Goal: Check status: Check status

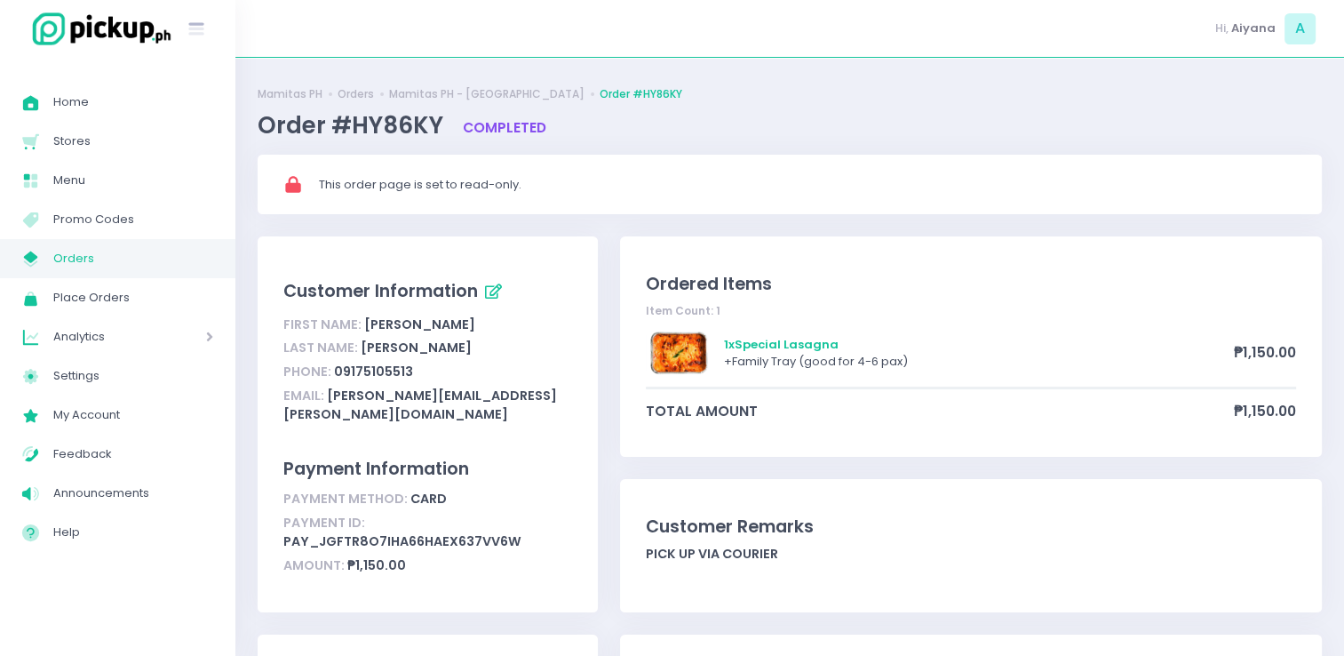
click at [100, 256] on span "Orders" at bounding box center [133, 258] width 160 height 23
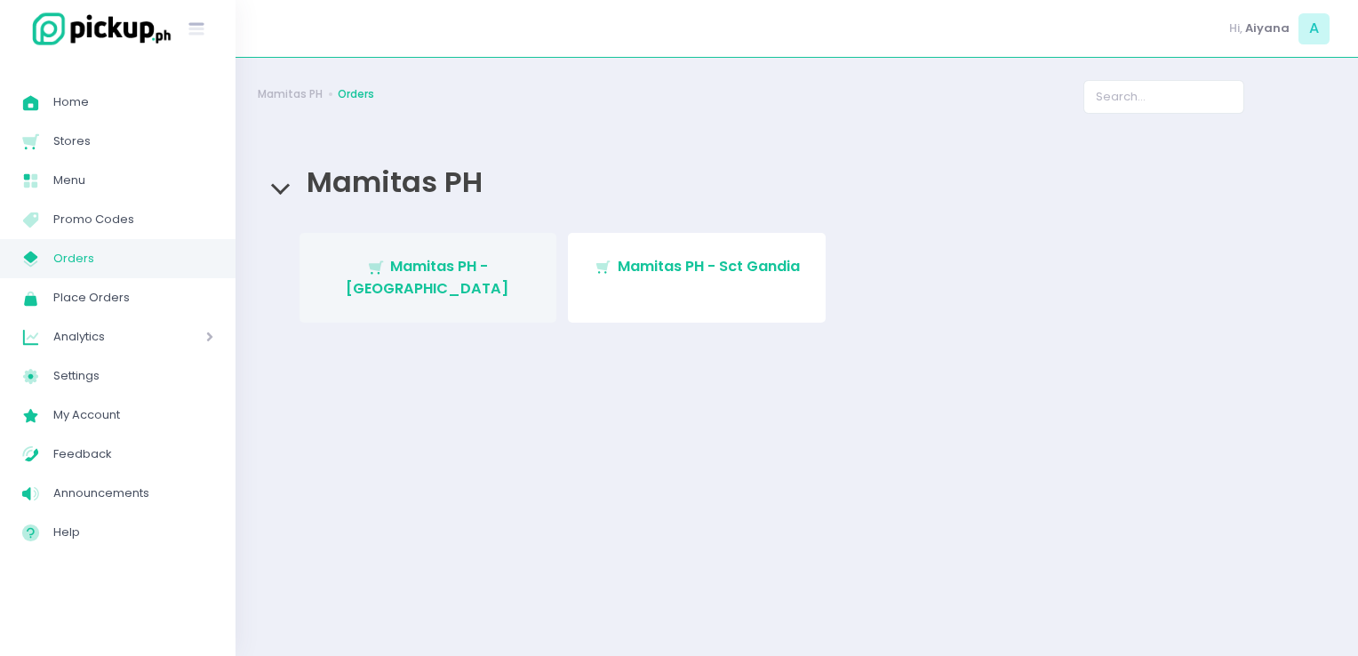
click at [434, 265] on span "Mamitas PH - Blue Ridge" at bounding box center [427, 277] width 163 height 42
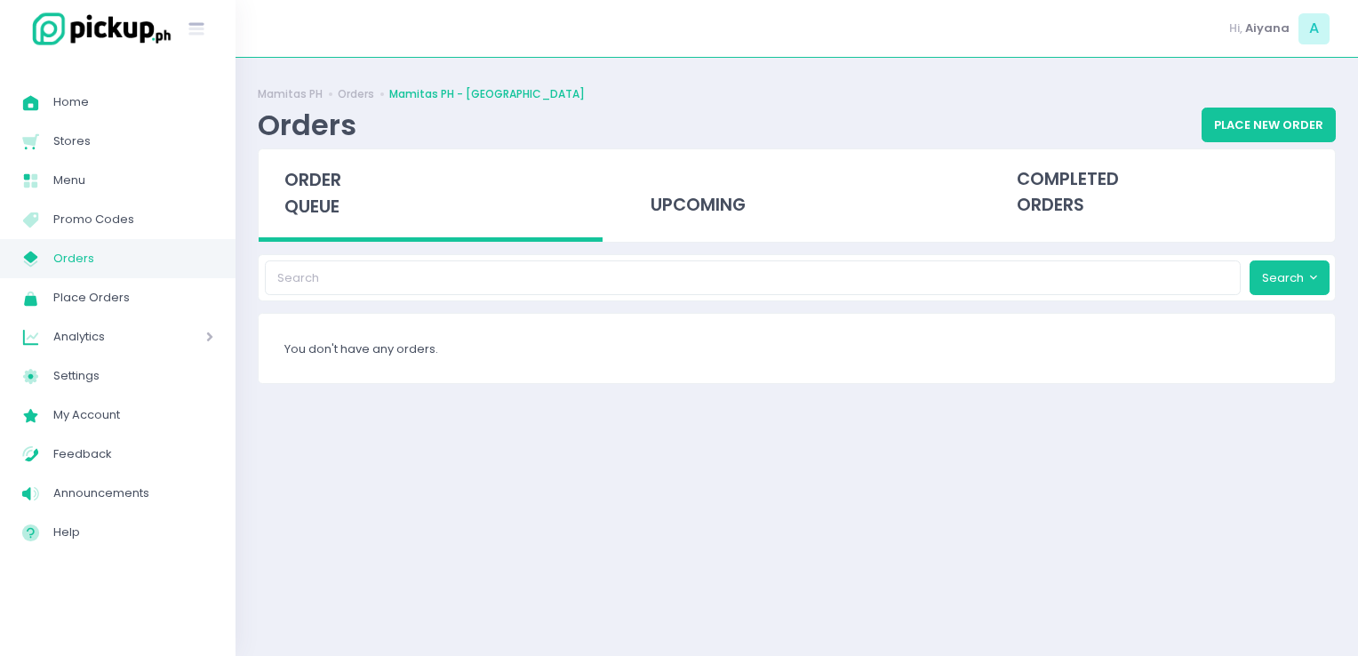
click at [730, 235] on div "upcoming" at bounding box center [797, 195] width 366 height 92
click at [724, 227] on div "upcoming" at bounding box center [797, 192] width 344 height 87
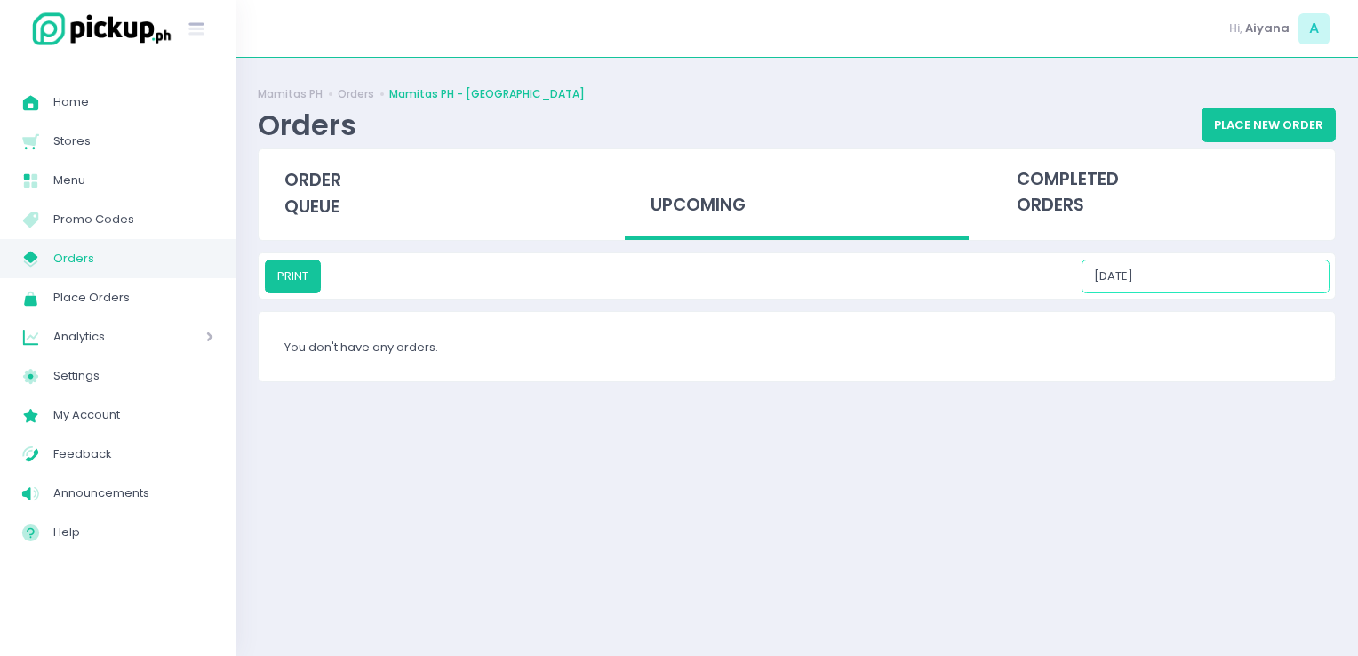
click at [811, 278] on input "10/09/2025" at bounding box center [1205, 276] width 248 height 34
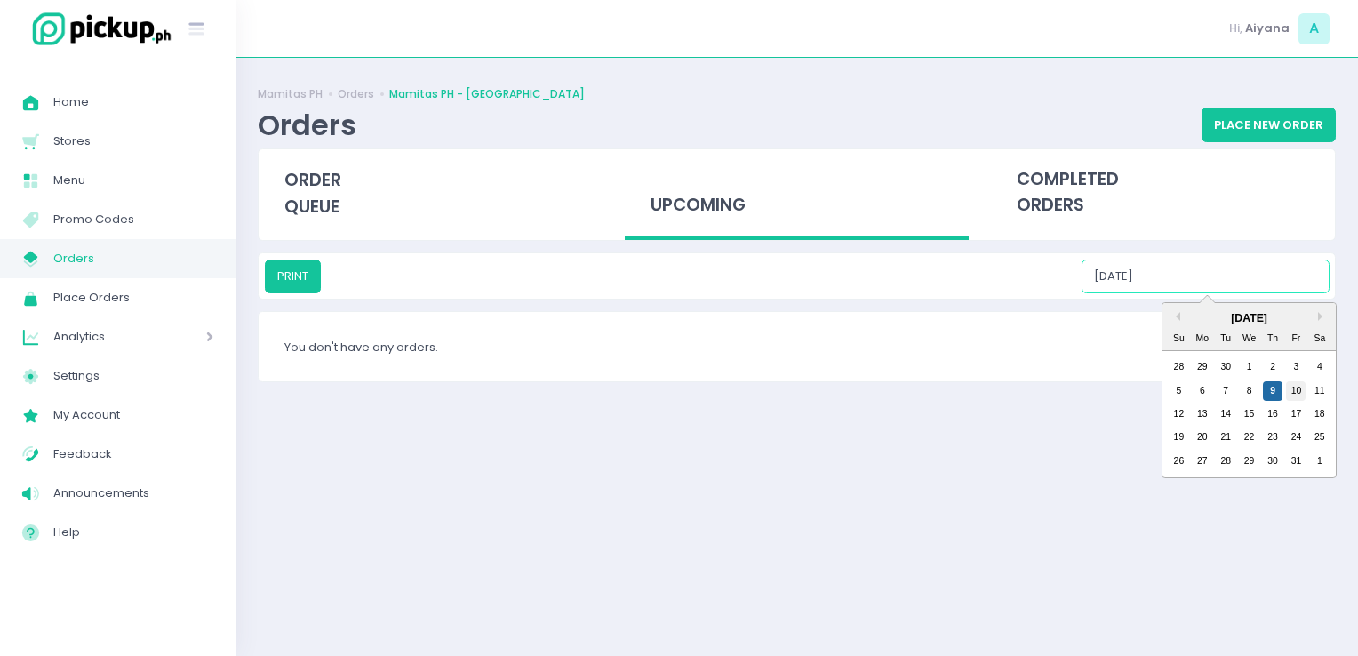
click at [811, 390] on div "10" at bounding box center [1296, 391] width 20 height 20
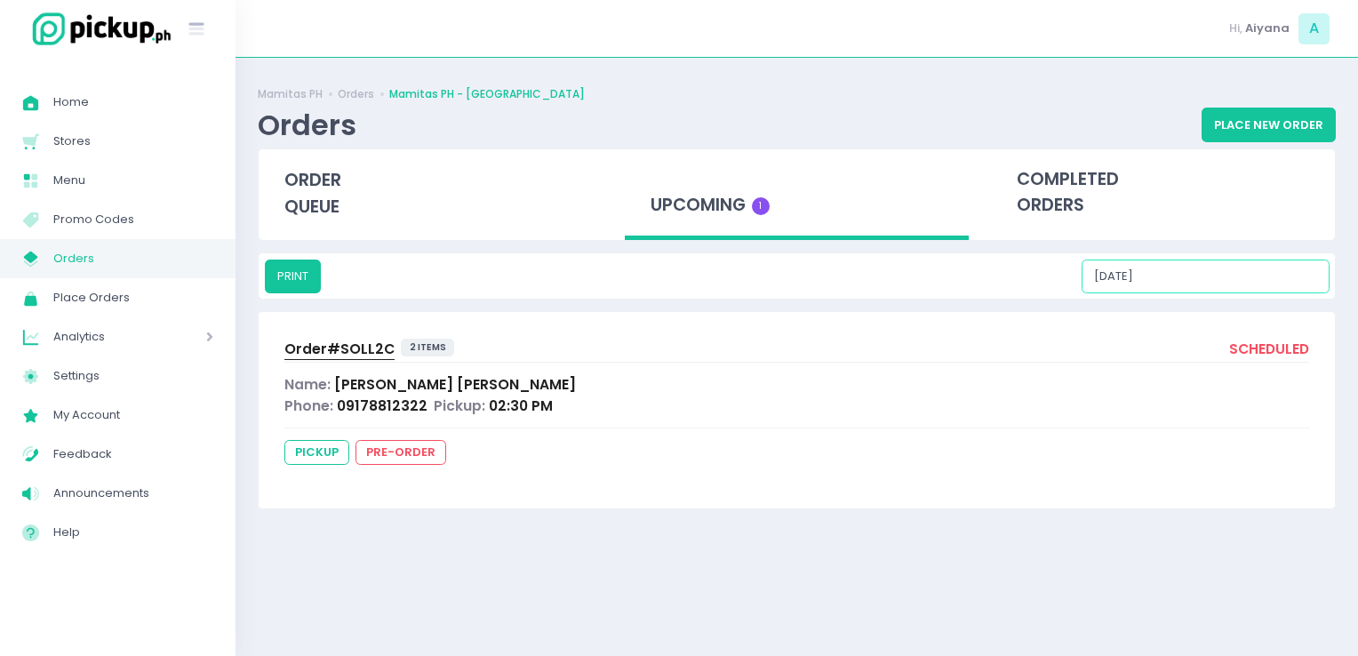
click at [811, 274] on input "10/10/2025" at bounding box center [1205, 276] width 248 height 34
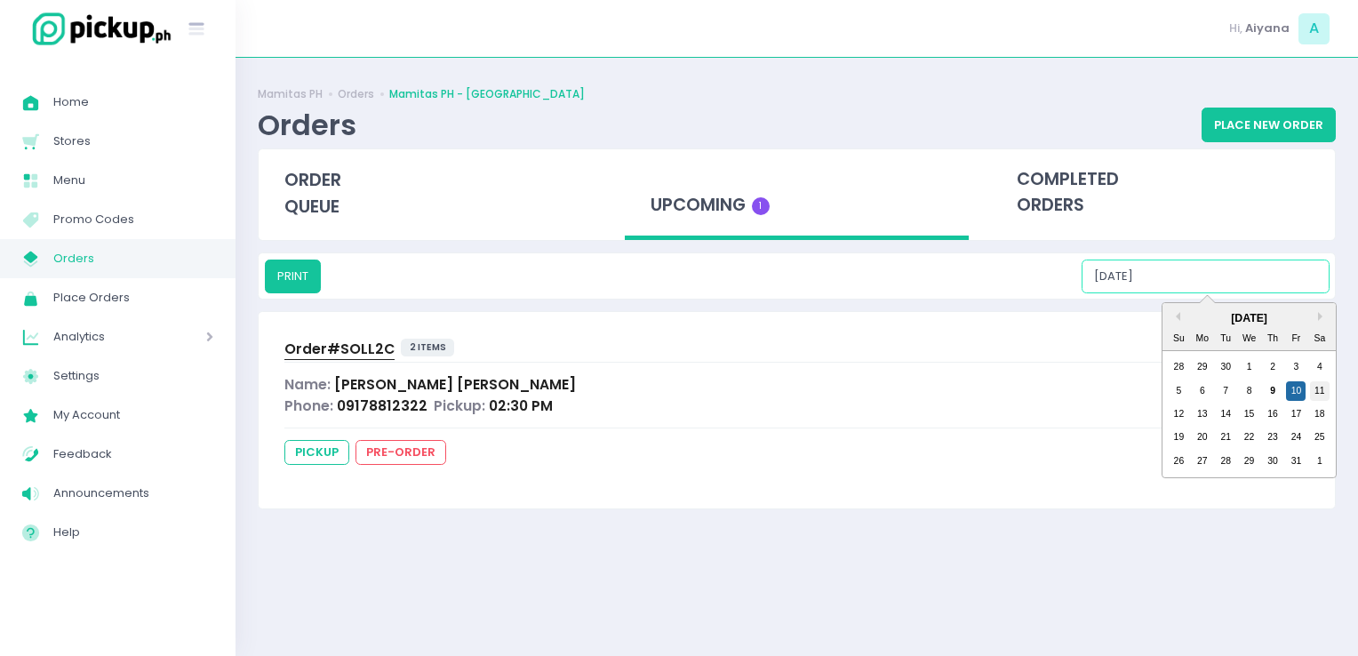
click at [811, 390] on div "11" at bounding box center [1320, 391] width 20 height 20
click at [811, 275] on input "10/11/2025" at bounding box center [1205, 276] width 248 height 34
click at [811, 406] on div "12" at bounding box center [1178, 414] width 20 height 20
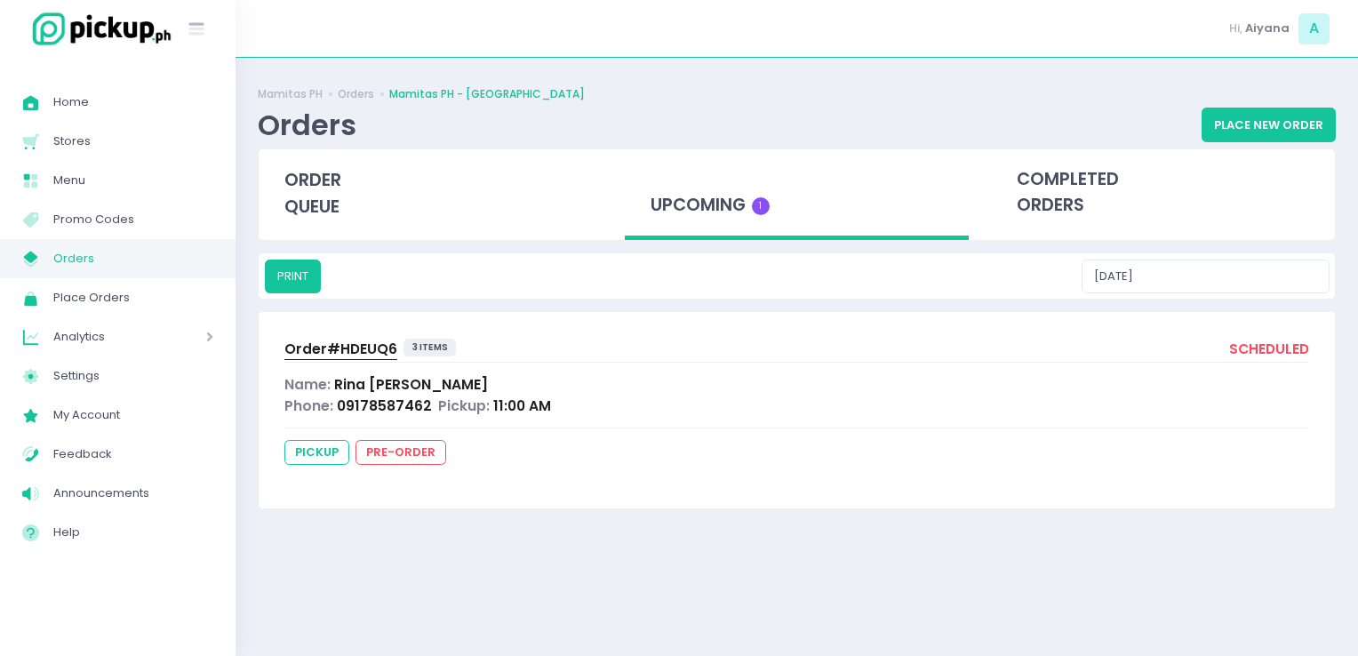
click at [811, 256] on div "PRINT 10/12/2025" at bounding box center [797, 275] width 1076 height 45
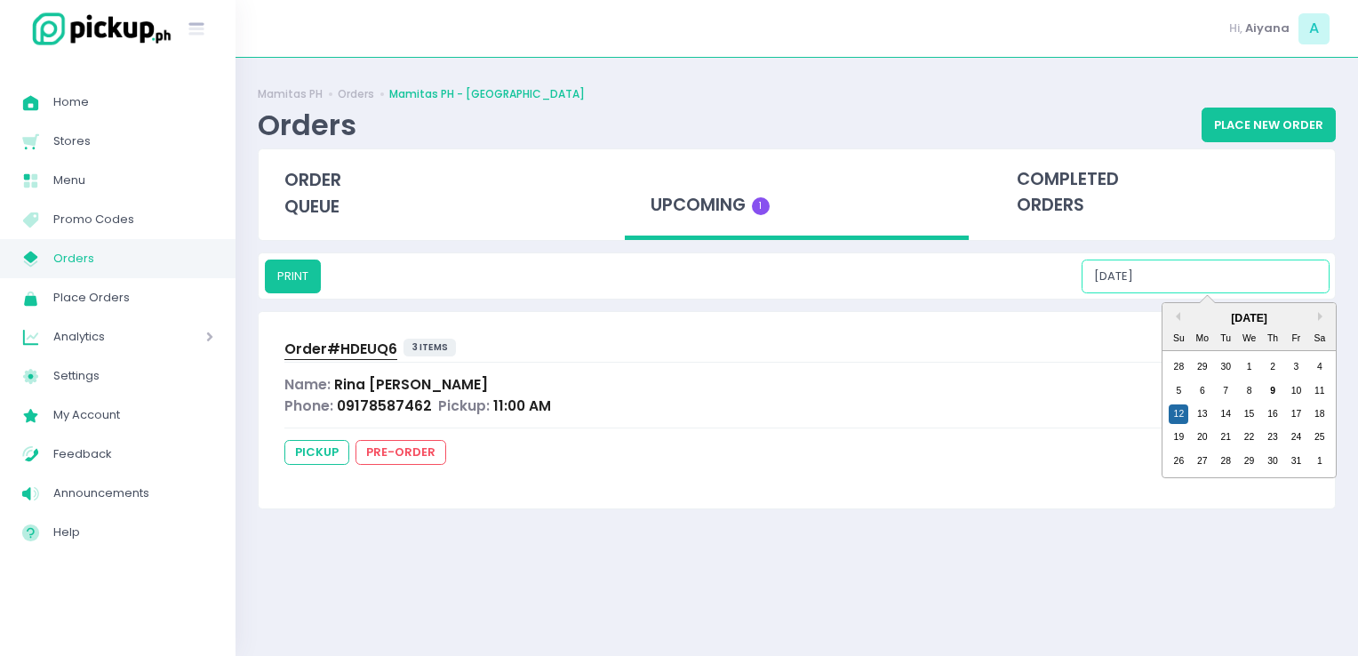
click at [811, 284] on input "10/12/2025" at bounding box center [1205, 276] width 248 height 34
click at [811, 422] on div "13" at bounding box center [1202, 414] width 20 height 20
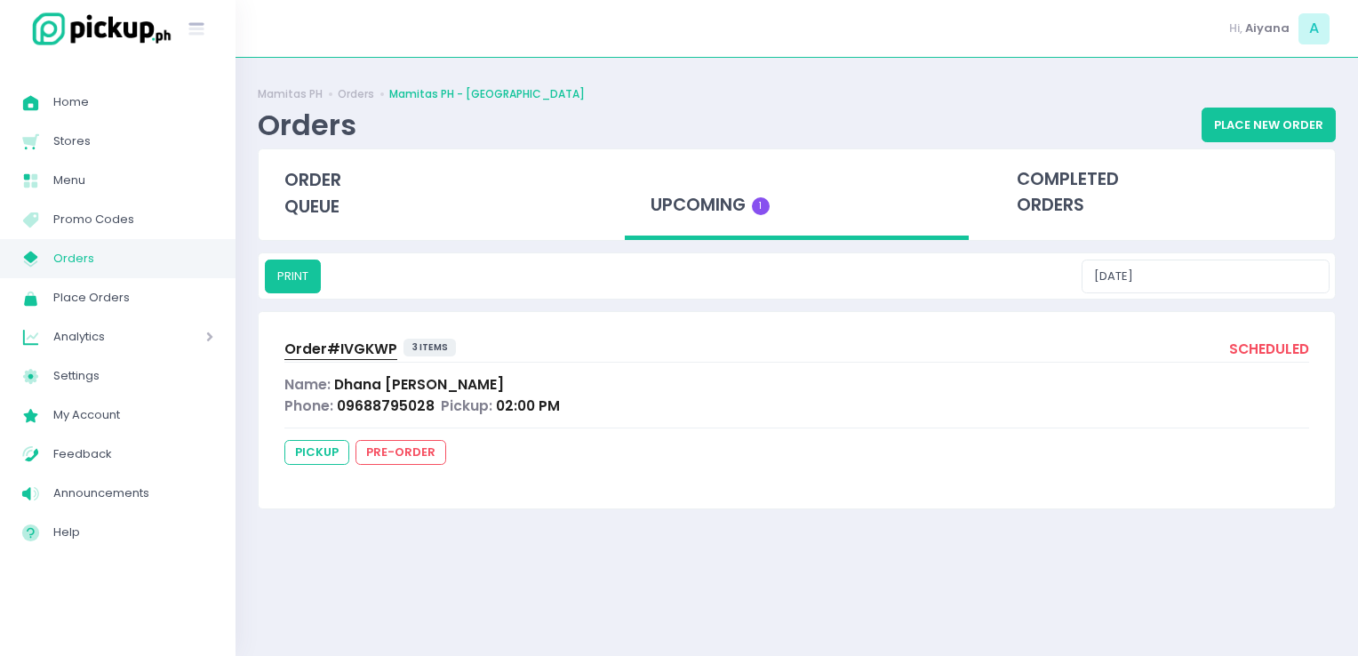
click at [811, 297] on div "PRINT 10/13/2025" at bounding box center [797, 275] width 1076 height 45
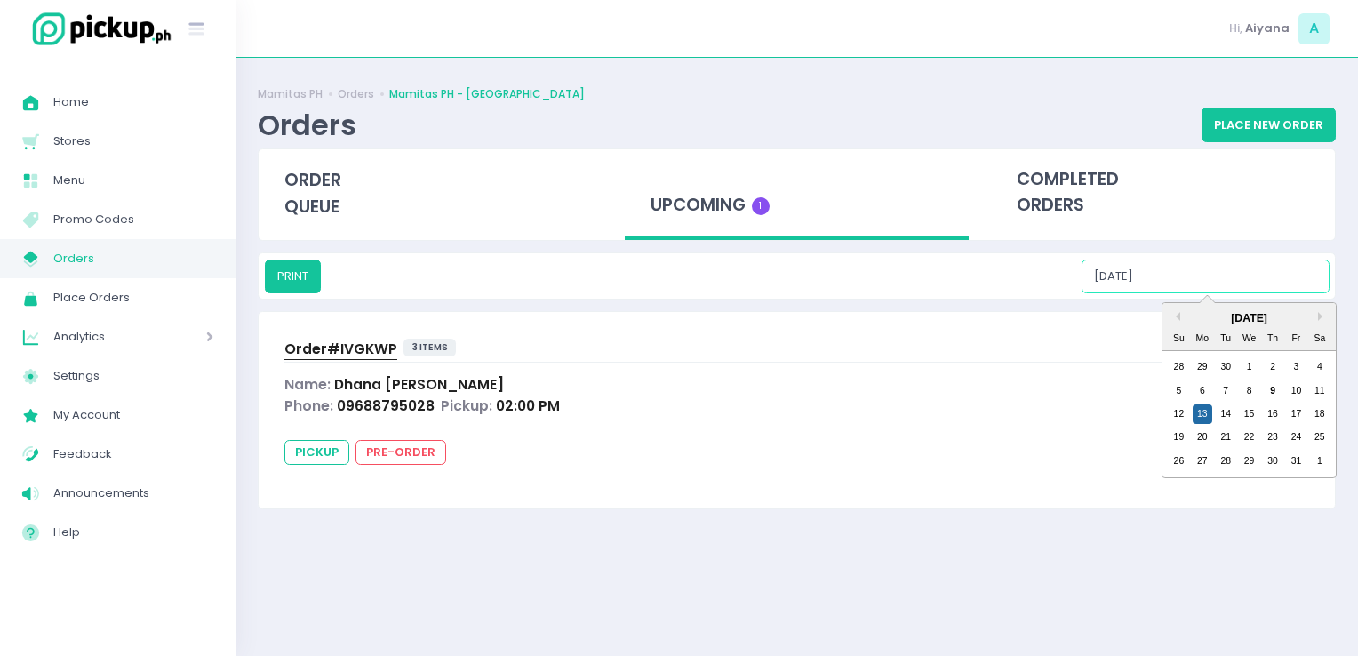
click at [811, 275] on input "10/13/2025" at bounding box center [1205, 276] width 248 height 34
click at [811, 416] on div "14" at bounding box center [1225, 414] width 20 height 20
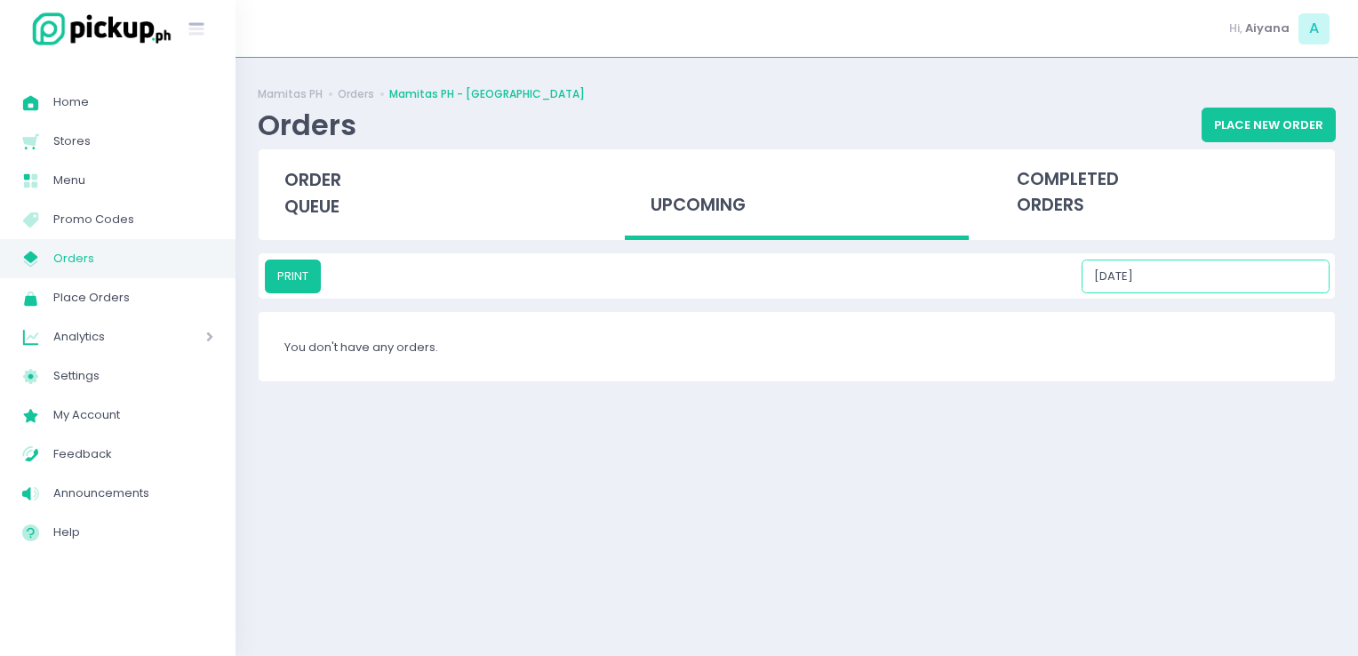
click at [811, 274] on input "10/14/2025" at bounding box center [1205, 276] width 248 height 34
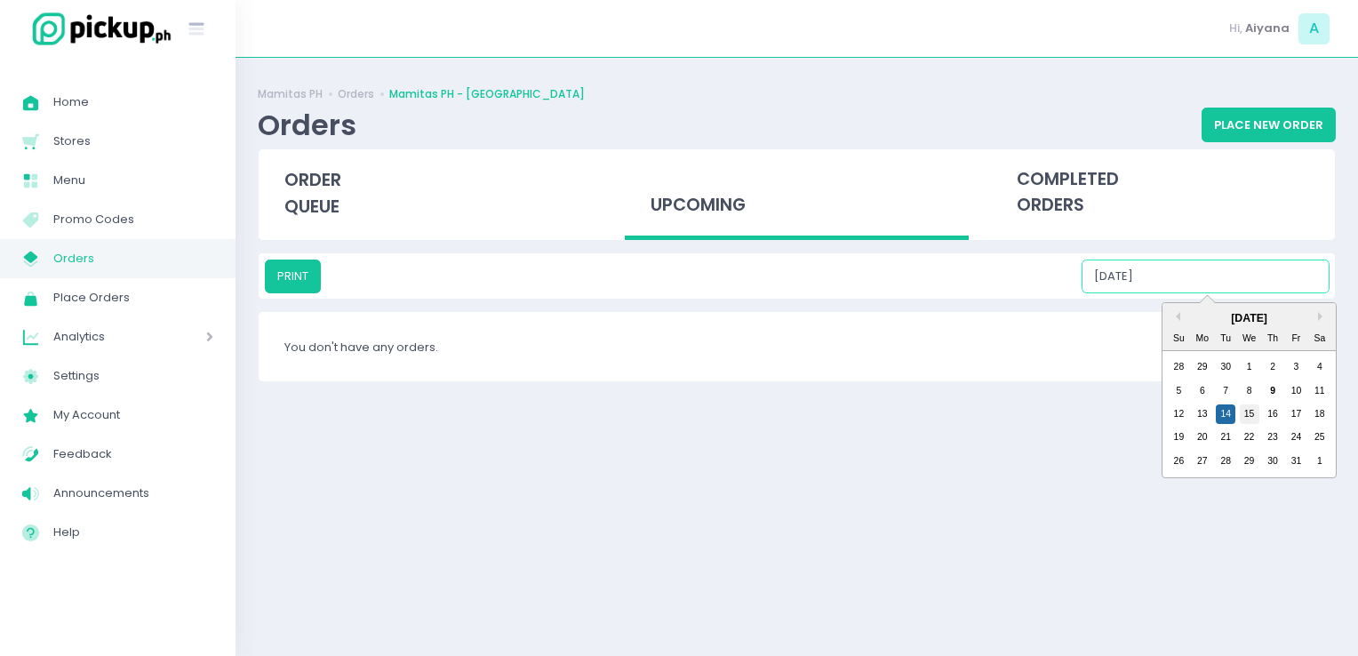
click at [811, 417] on div "15" at bounding box center [1249, 414] width 20 height 20
click at [811, 283] on input "10/15/2025" at bounding box center [1205, 276] width 248 height 34
click at [811, 417] on div "16" at bounding box center [1273, 414] width 20 height 20
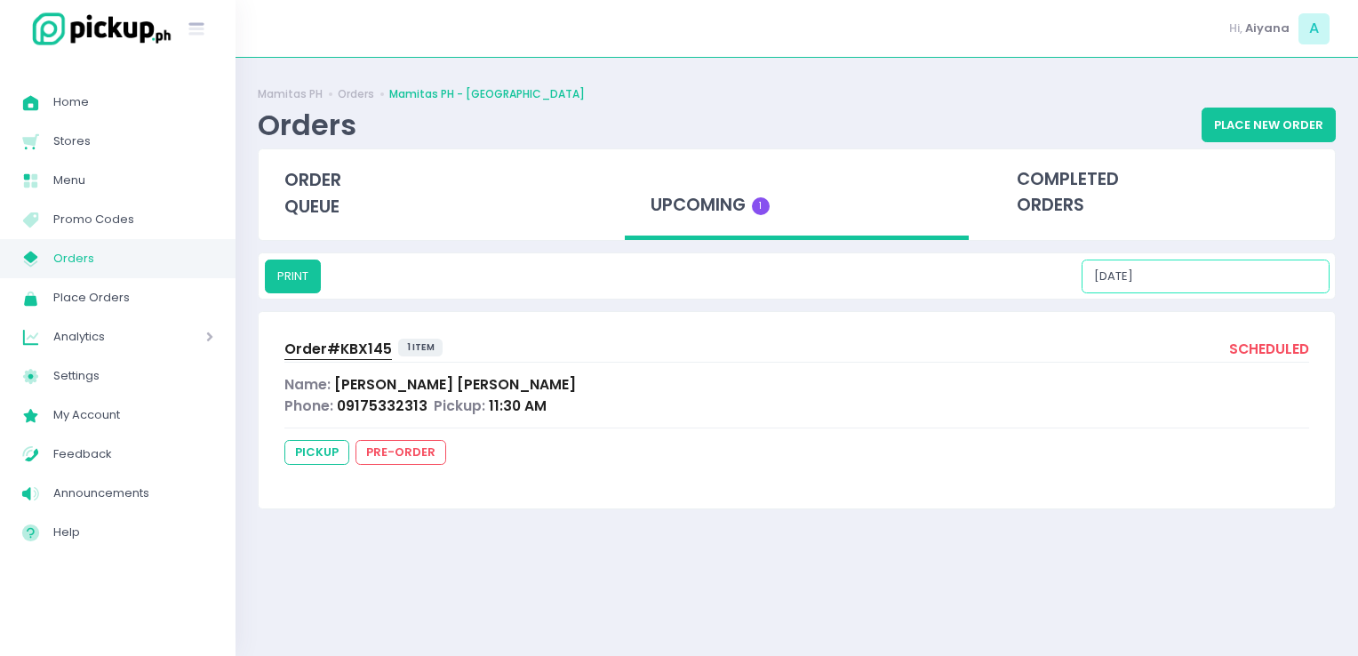
click at [811, 259] on input "10/16/2025" at bounding box center [1205, 276] width 248 height 34
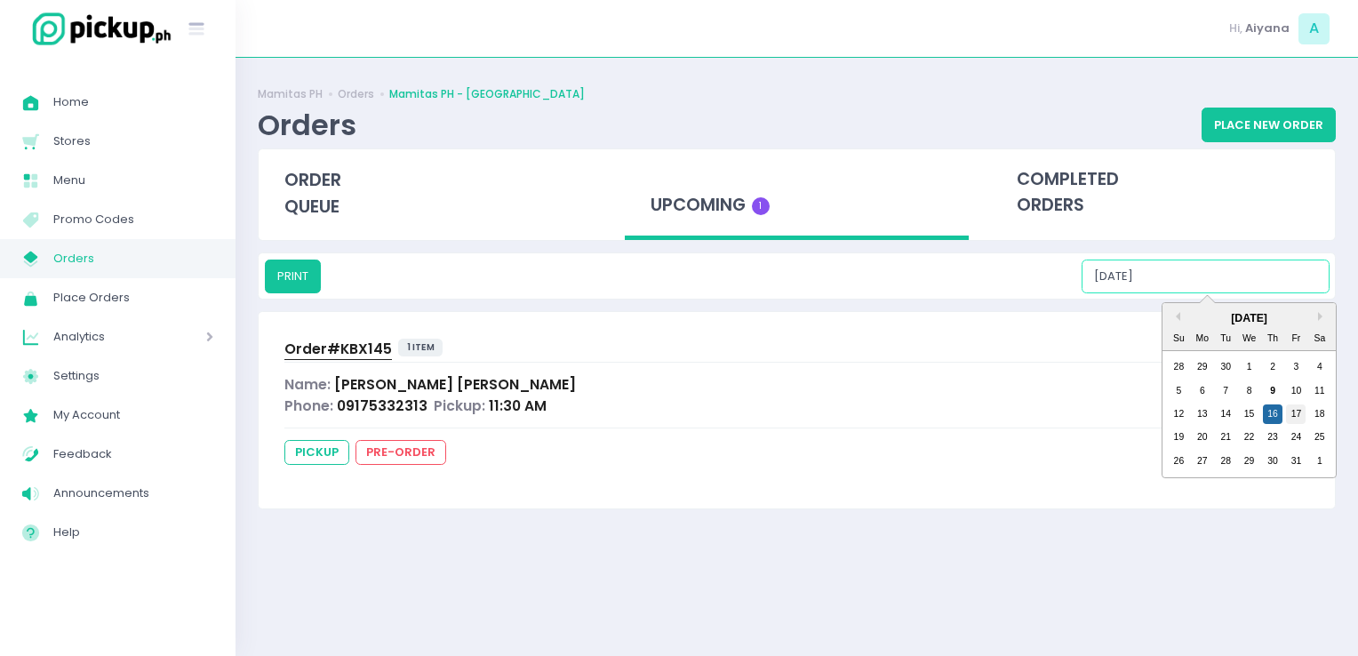
click at [811, 421] on div "17" at bounding box center [1296, 414] width 20 height 20
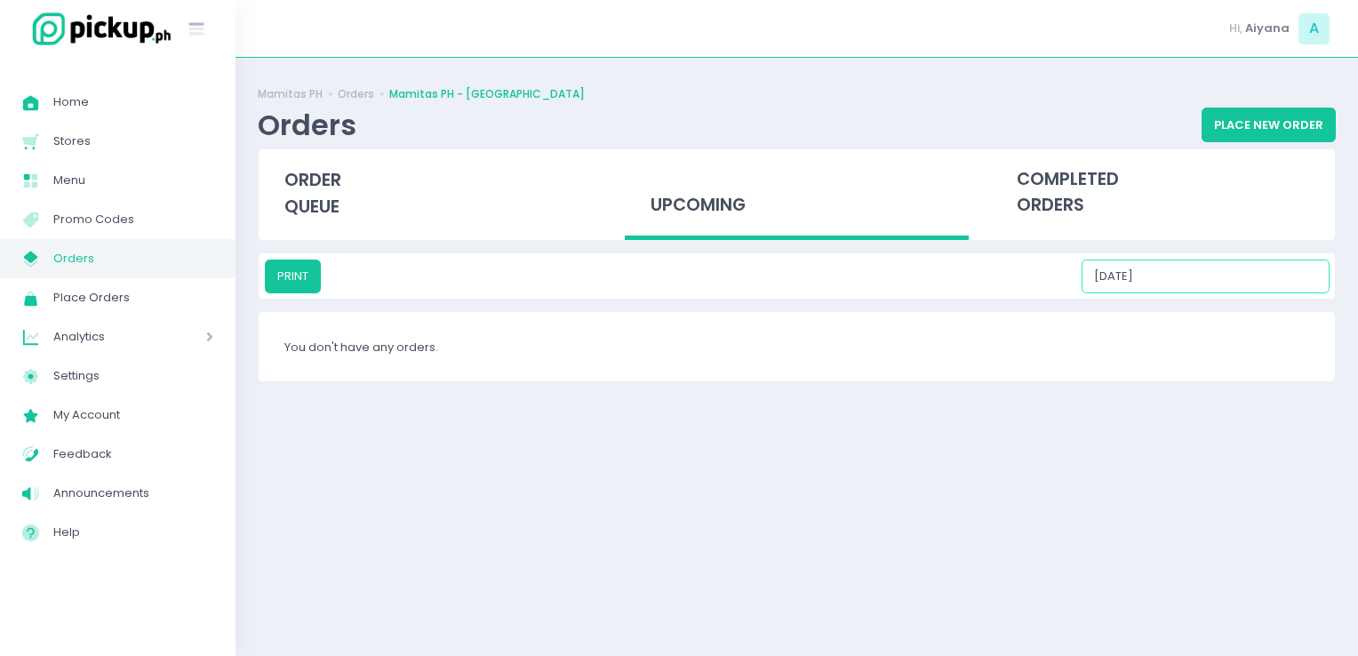
click at [811, 283] on input "10/17/2025" at bounding box center [1205, 276] width 248 height 34
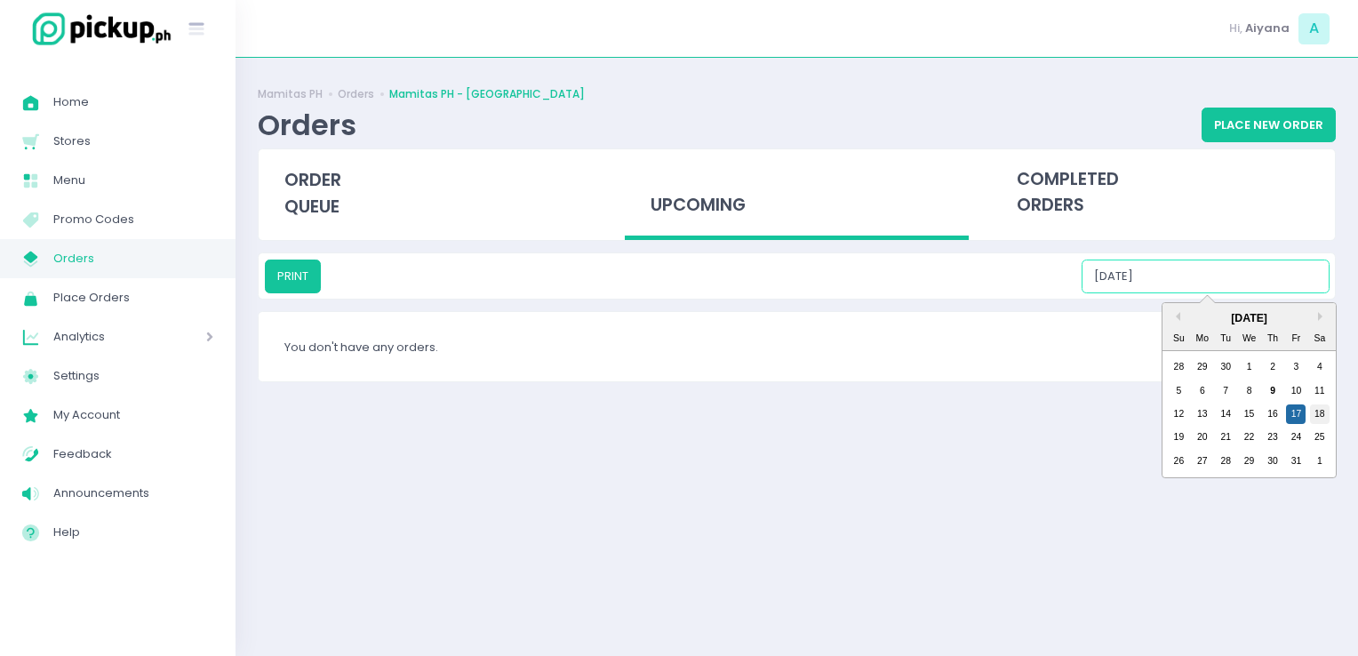
click at [811, 416] on div "18" at bounding box center [1320, 414] width 20 height 20
click at [811, 266] on input "10/18/2025" at bounding box center [1205, 276] width 248 height 34
click at [811, 436] on div "19" at bounding box center [1178, 437] width 20 height 20
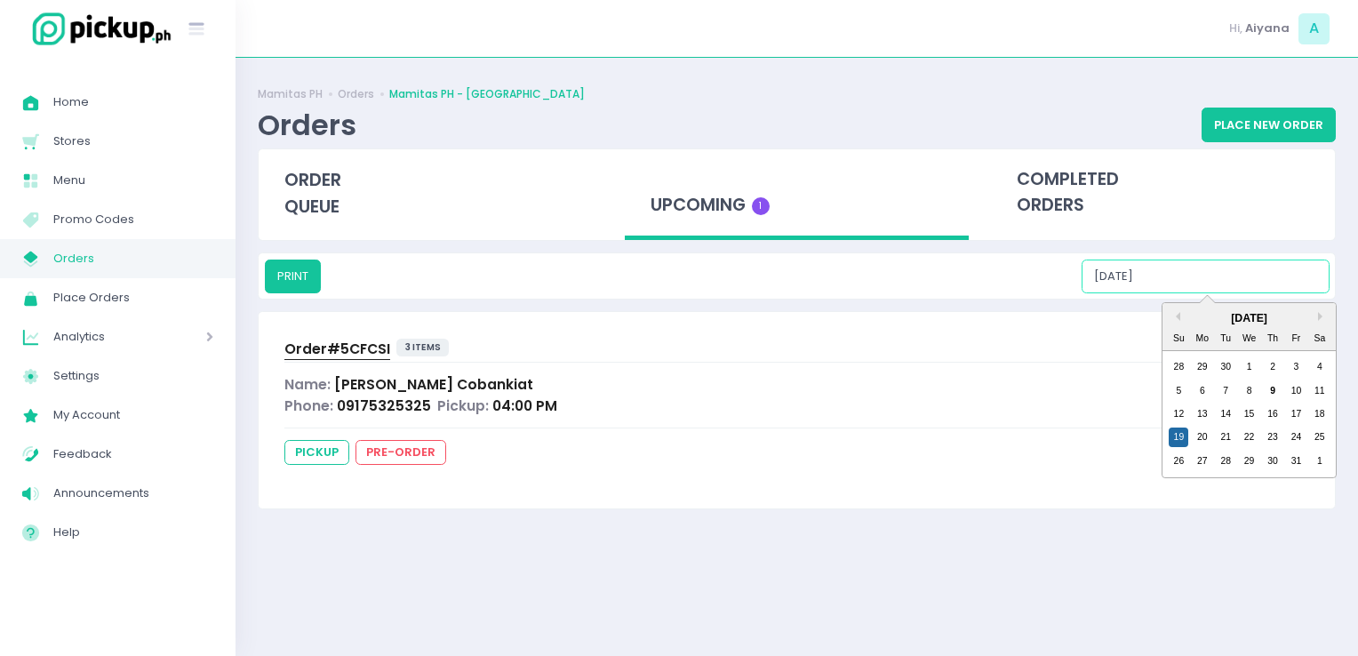
click at [811, 278] on input "10/19/2025" at bounding box center [1205, 276] width 248 height 34
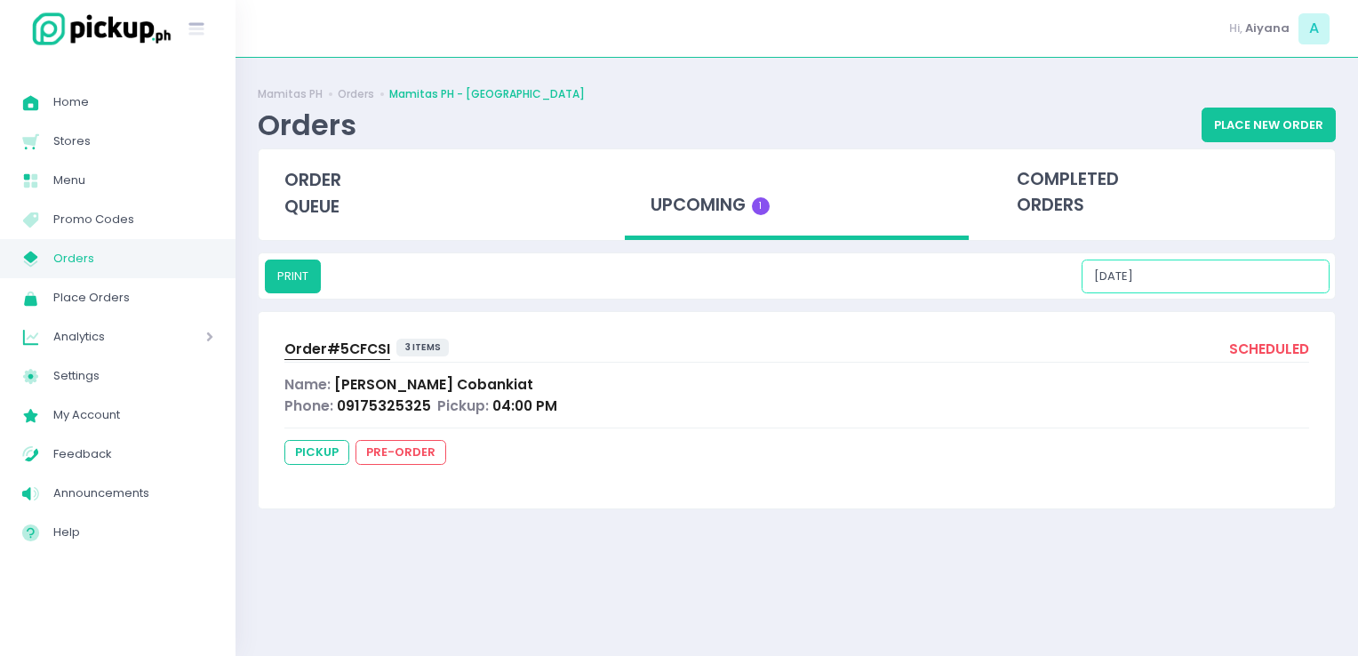
click at [811, 272] on input "10/19/2025" at bounding box center [1205, 276] width 248 height 34
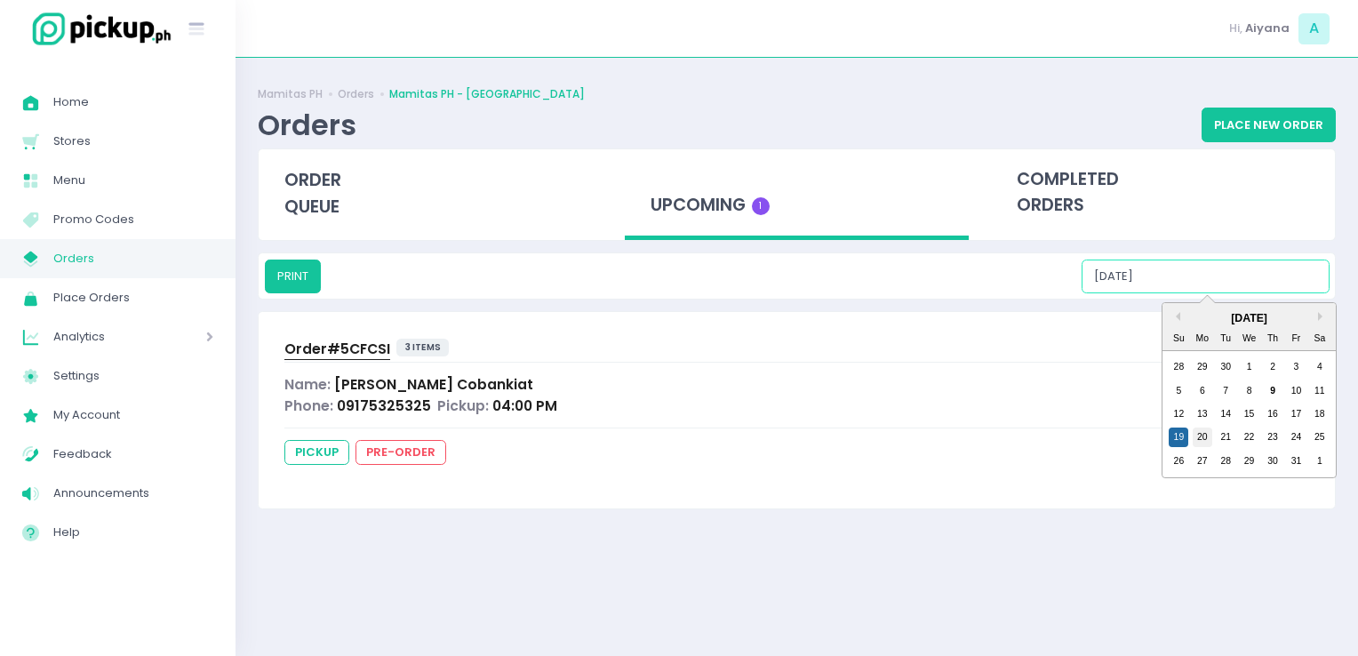
click at [811, 441] on div "20" at bounding box center [1202, 437] width 20 height 20
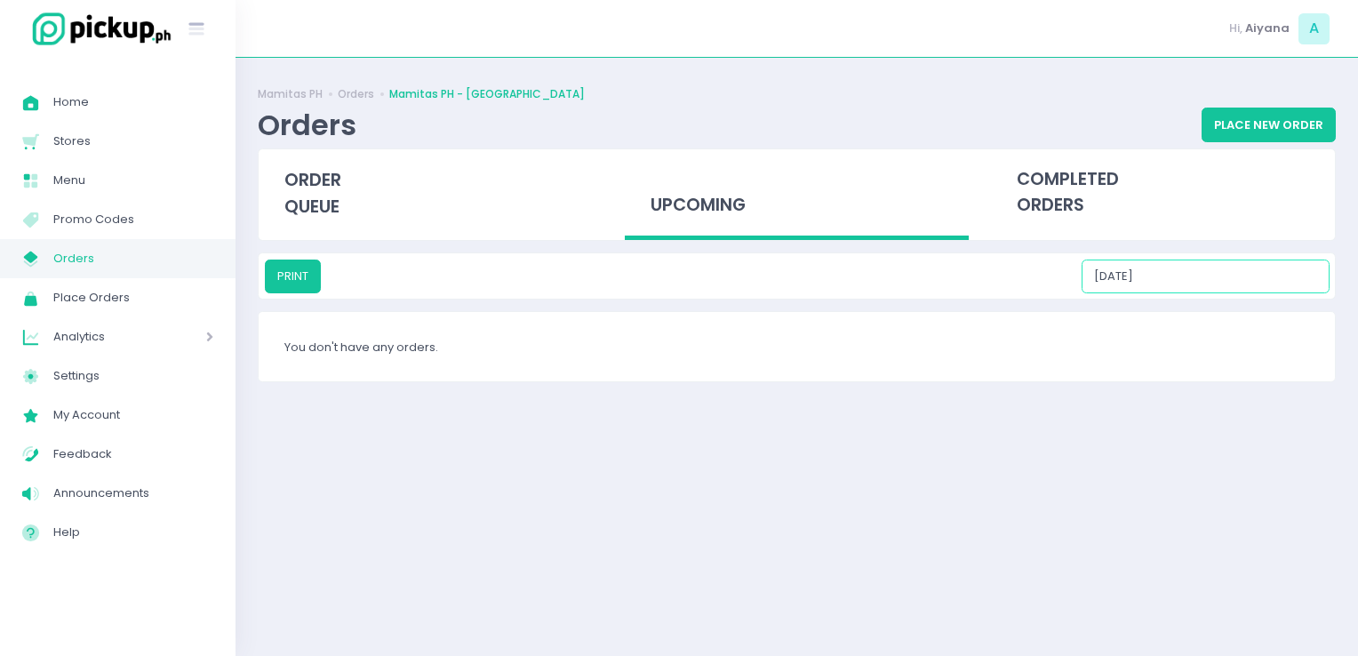
click at [811, 283] on input "10/20/2025" at bounding box center [1205, 276] width 248 height 34
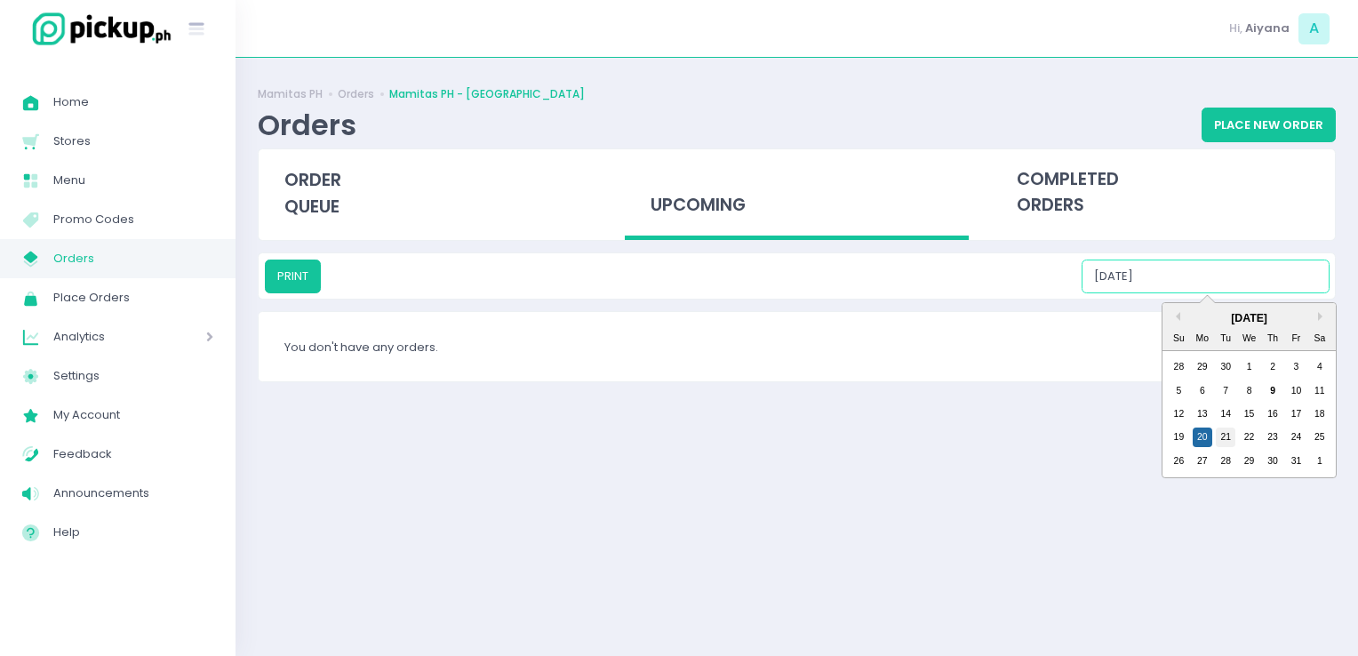
click at [811, 438] on div "21" at bounding box center [1225, 437] width 20 height 20
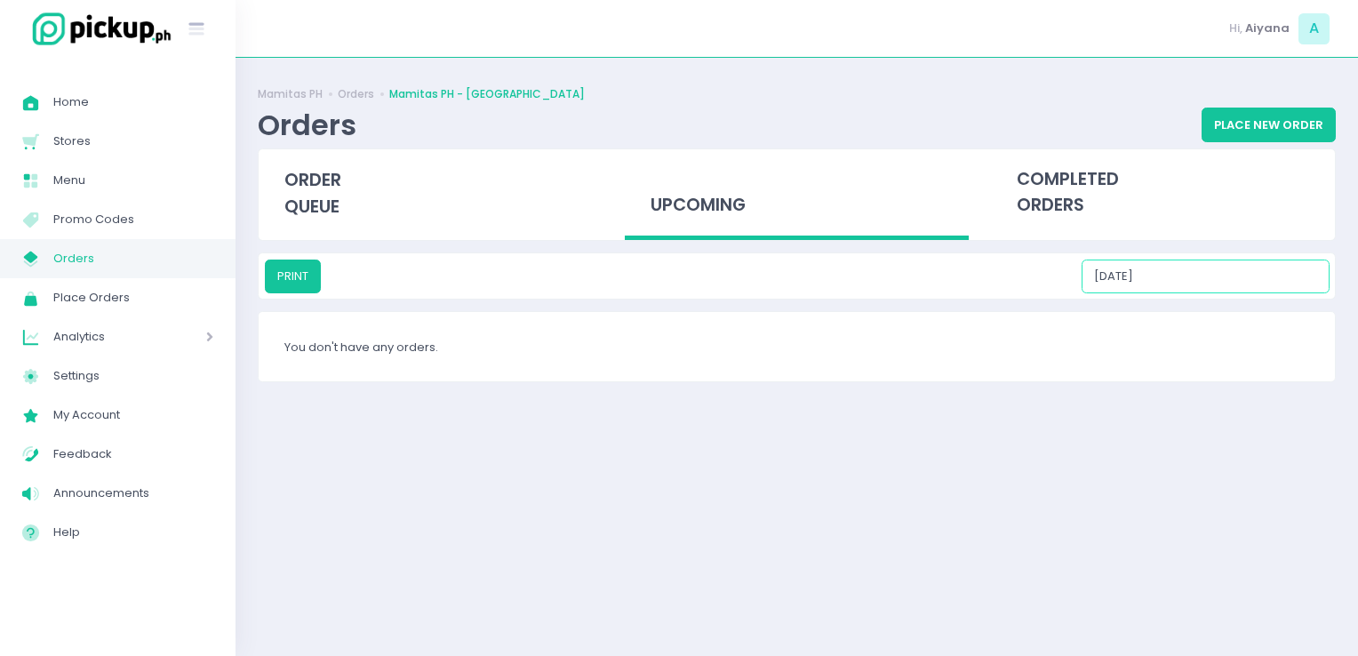
click at [811, 275] on input "10/21/2025" at bounding box center [1205, 276] width 248 height 34
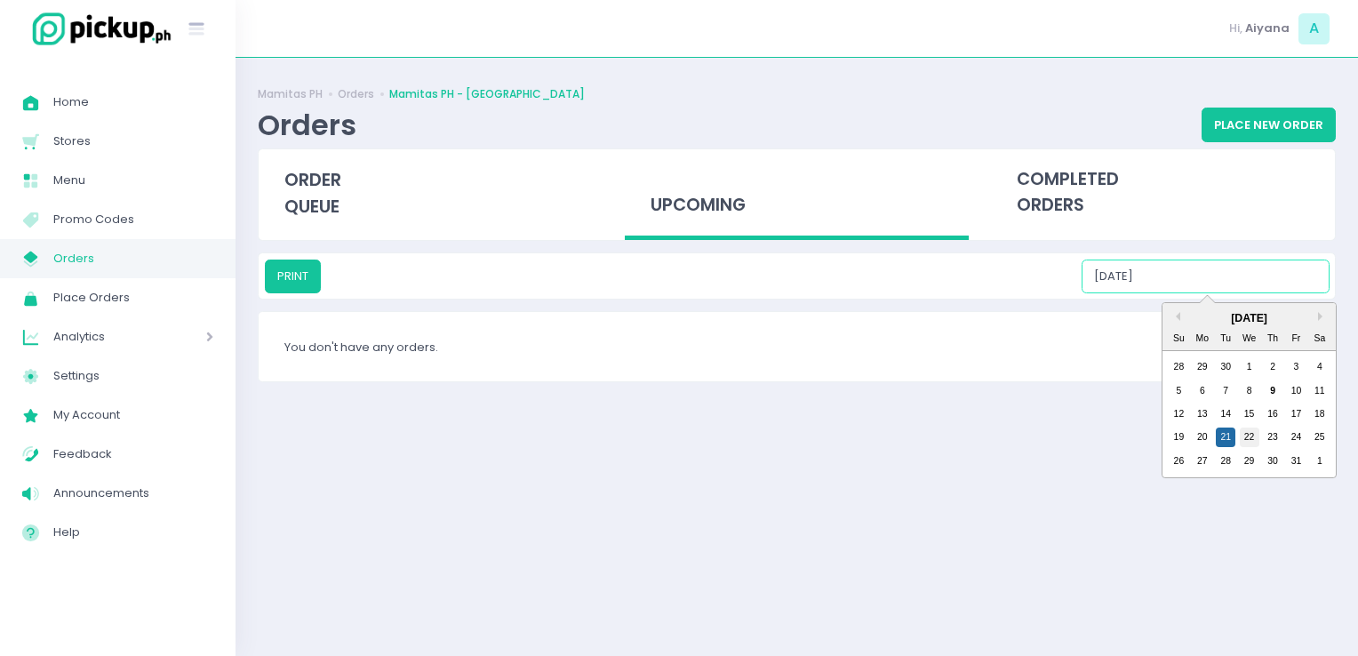
click at [811, 433] on div "22" at bounding box center [1249, 437] width 20 height 20
click at [811, 268] on input "10/22/2025" at bounding box center [1205, 276] width 248 height 34
click at [811, 444] on div "23" at bounding box center [1273, 437] width 20 height 20
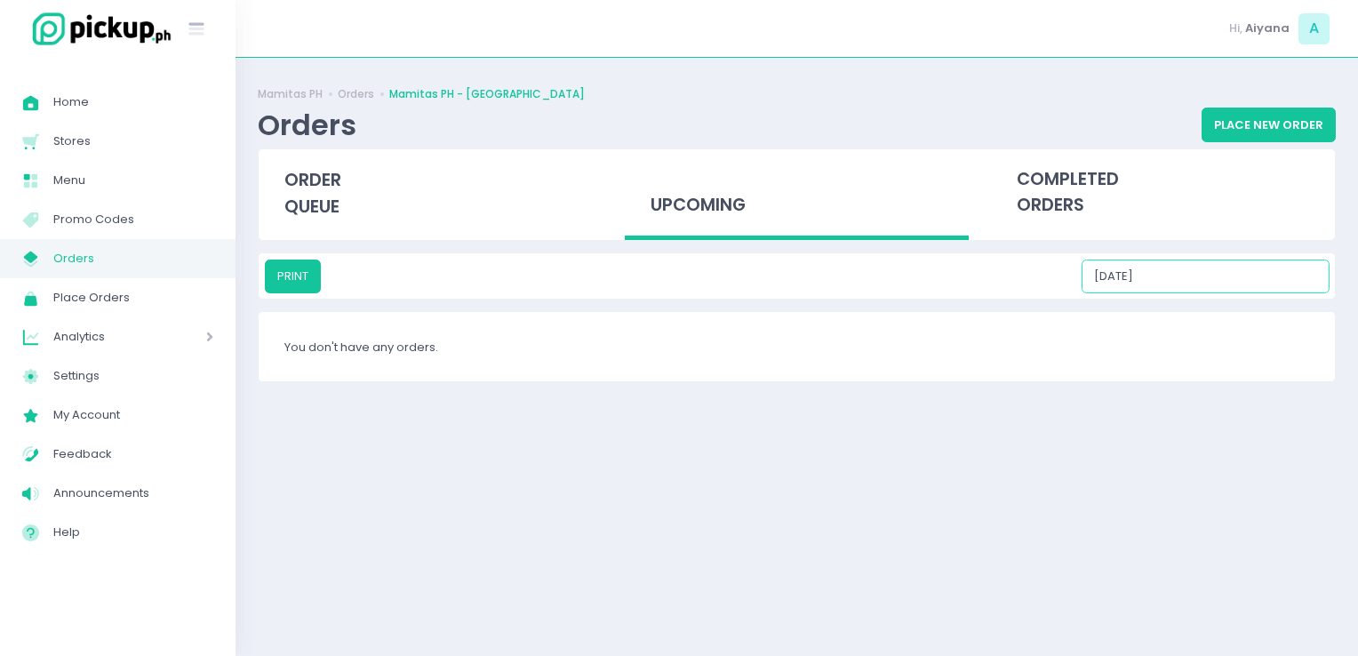
click at [811, 272] on input "10/23/2025" at bounding box center [1205, 276] width 248 height 34
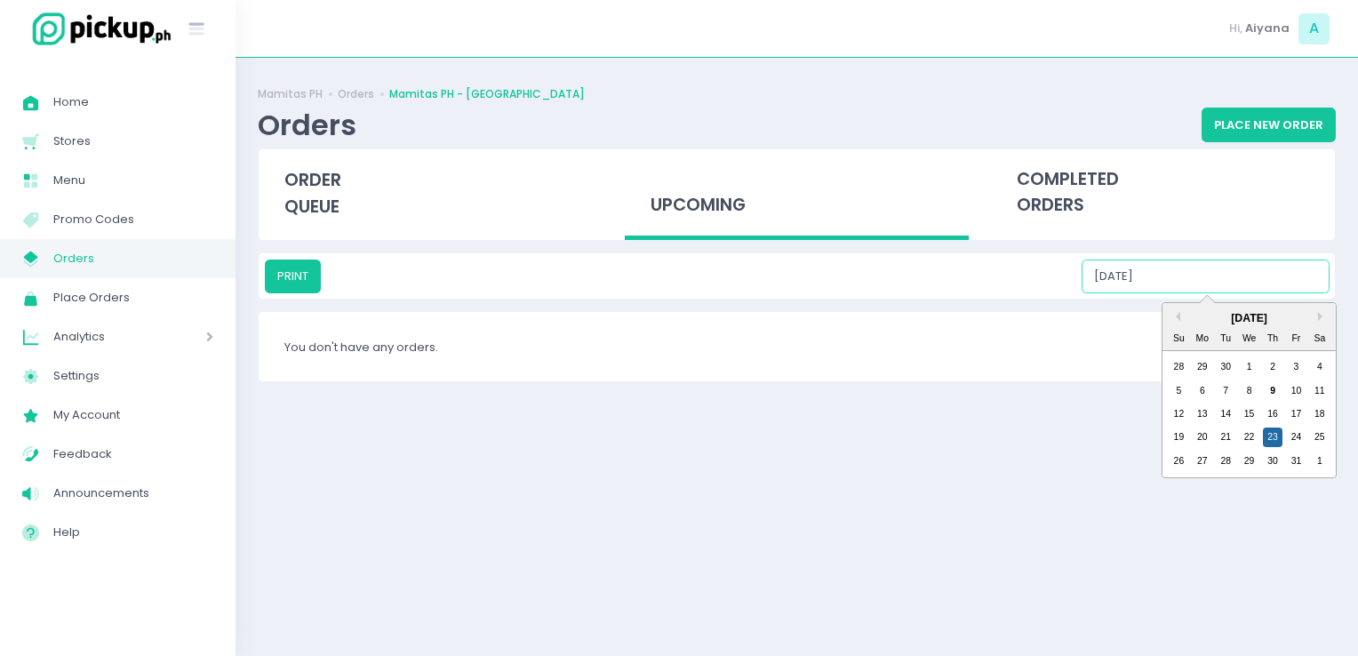
click at [811, 432] on div "19 20 21 22 23 24 25" at bounding box center [1249, 437] width 164 height 23
click at [811, 436] on div "24" at bounding box center [1296, 437] width 20 height 20
click at [811, 265] on input "10/24/2025" at bounding box center [1205, 276] width 248 height 34
click at [811, 441] on div "25" at bounding box center [1320, 437] width 20 height 20
click at [811, 268] on input "10/25/2025" at bounding box center [1205, 276] width 248 height 34
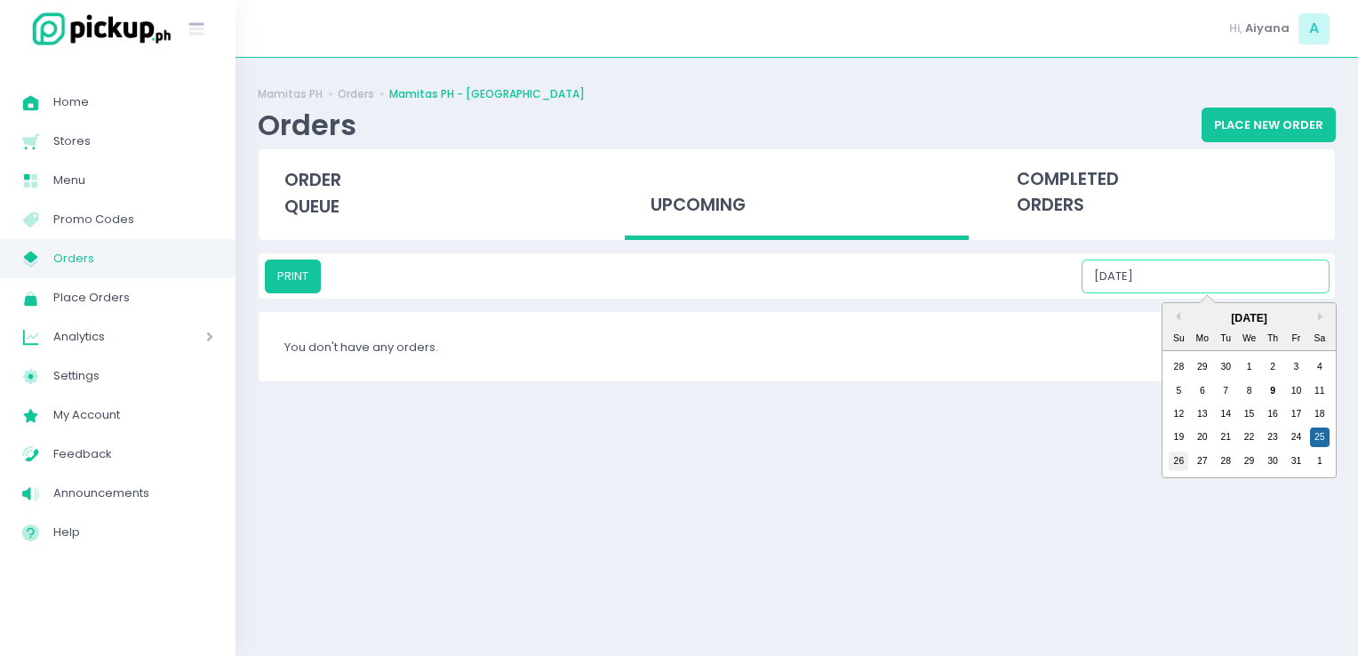
click at [811, 465] on div "26" at bounding box center [1178, 461] width 20 height 20
click at [811, 259] on input "10/26/2025" at bounding box center [1205, 276] width 248 height 34
click at [811, 462] on div "27" at bounding box center [1202, 461] width 20 height 20
click at [811, 263] on input "10/27/2025" at bounding box center [1205, 276] width 248 height 34
click at [811, 457] on div "28" at bounding box center [1225, 461] width 20 height 20
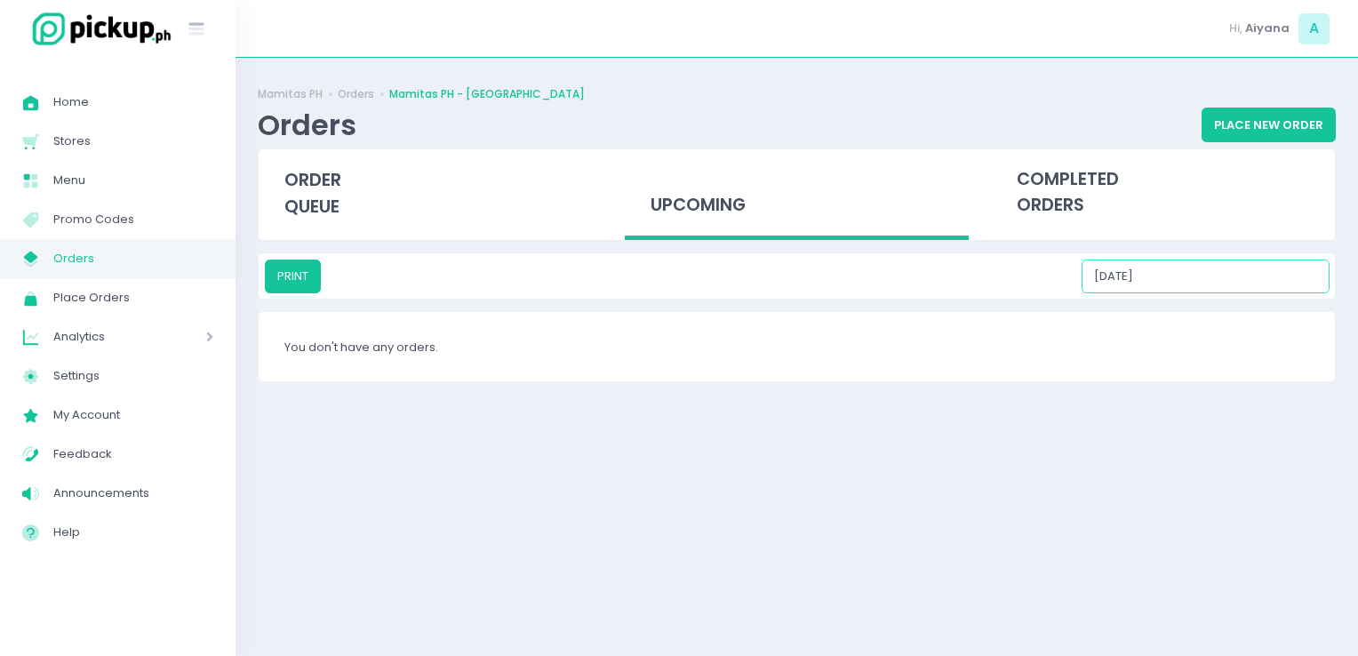
click at [811, 273] on input "10/28/2025" at bounding box center [1205, 276] width 248 height 34
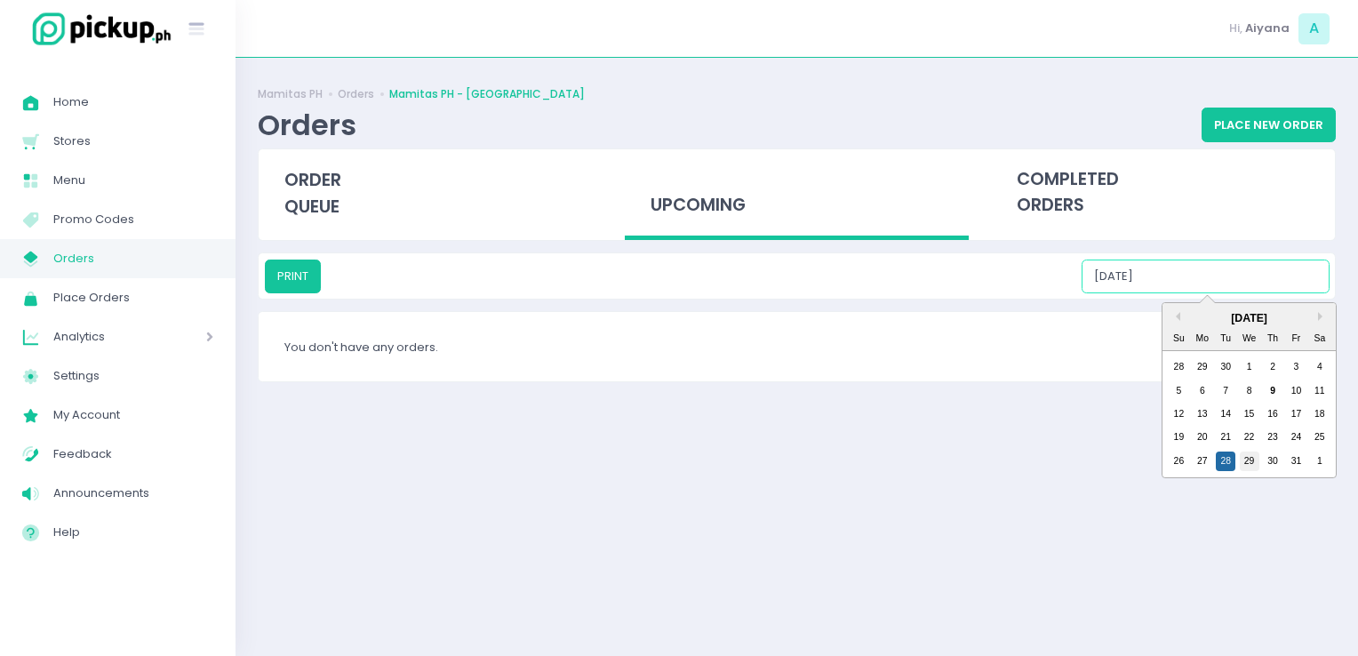
click at [811, 460] on div "29" at bounding box center [1249, 461] width 20 height 20
click at [811, 291] on input "10/29/2025" at bounding box center [1205, 276] width 248 height 34
click at [811, 455] on div "30" at bounding box center [1273, 461] width 20 height 20
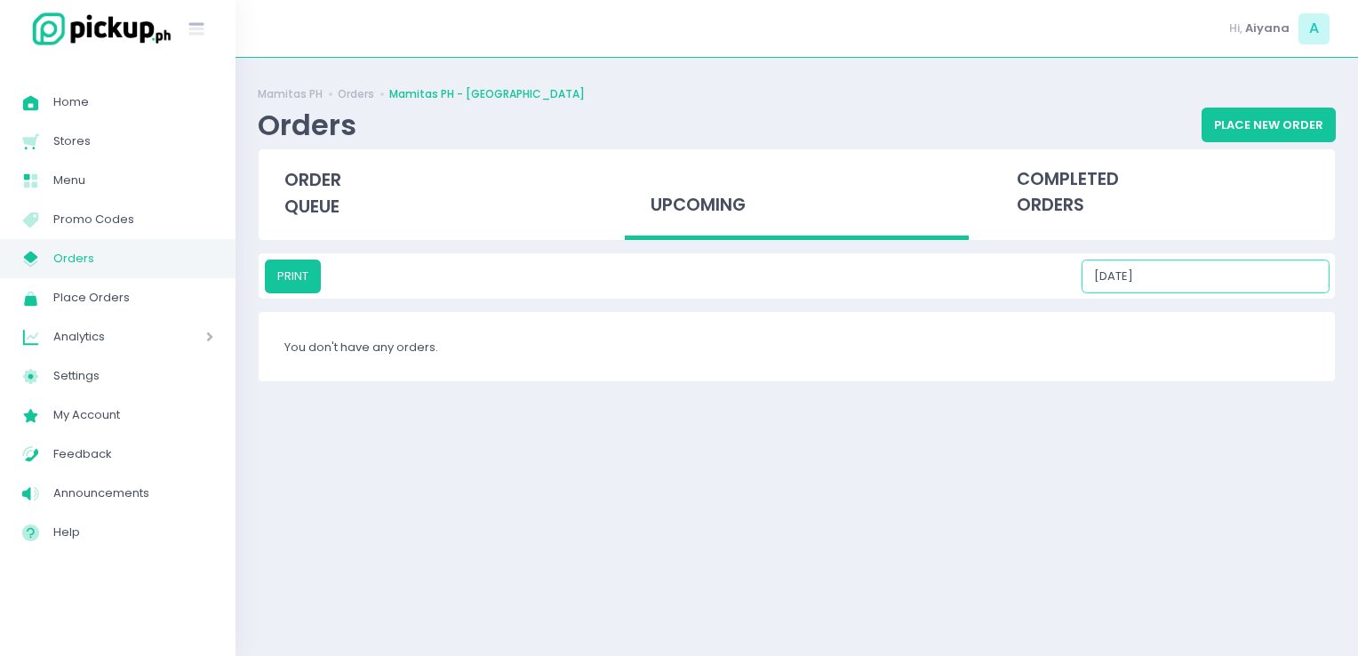
click at [811, 283] on input "10/30/2025" at bounding box center [1205, 276] width 248 height 34
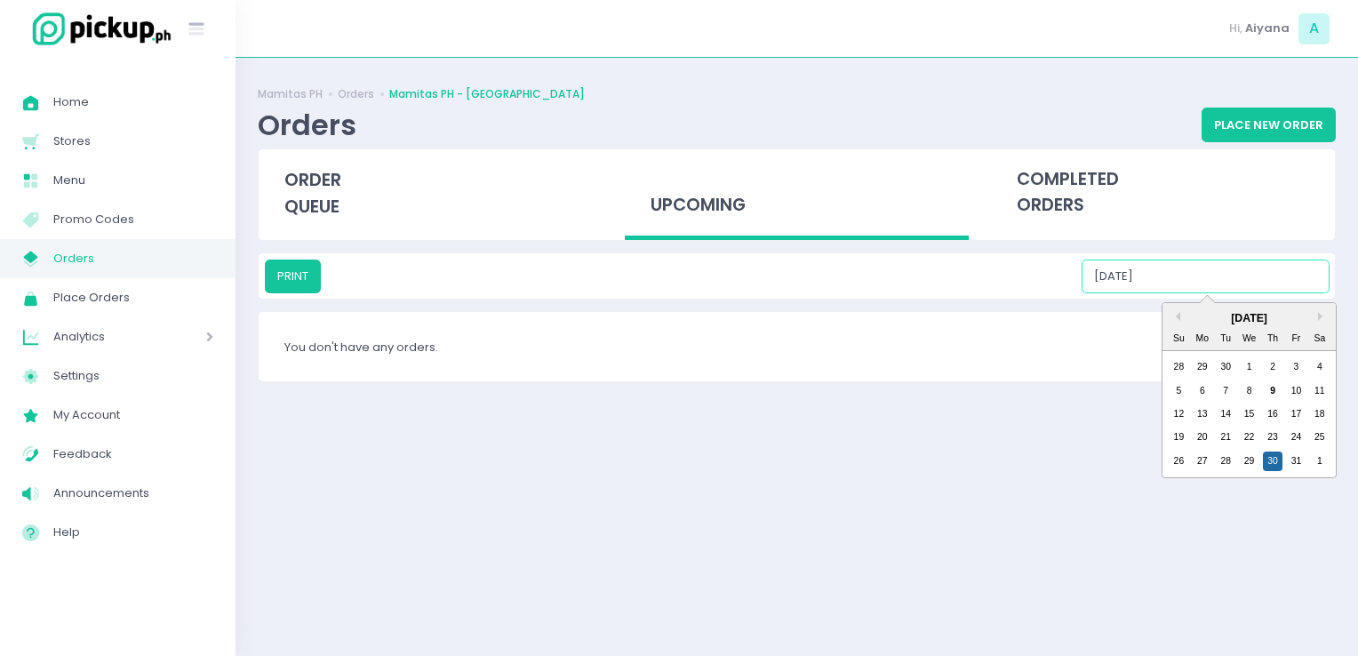
click at [811, 471] on div "26 27 28 29 30 31 1" at bounding box center [1249, 461] width 164 height 23
click at [811, 466] on div "31" at bounding box center [1296, 461] width 20 height 20
type input "10/31/2025"
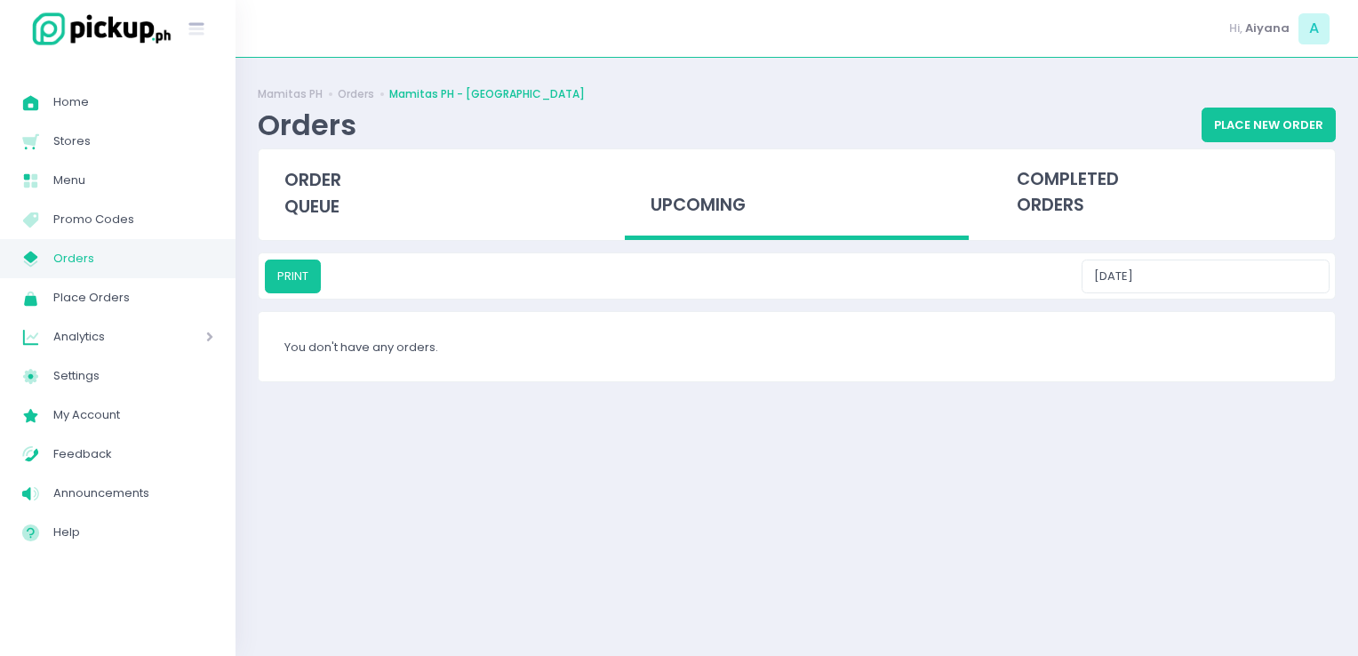
click at [85, 258] on span "Orders" at bounding box center [133, 258] width 160 height 23
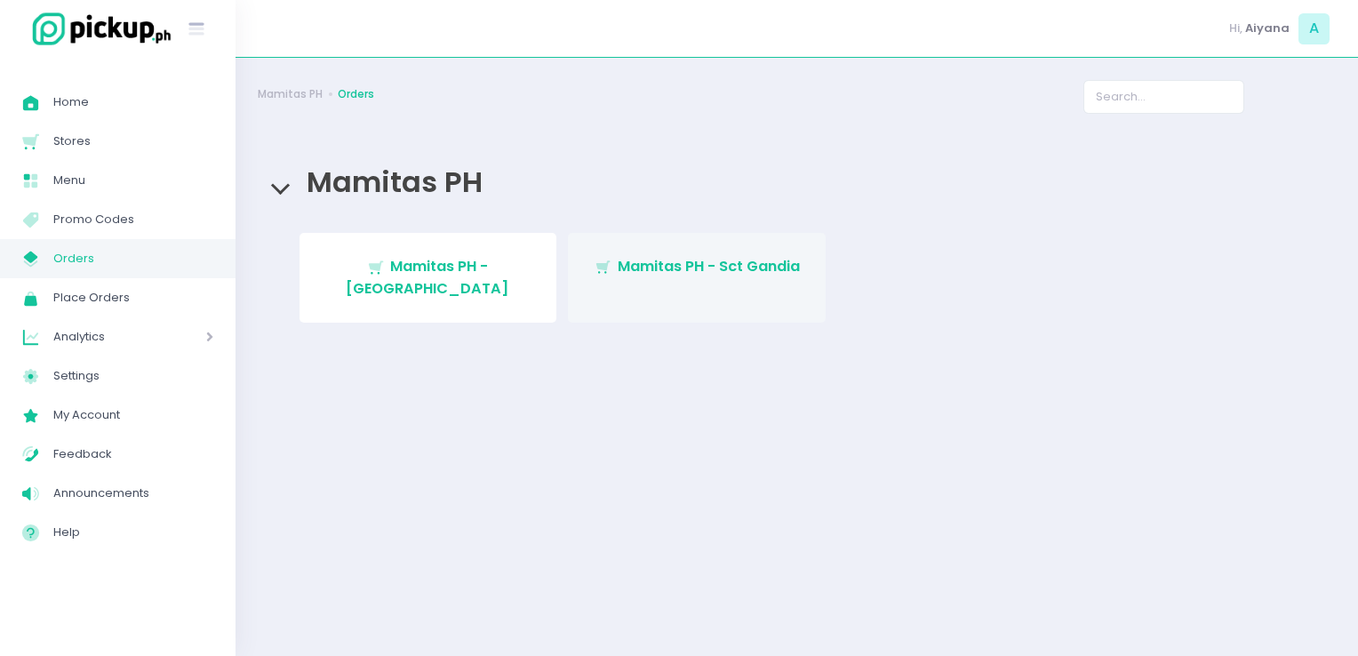
click at [636, 260] on span "Mamitas PH - Sct Gandia" at bounding box center [709, 266] width 182 height 20
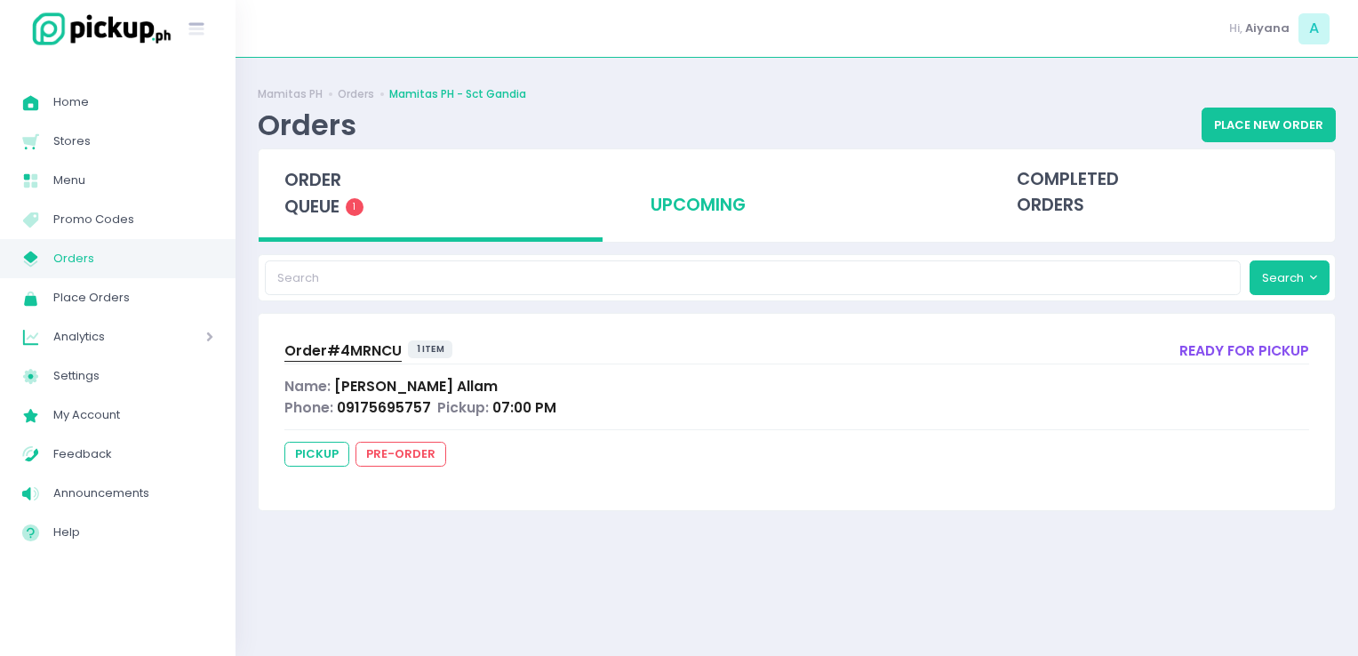
click at [692, 229] on div "upcoming" at bounding box center [797, 192] width 344 height 87
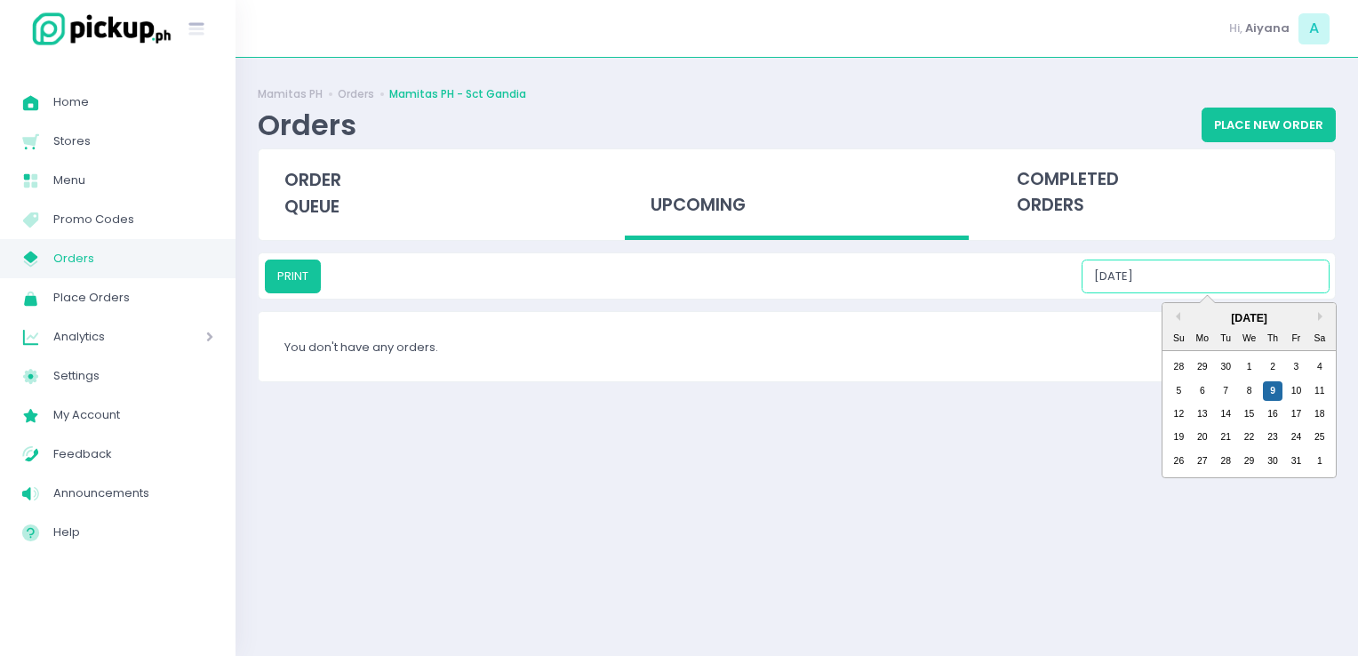
click at [811, 275] on input "10/09/2025" at bounding box center [1205, 276] width 248 height 34
click at [811, 387] on div "10" at bounding box center [1296, 391] width 20 height 20
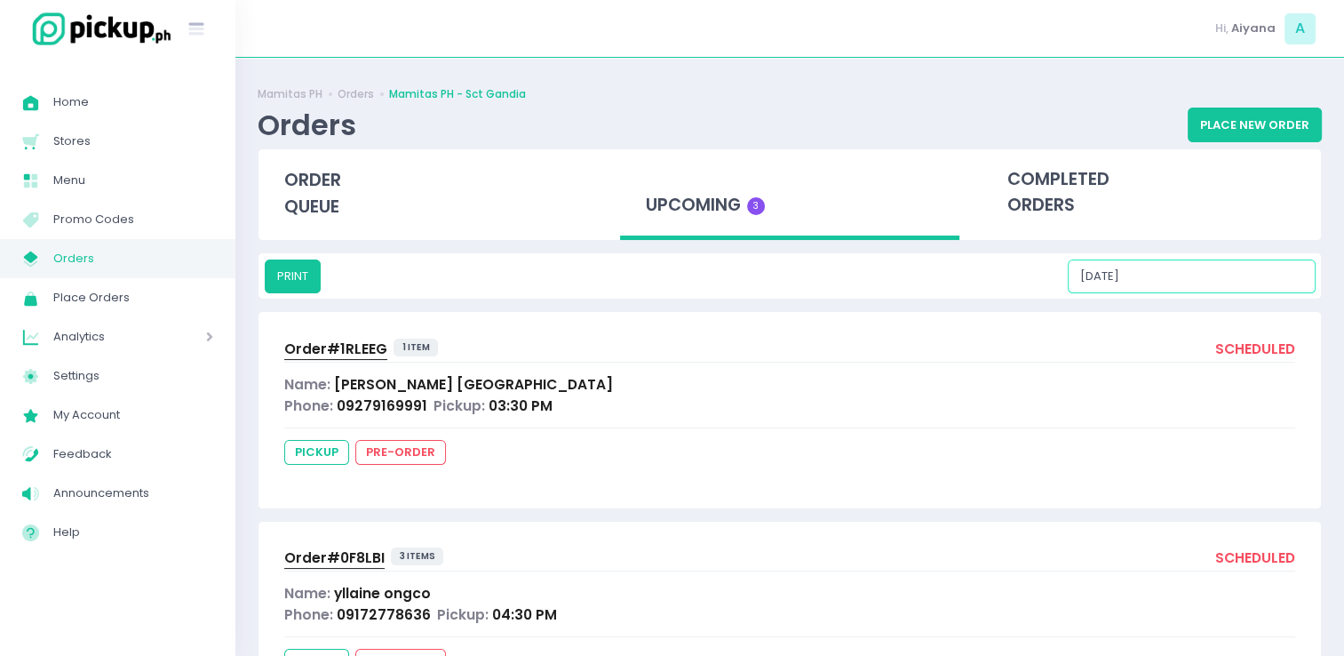
click at [811, 259] on input "10/10/2025" at bounding box center [1192, 276] width 248 height 34
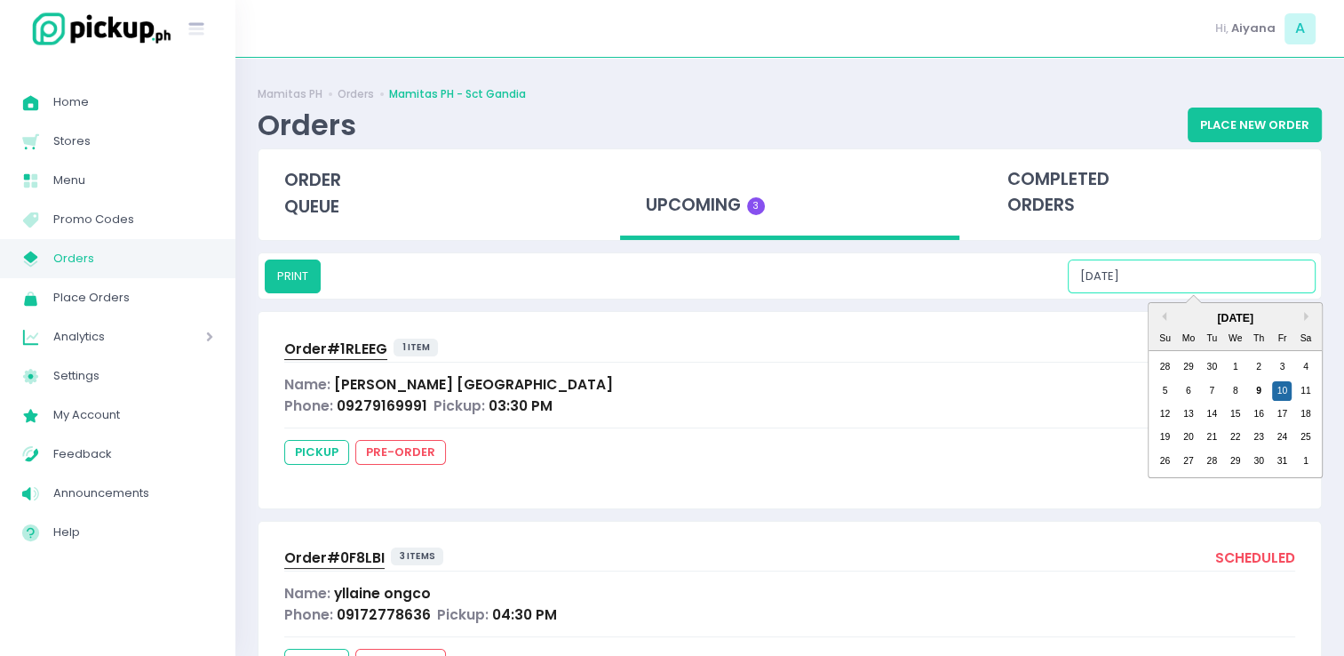
click at [811, 387] on div "October 2025 Su Mo Tu We Th Fr Sa 28 29 30 1 2 3 4 5 6 7 8 9 10 11 12 13 14 15 …" at bounding box center [1235, 390] width 173 height 174
click at [811, 387] on div "11" at bounding box center [1306, 391] width 20 height 20
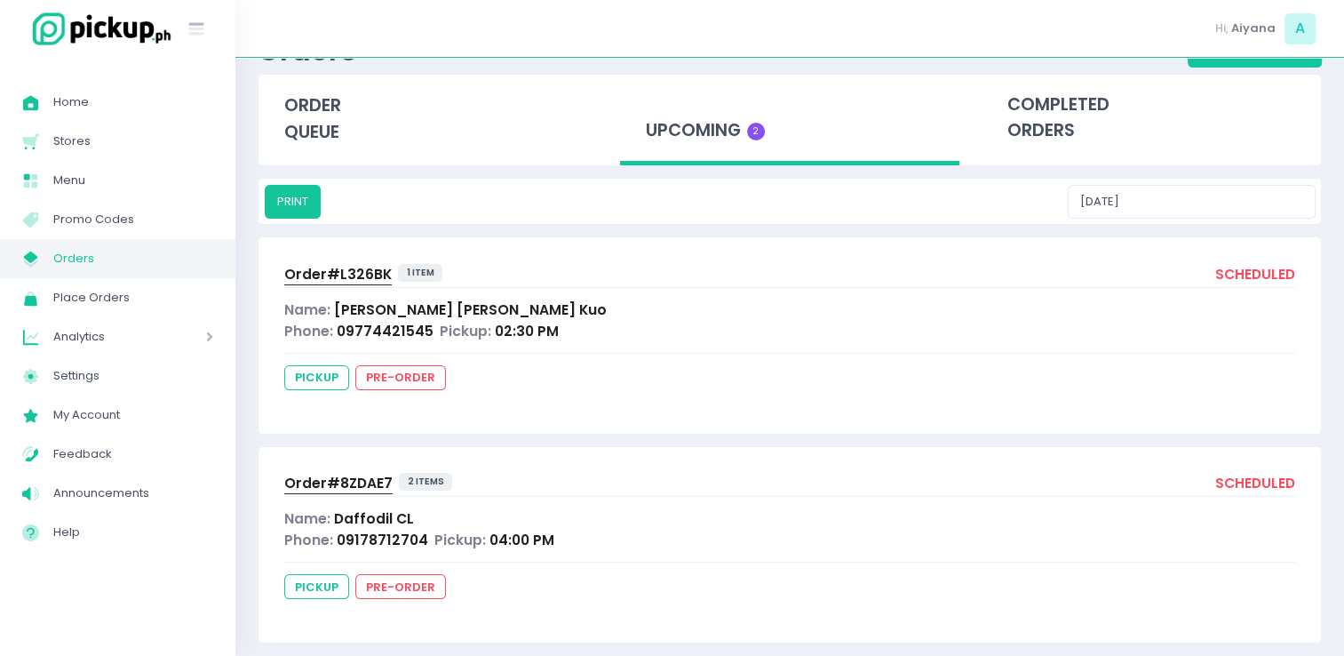
scroll to position [92, 0]
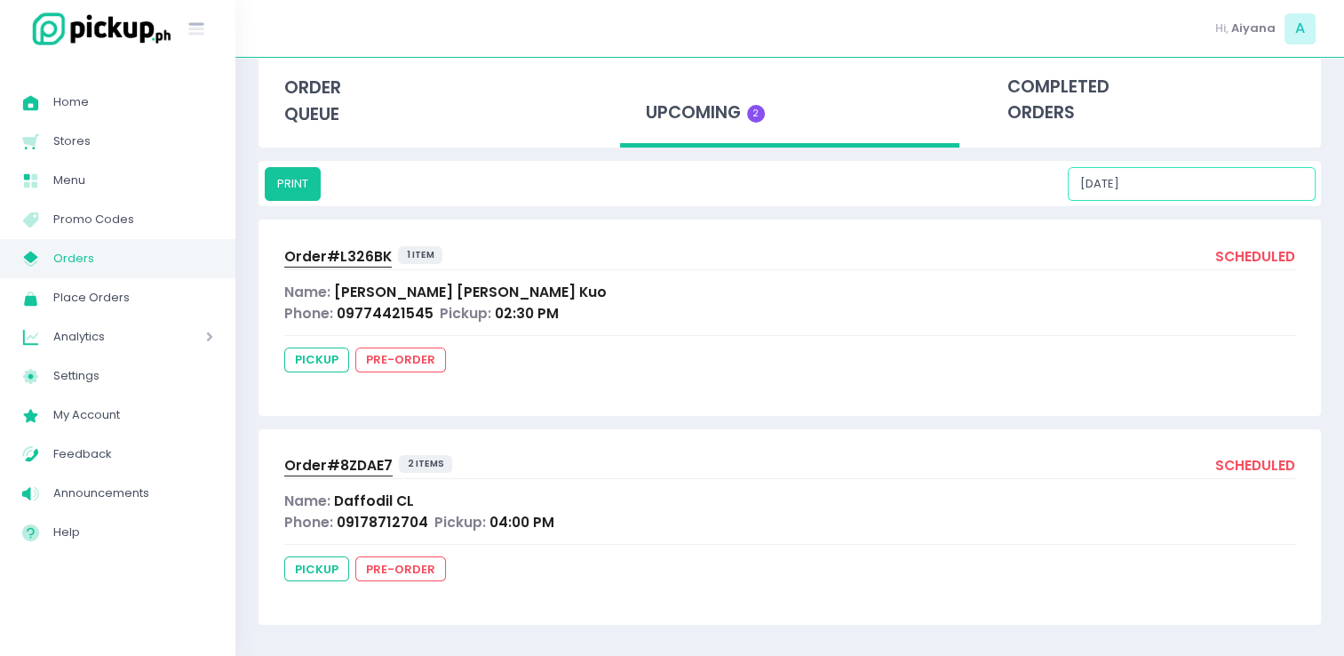
click at [811, 187] on input "10/11/2025" at bounding box center [1192, 184] width 248 height 34
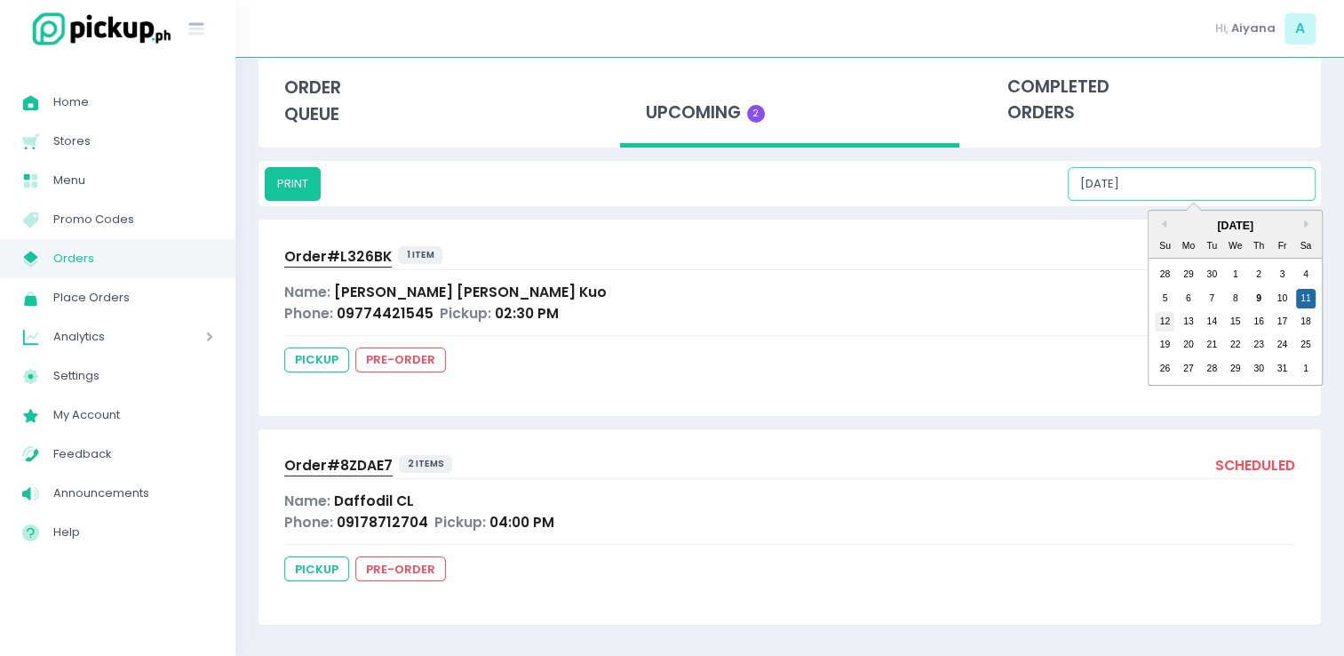
click at [811, 325] on div "12" at bounding box center [1165, 322] width 20 height 20
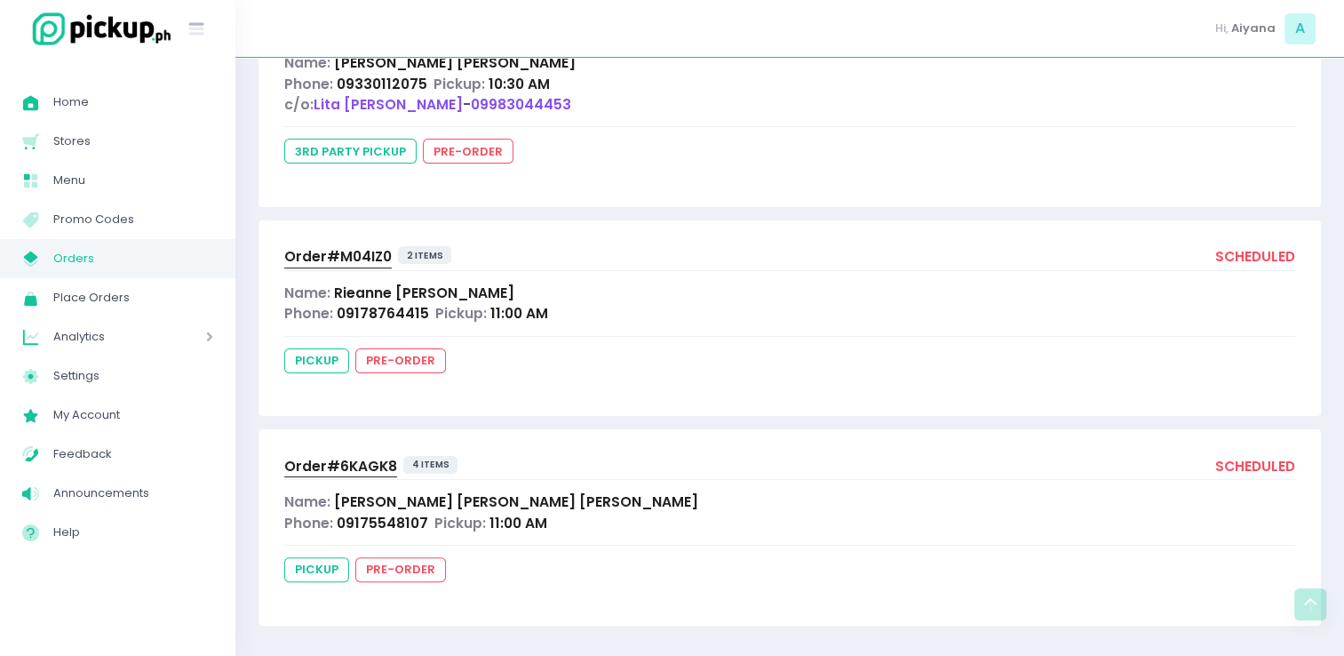
scroll to position [323, 0]
drag, startPoint x: 336, startPoint y: 462, endPoint x: 877, endPoint y: 382, distance: 547.0
click at [811, 382] on div "Order# M04IZ0 2 items scheduled Name: Rieanne Ocampo Phone: 09178764415 Pickup:…" at bounding box center [790, 316] width 1063 height 195
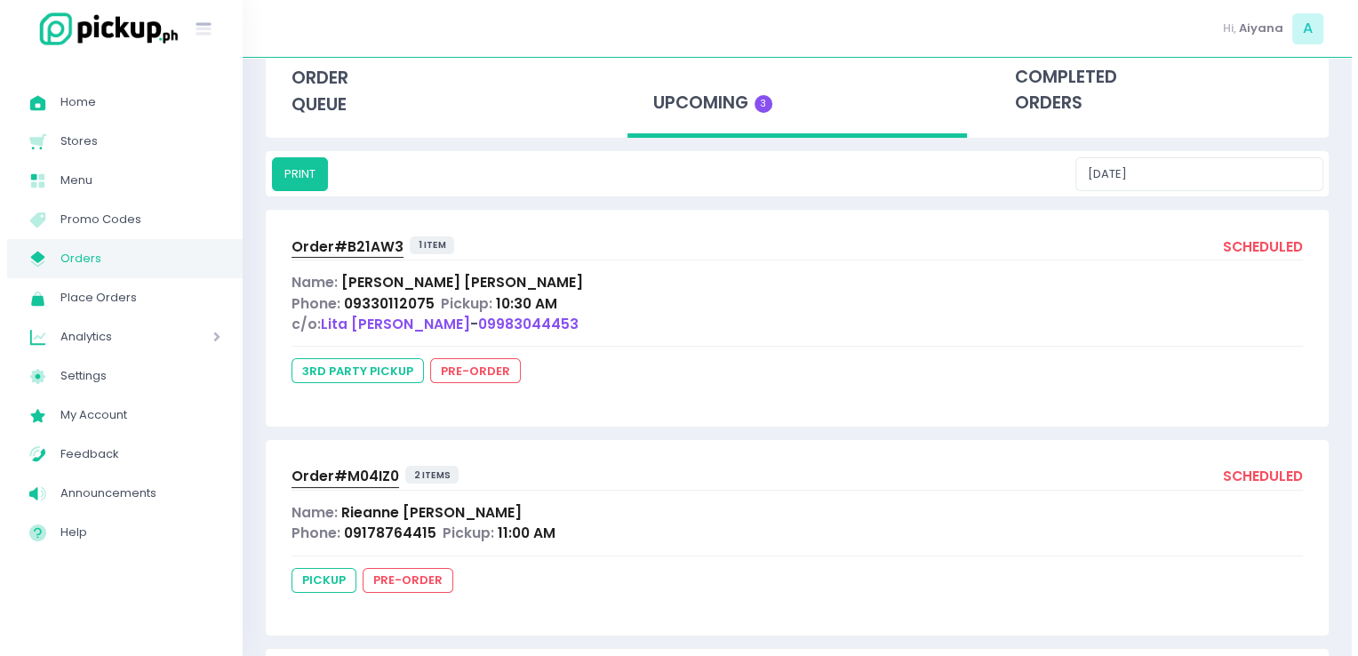
scroll to position [0, 0]
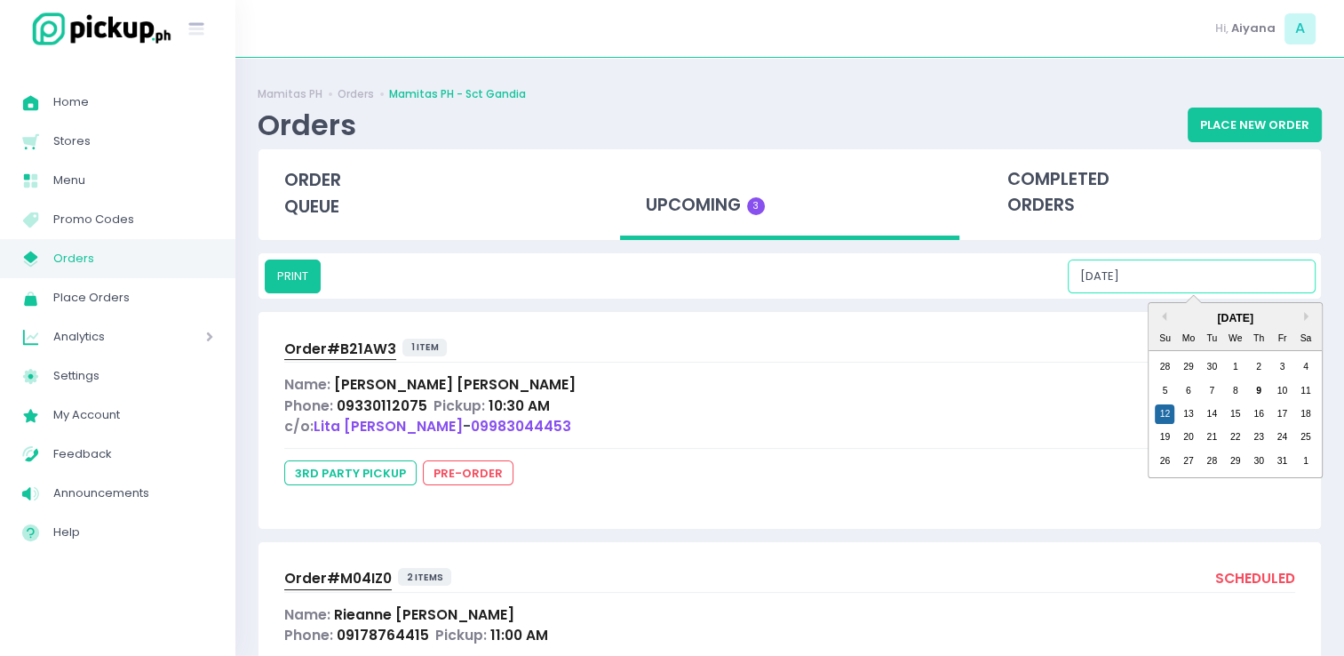
click at [811, 267] on input "10/12/2025" at bounding box center [1192, 276] width 248 height 34
click at [811, 411] on div "13" at bounding box center [1189, 414] width 20 height 20
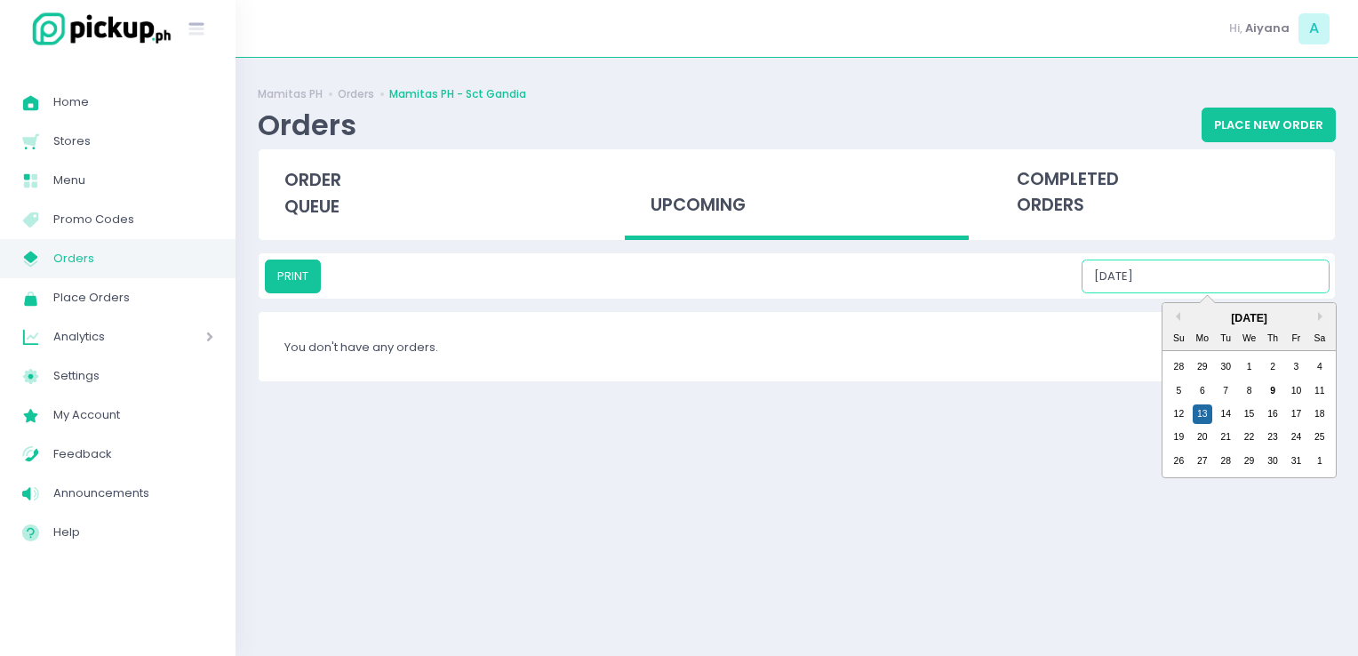
click at [811, 264] on input "10/13/2025" at bounding box center [1205, 276] width 248 height 34
click at [811, 410] on div "14" at bounding box center [1225, 414] width 20 height 20
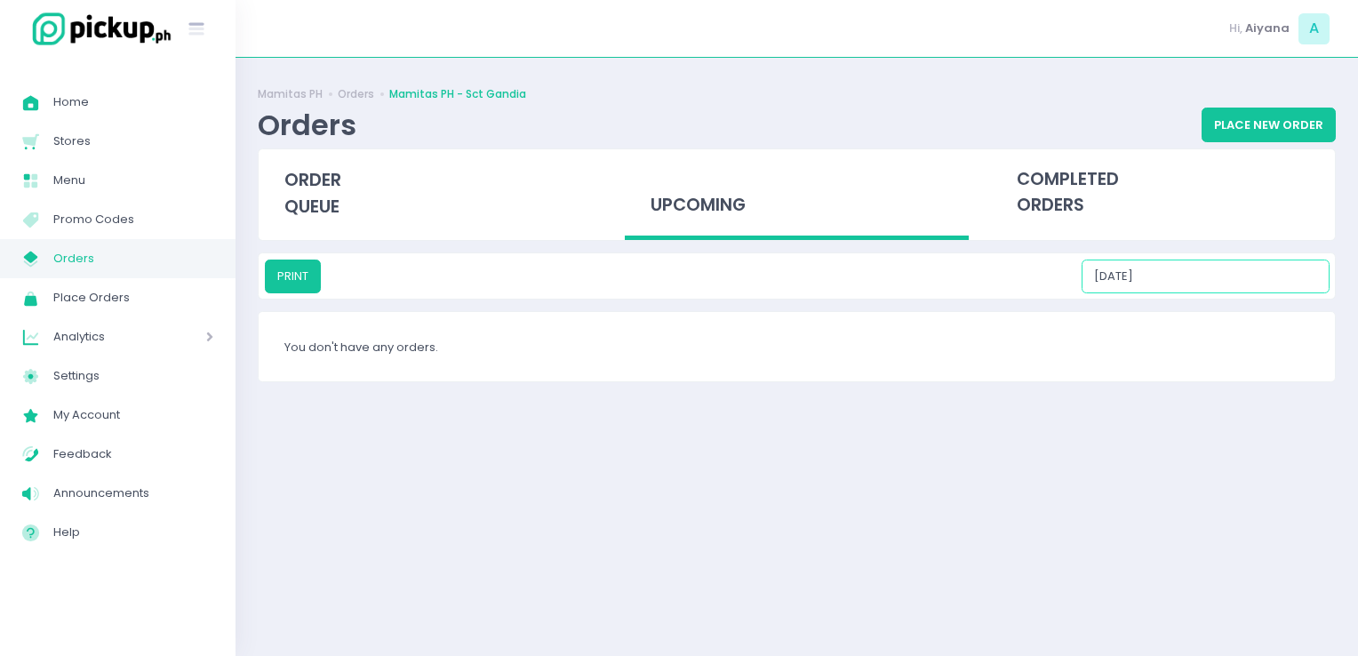
click at [811, 281] on input "10/14/2025" at bounding box center [1205, 276] width 248 height 34
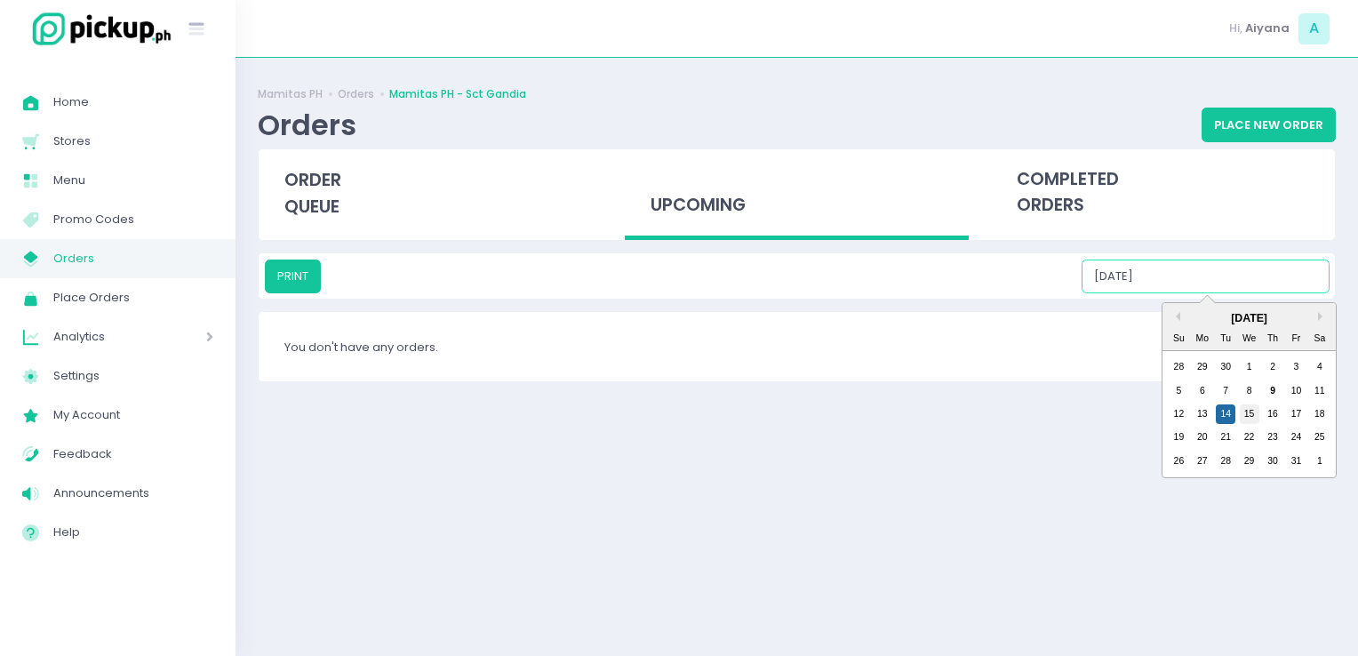
click at [811, 420] on div "15" at bounding box center [1249, 414] width 20 height 20
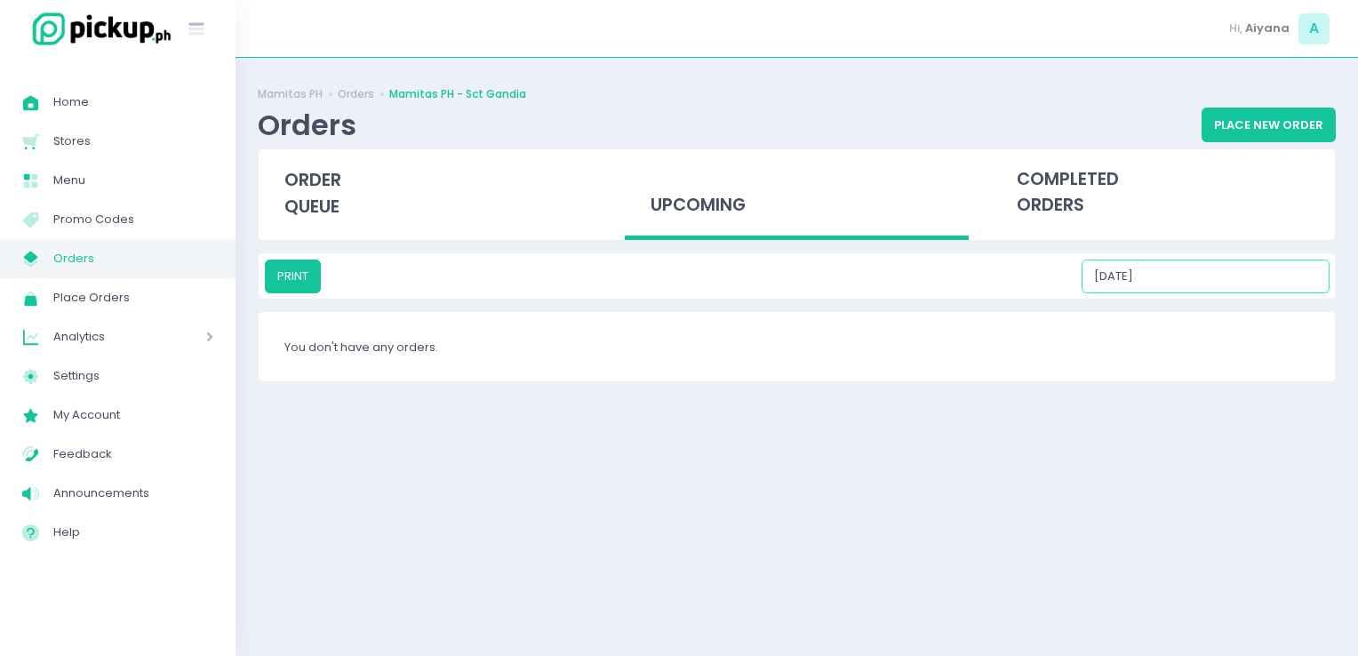
click at [811, 287] on input "10/15/2025" at bounding box center [1205, 276] width 248 height 34
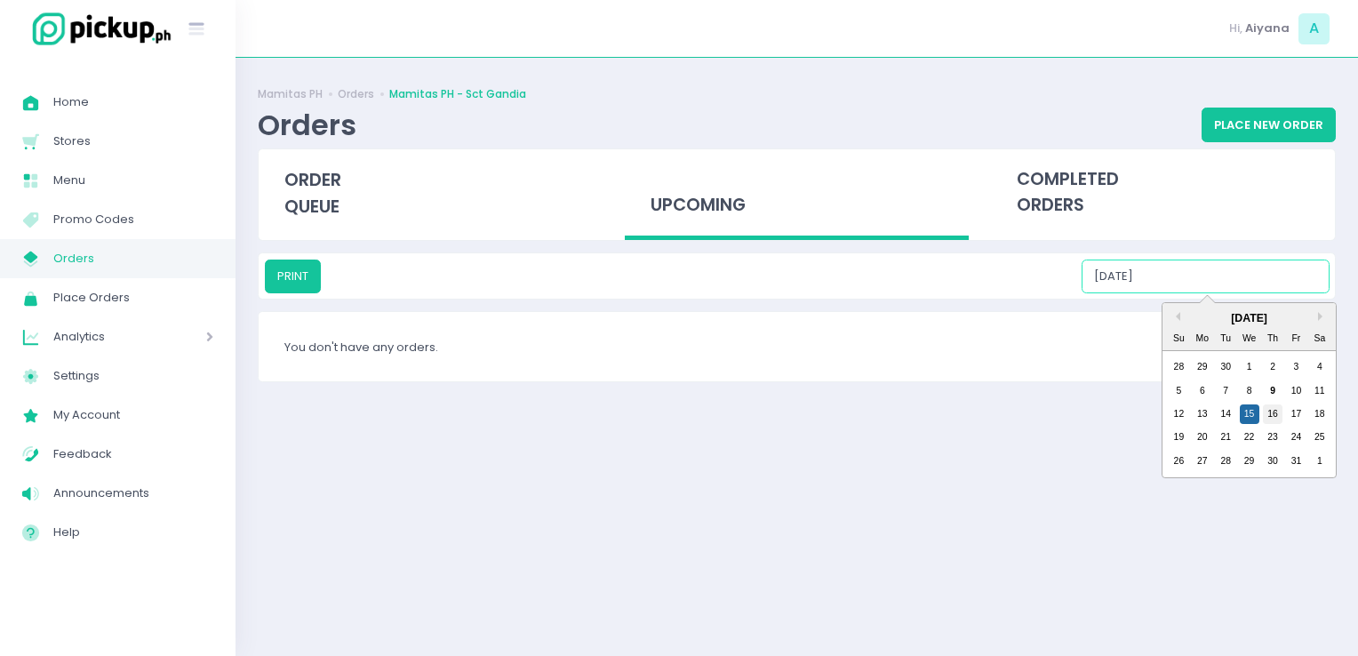
click at [811, 419] on div "16" at bounding box center [1273, 414] width 20 height 20
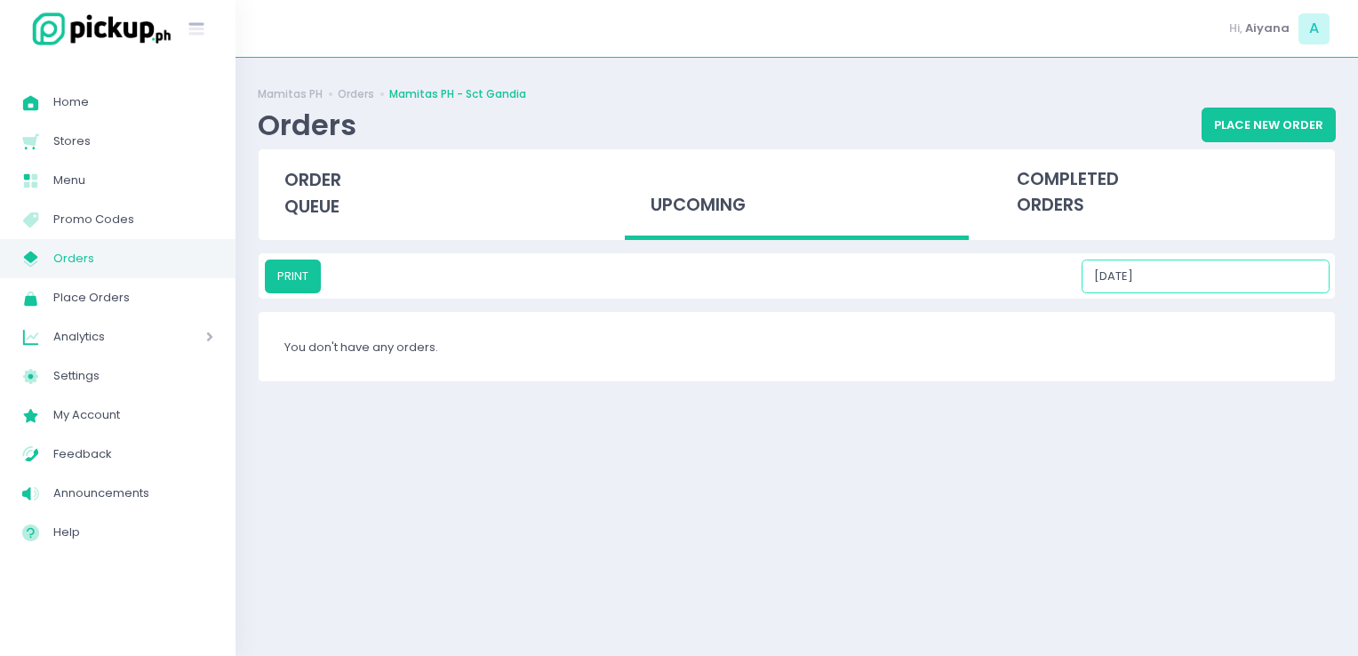
click at [811, 275] on input "10/16/2025" at bounding box center [1205, 276] width 248 height 34
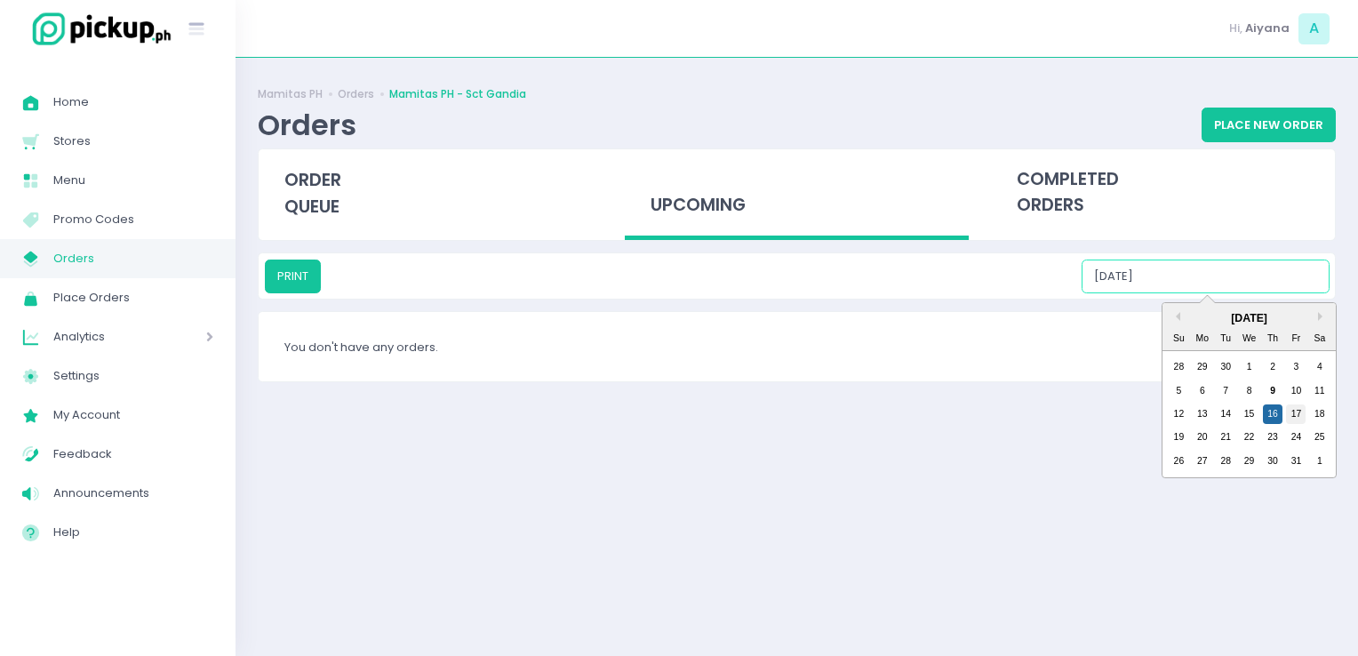
click at [811, 413] on div "17" at bounding box center [1296, 414] width 20 height 20
click at [811, 262] on input "10/17/2025" at bounding box center [1205, 276] width 248 height 34
click at [811, 416] on div "18" at bounding box center [1320, 414] width 20 height 20
click at [811, 281] on input "10/18/2025" at bounding box center [1205, 276] width 248 height 34
click at [811, 434] on div "19" at bounding box center [1178, 437] width 20 height 20
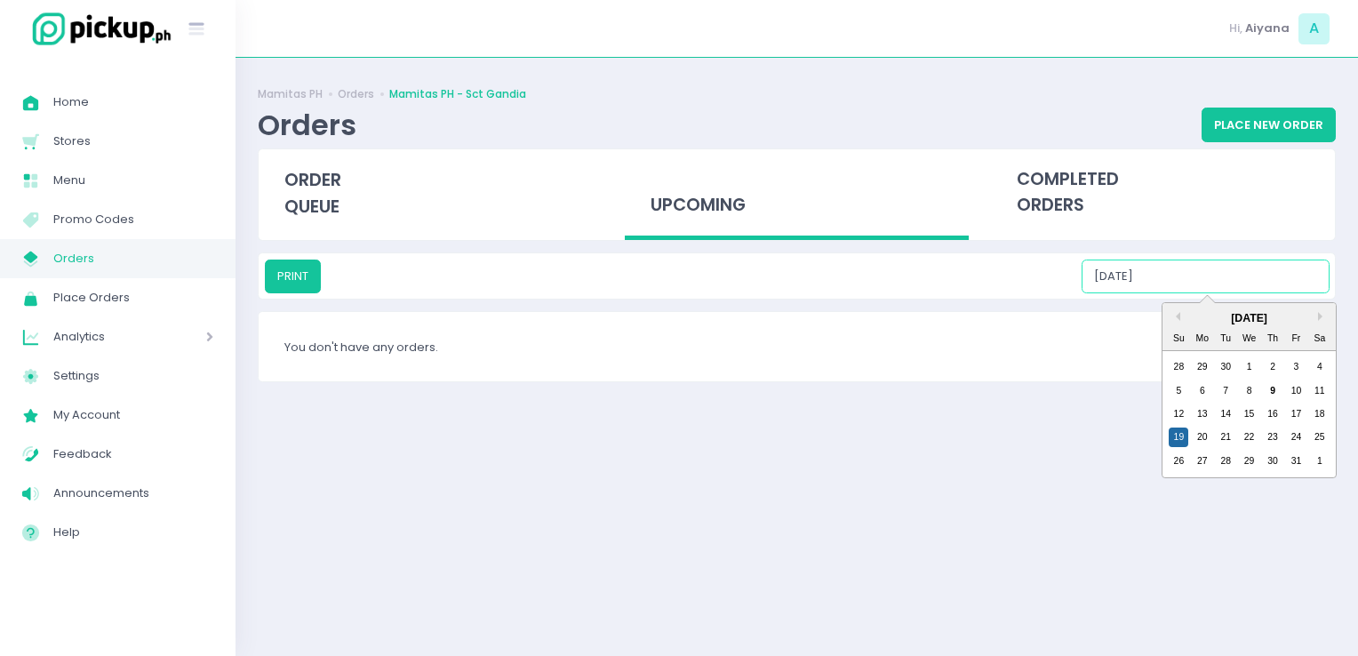
click at [811, 267] on input "10/19/2025" at bounding box center [1205, 276] width 248 height 34
click at [811, 434] on div "20" at bounding box center [1202, 437] width 20 height 20
click at [811, 282] on input "10/20/2025" at bounding box center [1205, 276] width 248 height 34
click at [811, 434] on div "21" at bounding box center [1225, 437] width 20 height 20
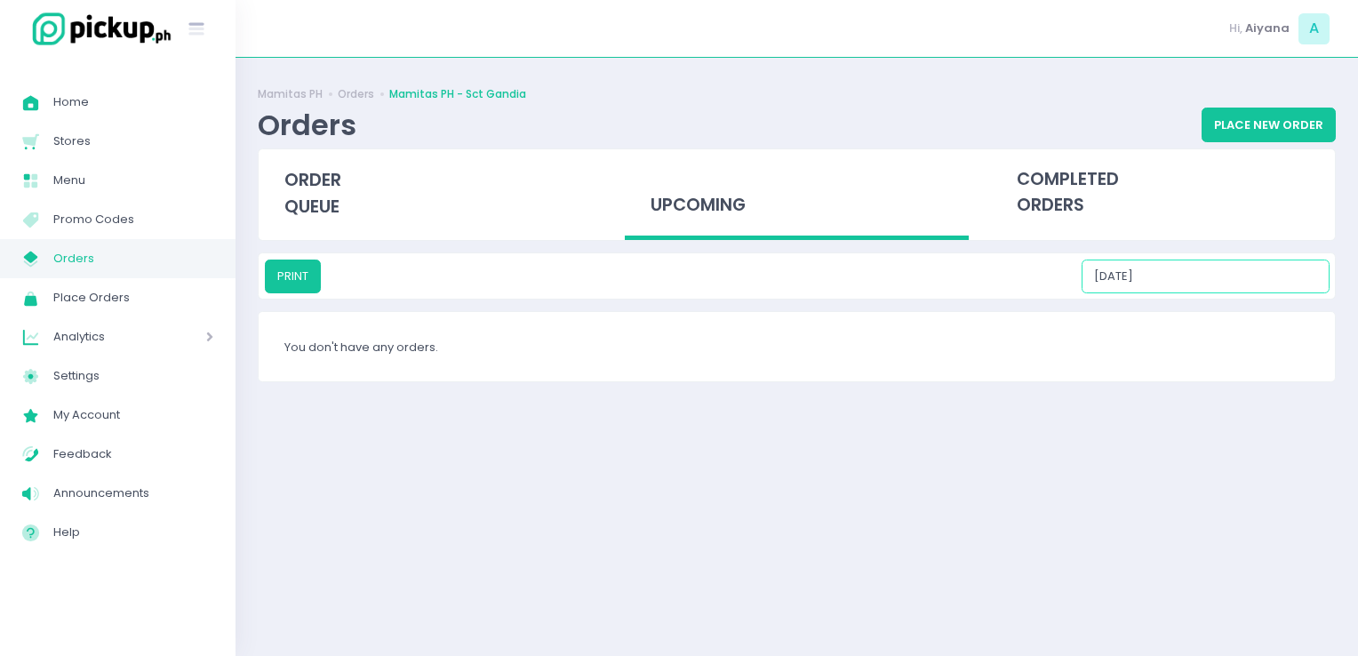
click at [811, 279] on input "10/21/2025" at bounding box center [1205, 276] width 248 height 34
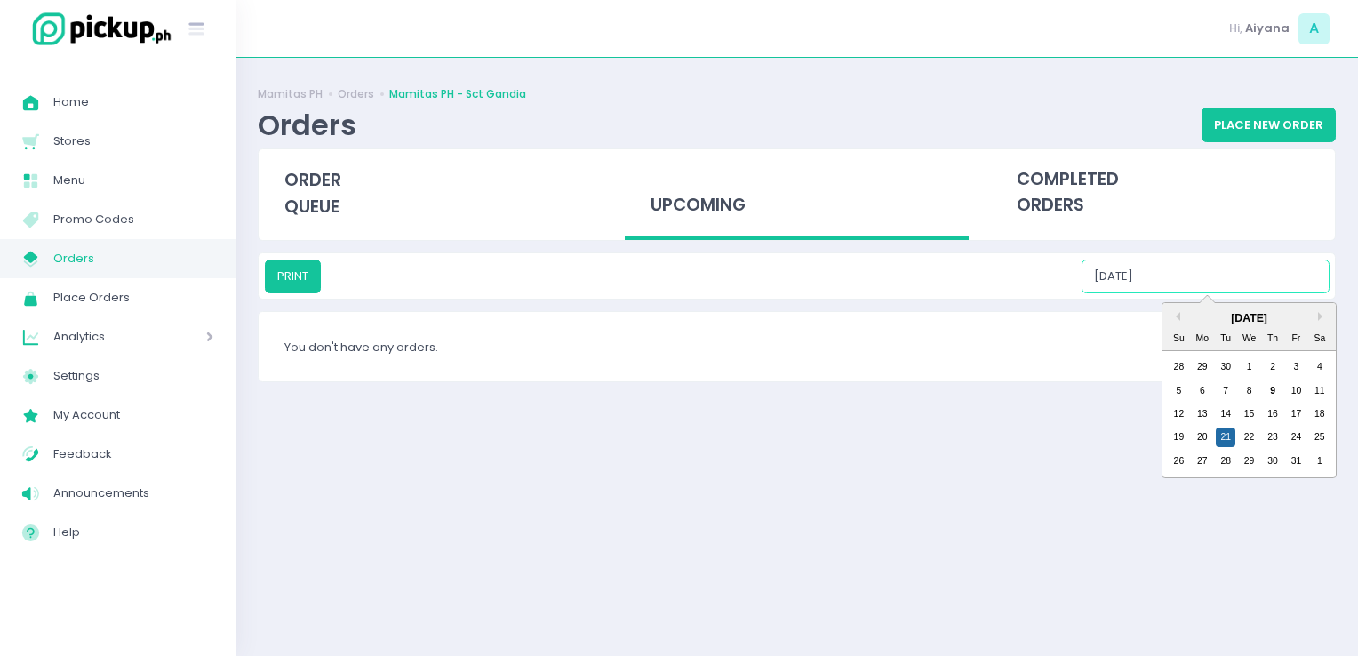
click at [811, 433] on div "19 20 21 22 23 24 25" at bounding box center [1249, 437] width 164 height 23
click at [811, 437] on div "22" at bounding box center [1249, 437] width 20 height 20
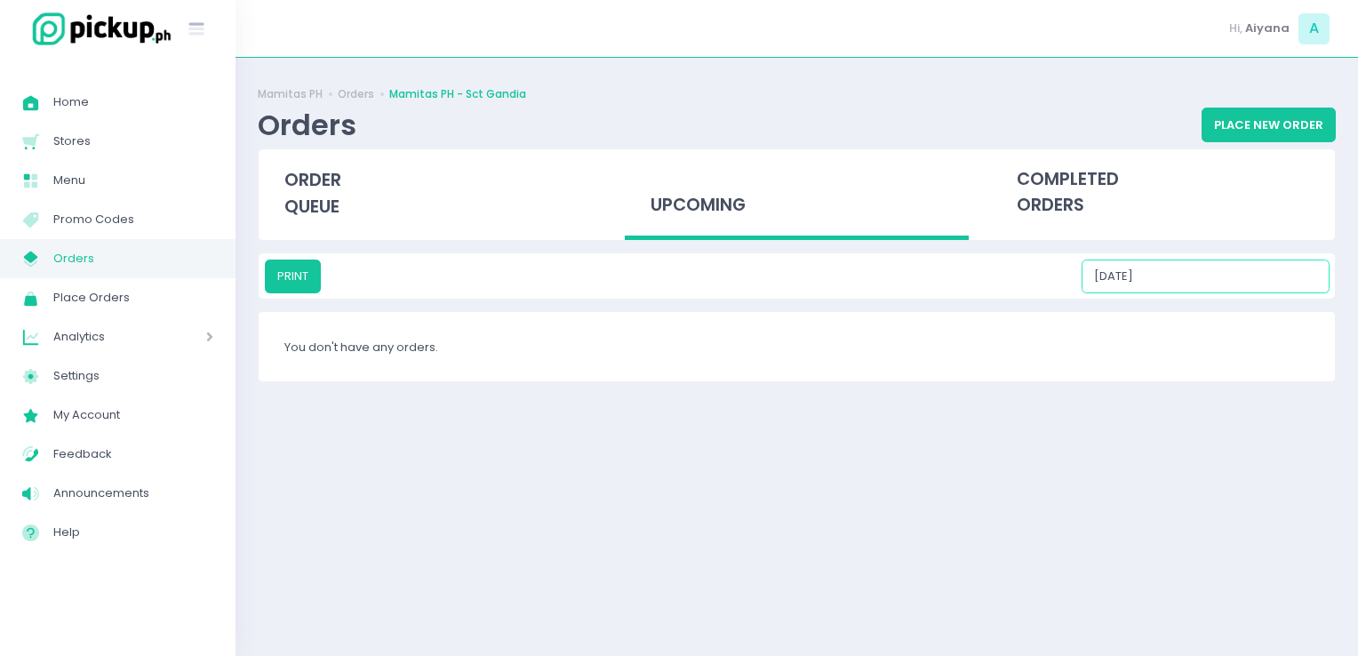
click at [811, 283] on input "10/22/2025" at bounding box center [1205, 276] width 248 height 34
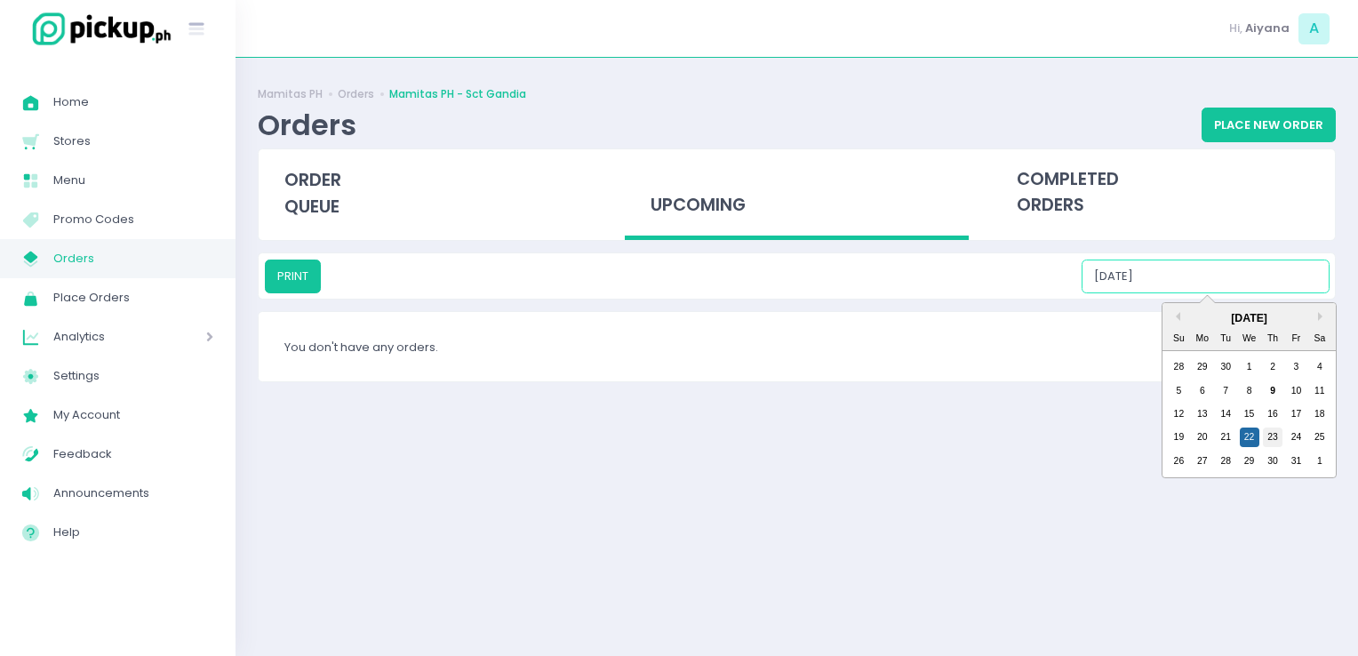
click at [811, 439] on div "23" at bounding box center [1273, 437] width 20 height 20
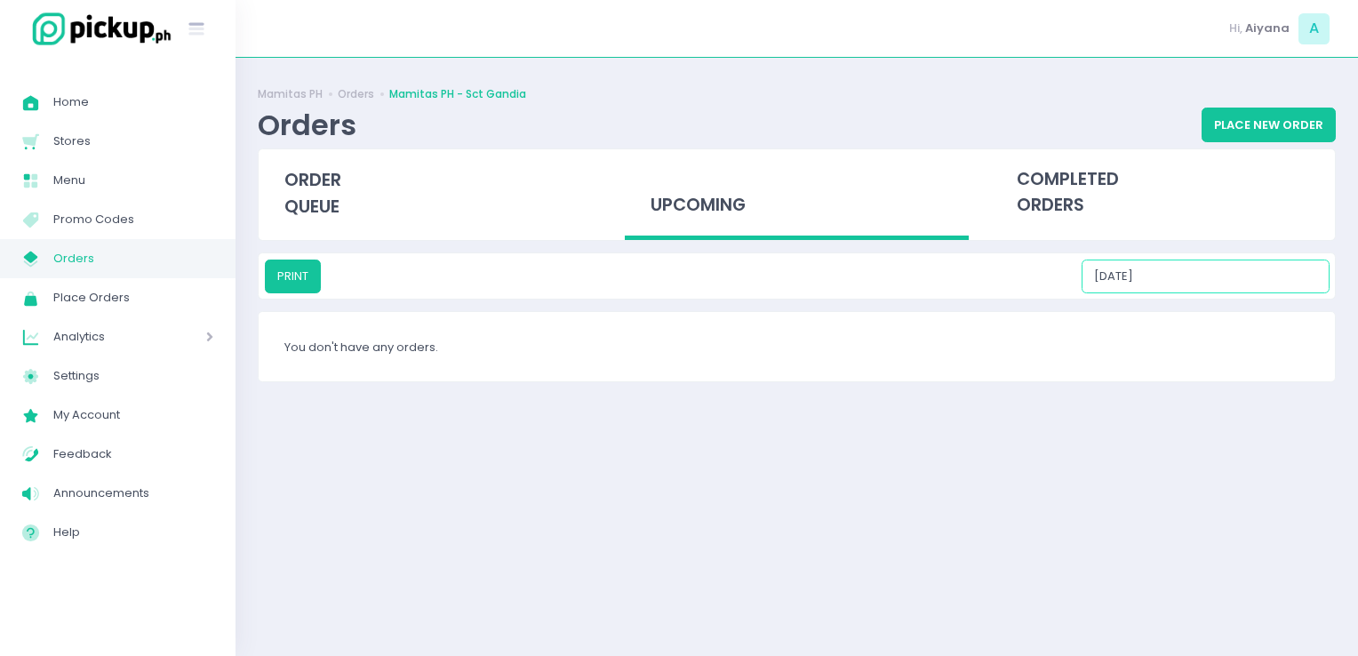
click at [811, 270] on input "10/23/2025" at bounding box center [1205, 276] width 248 height 34
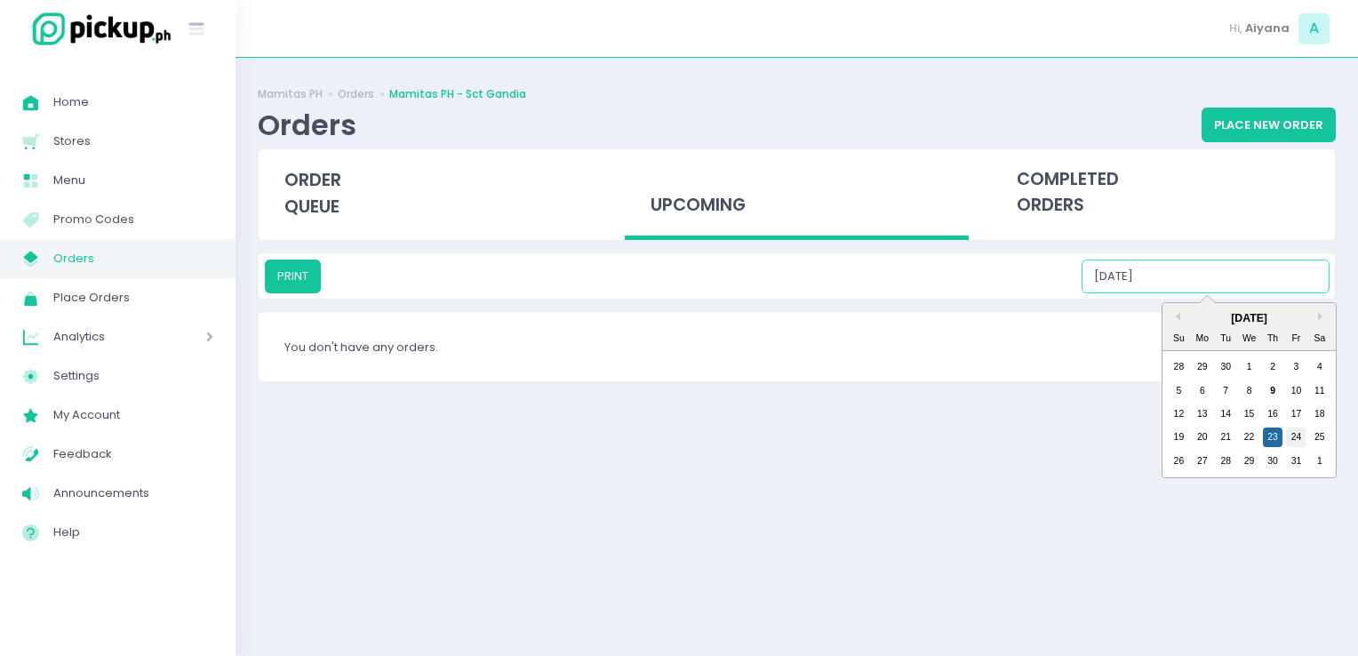
click at [811, 433] on div "24" at bounding box center [1296, 437] width 20 height 20
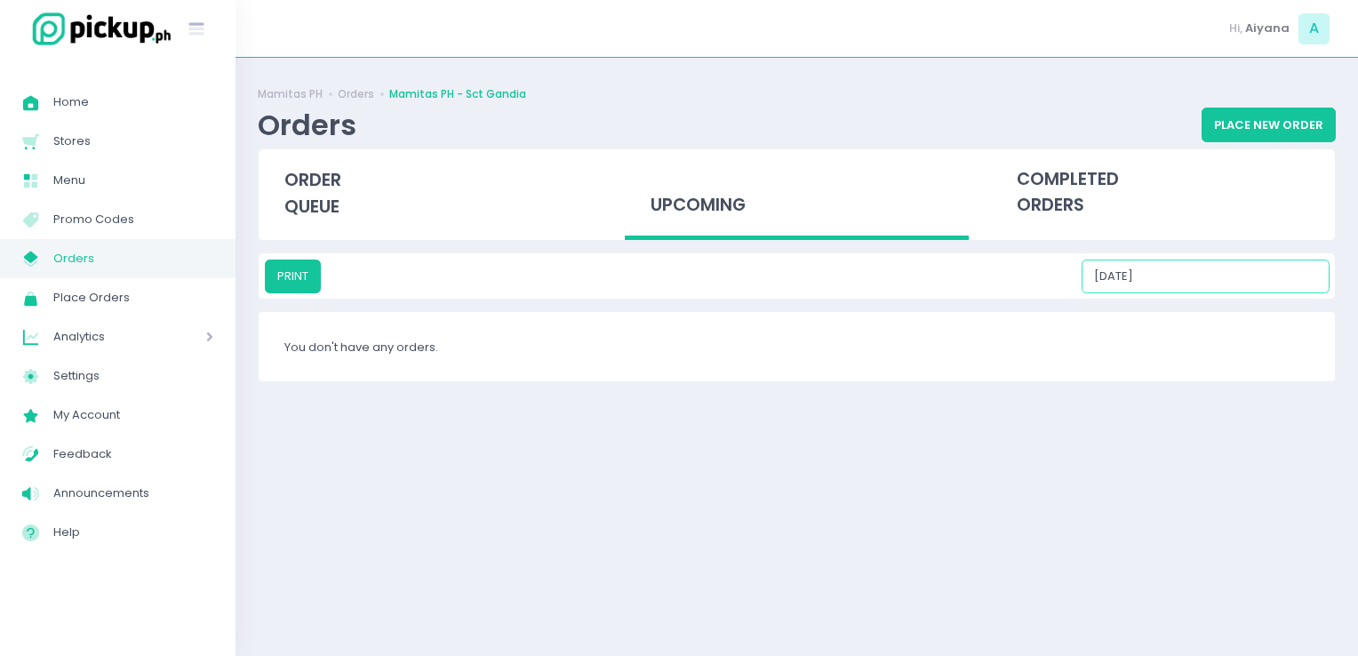
click at [811, 279] on input "10/24/2025" at bounding box center [1205, 276] width 248 height 34
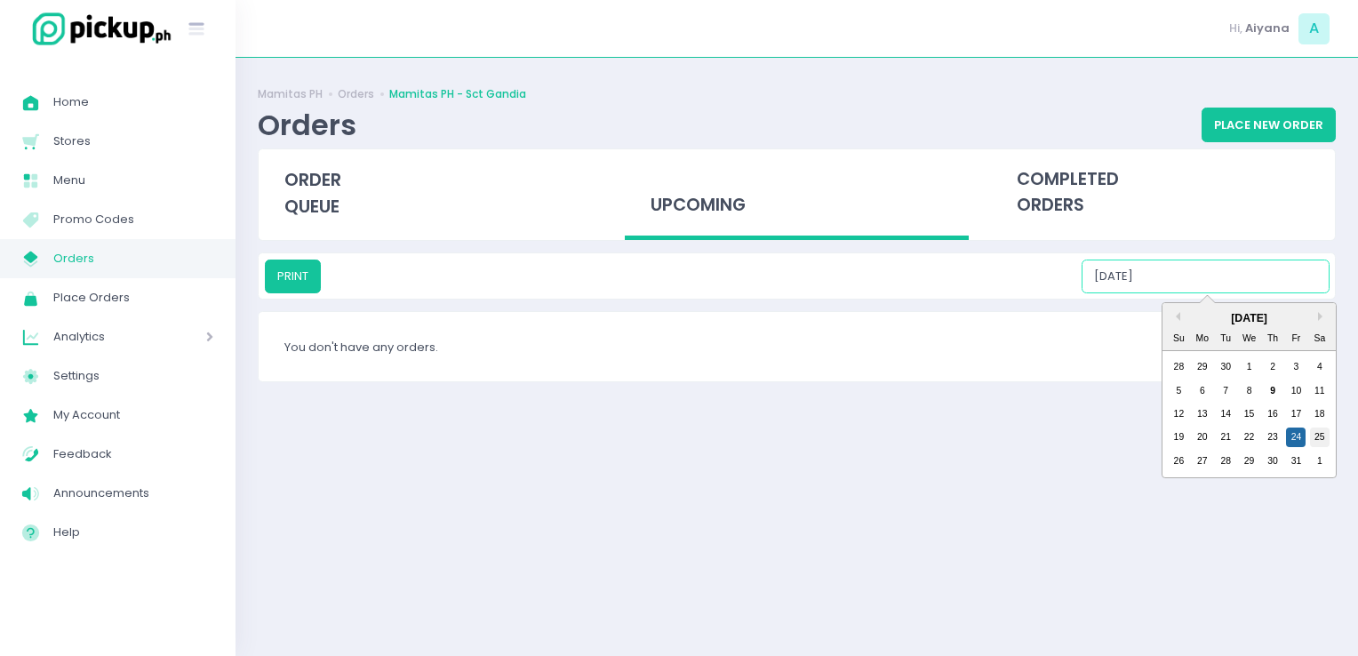
click at [811, 427] on div "25" at bounding box center [1320, 437] width 20 height 20
click at [811, 283] on input "10/25/2025" at bounding box center [1205, 276] width 248 height 34
click at [811, 460] on div "26" at bounding box center [1178, 461] width 20 height 20
click at [811, 268] on input "10/26/2025" at bounding box center [1205, 276] width 248 height 34
click at [811, 466] on div "27" at bounding box center [1202, 461] width 20 height 20
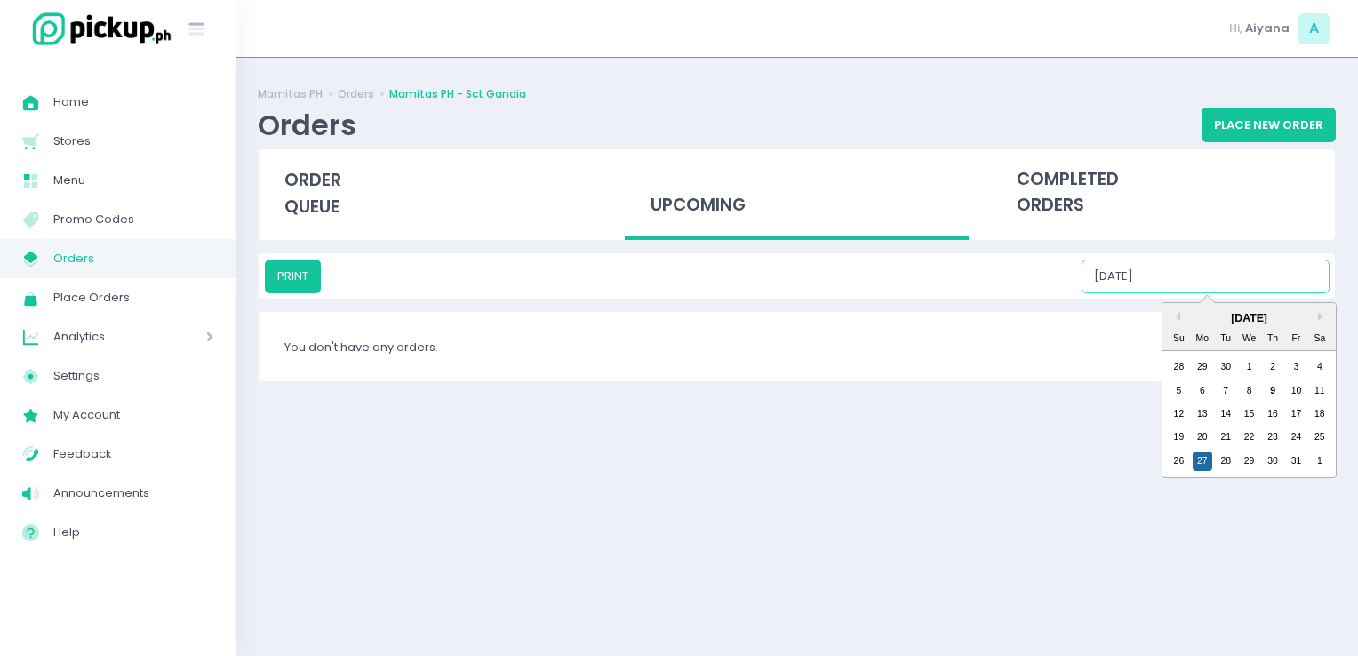
click at [811, 261] on input "10/27/2025" at bounding box center [1205, 276] width 248 height 34
click at [811, 456] on div "28" at bounding box center [1225, 461] width 20 height 20
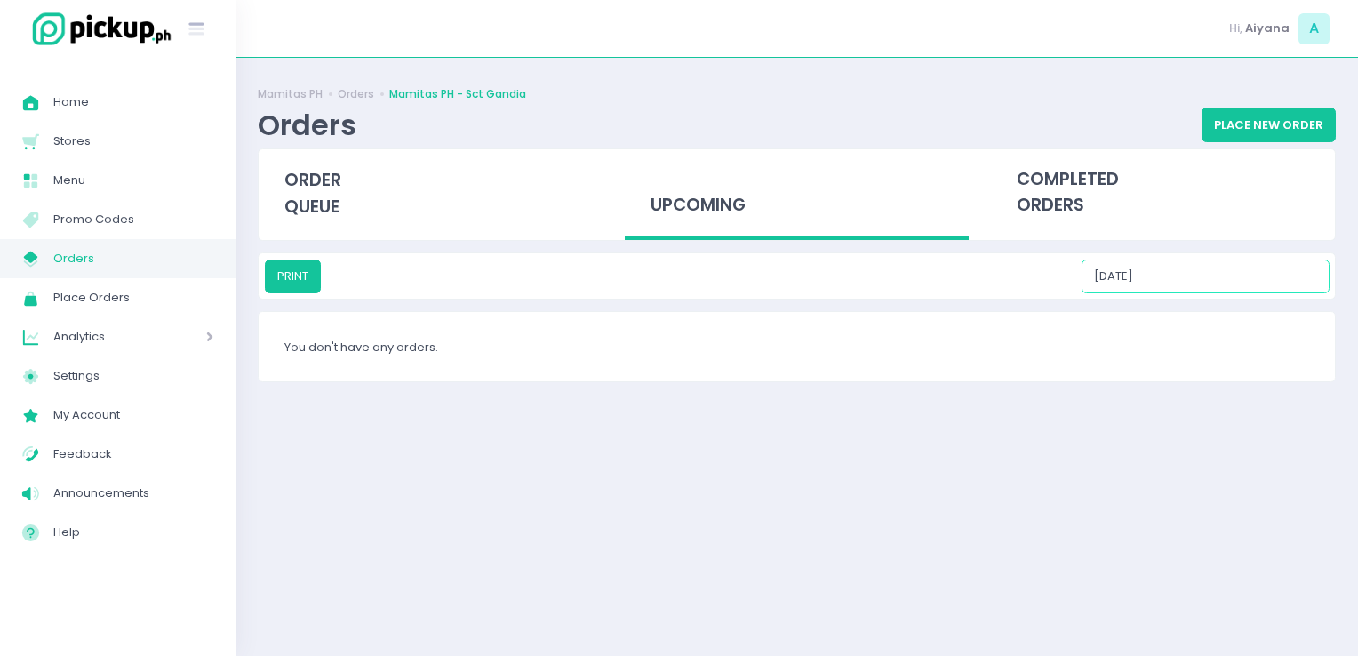
click at [811, 270] on input "10/28/2025" at bounding box center [1205, 276] width 248 height 34
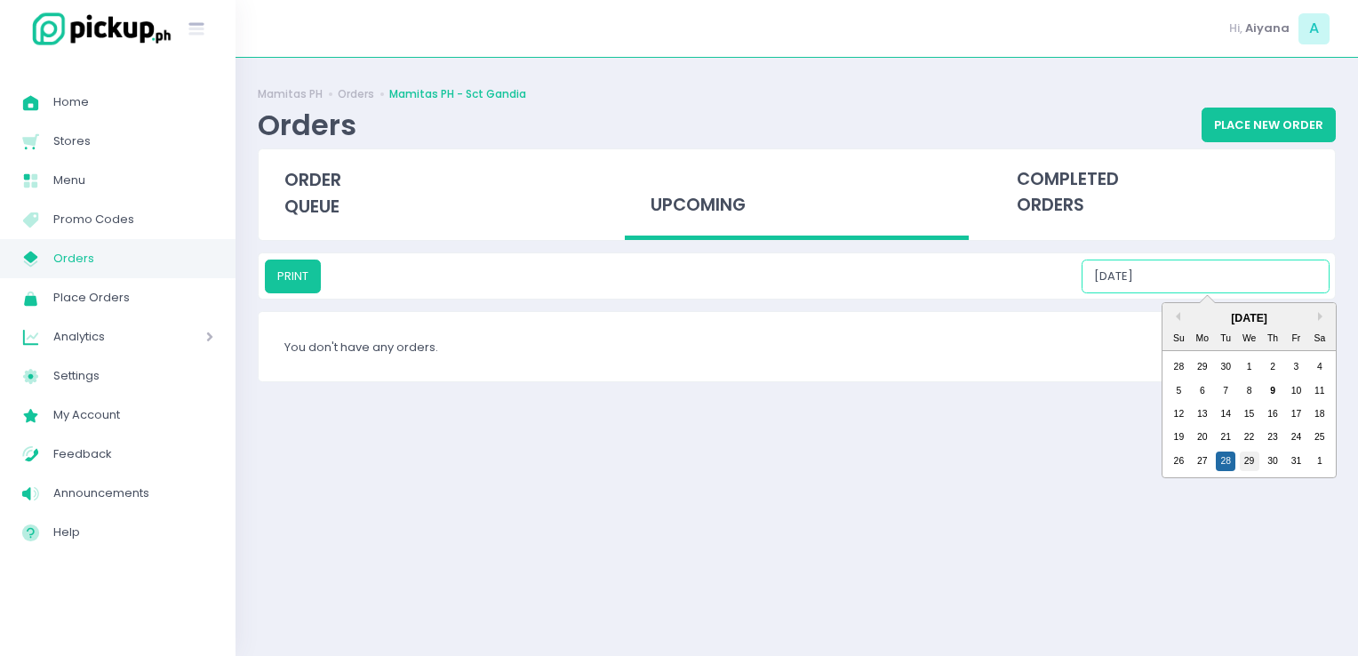
click at [811, 461] on div "29" at bounding box center [1249, 461] width 20 height 20
click at [811, 261] on input "10/29/2025" at bounding box center [1205, 276] width 248 height 34
click at [811, 465] on div "30" at bounding box center [1273, 461] width 20 height 20
click at [811, 283] on input "10/30/2025" at bounding box center [1205, 276] width 248 height 34
click at [811, 453] on div "31" at bounding box center [1296, 461] width 20 height 20
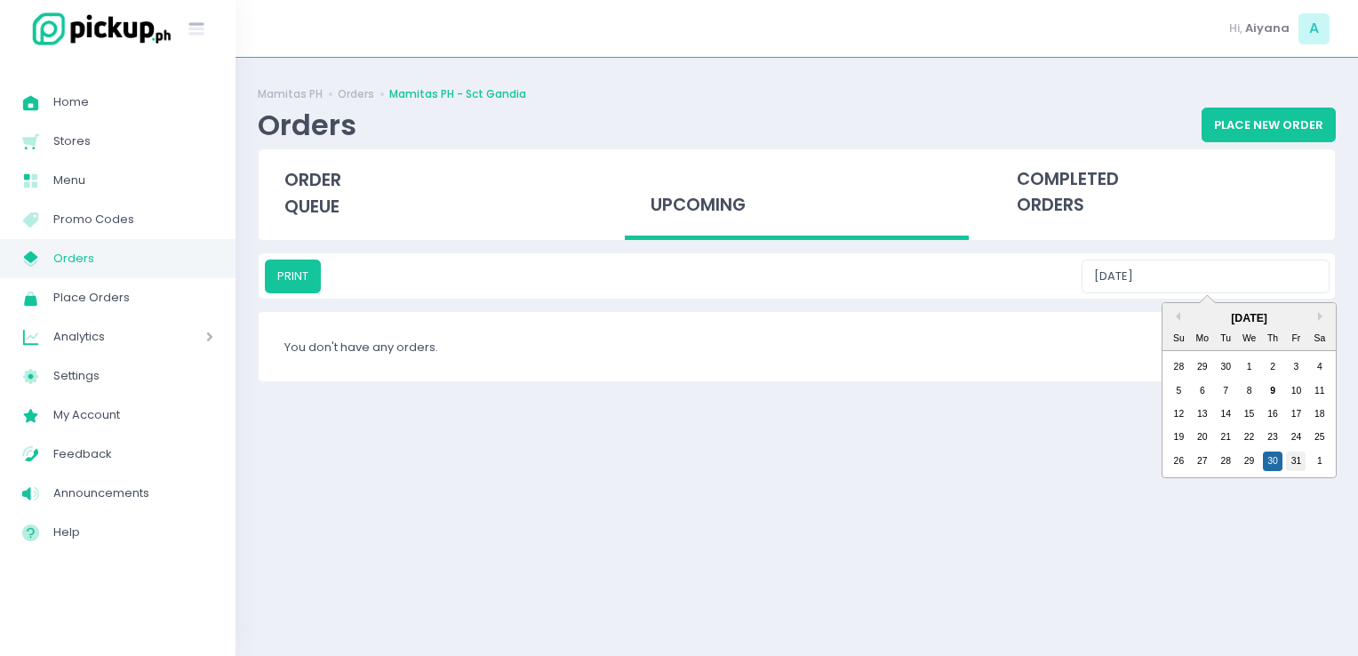
type input "10/31/2025"
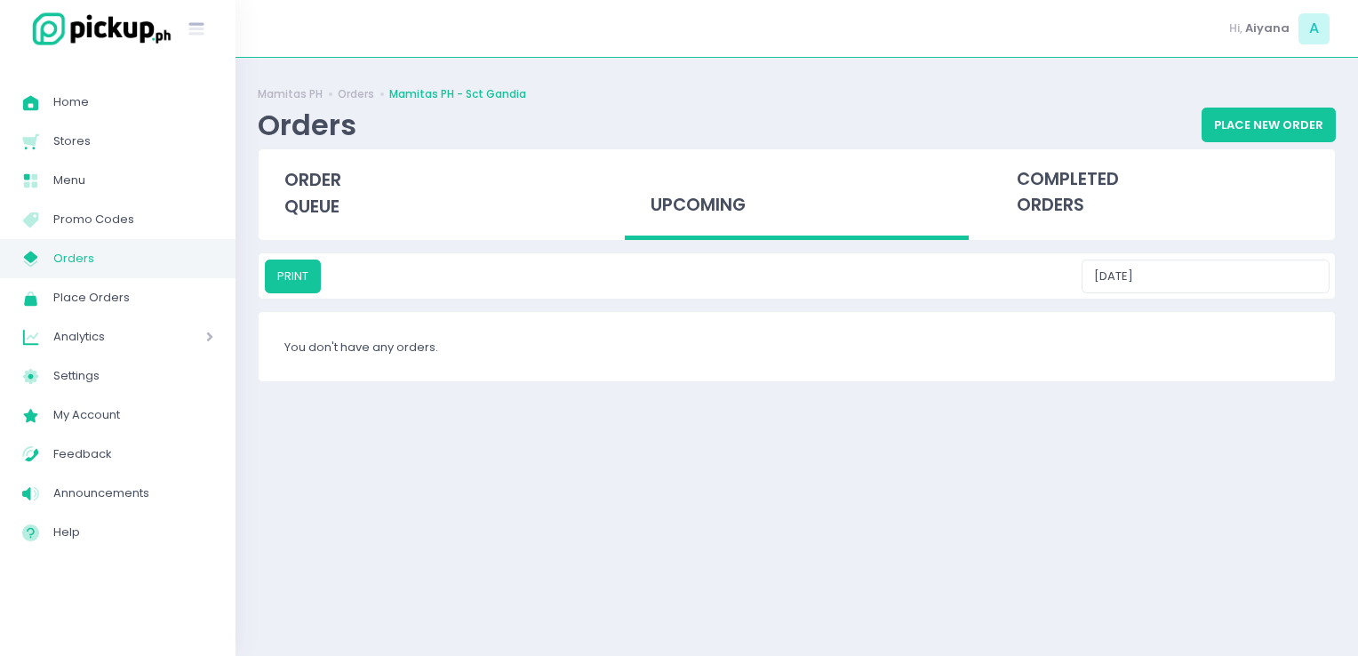
click at [72, 253] on span "Orders" at bounding box center [133, 258] width 160 height 23
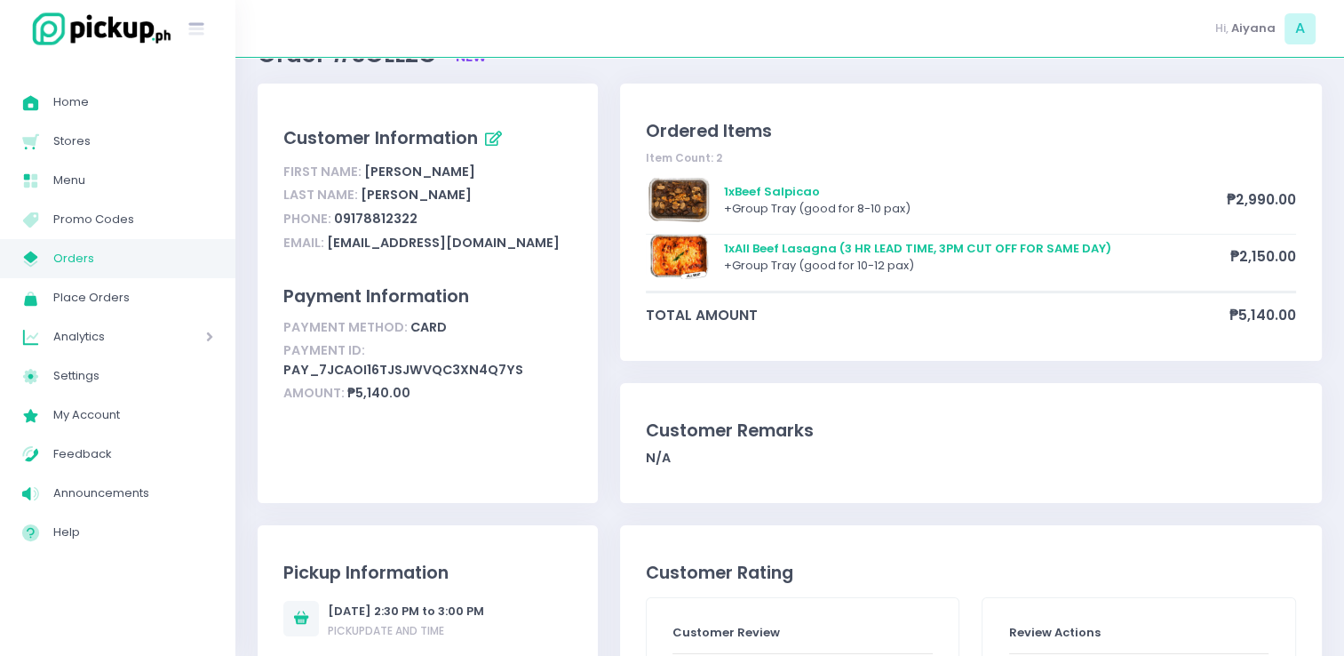
scroll to position [107, 0]
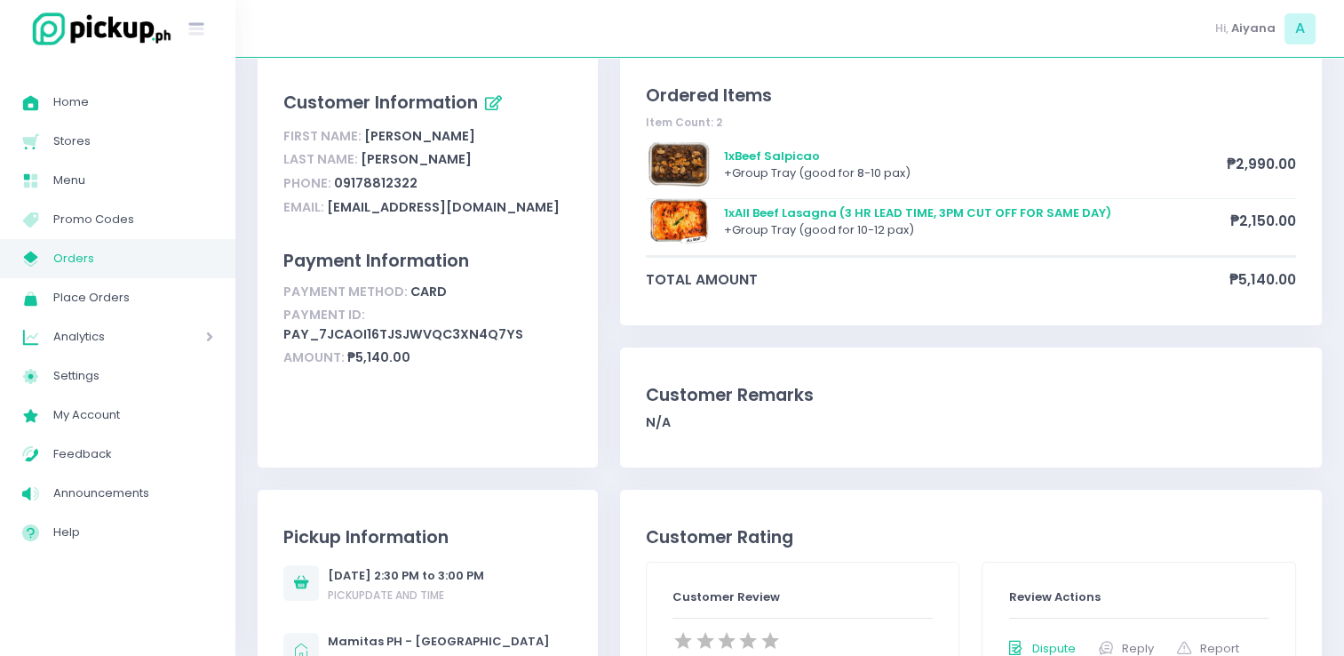
click at [124, 262] on span "Orders" at bounding box center [133, 258] width 160 height 23
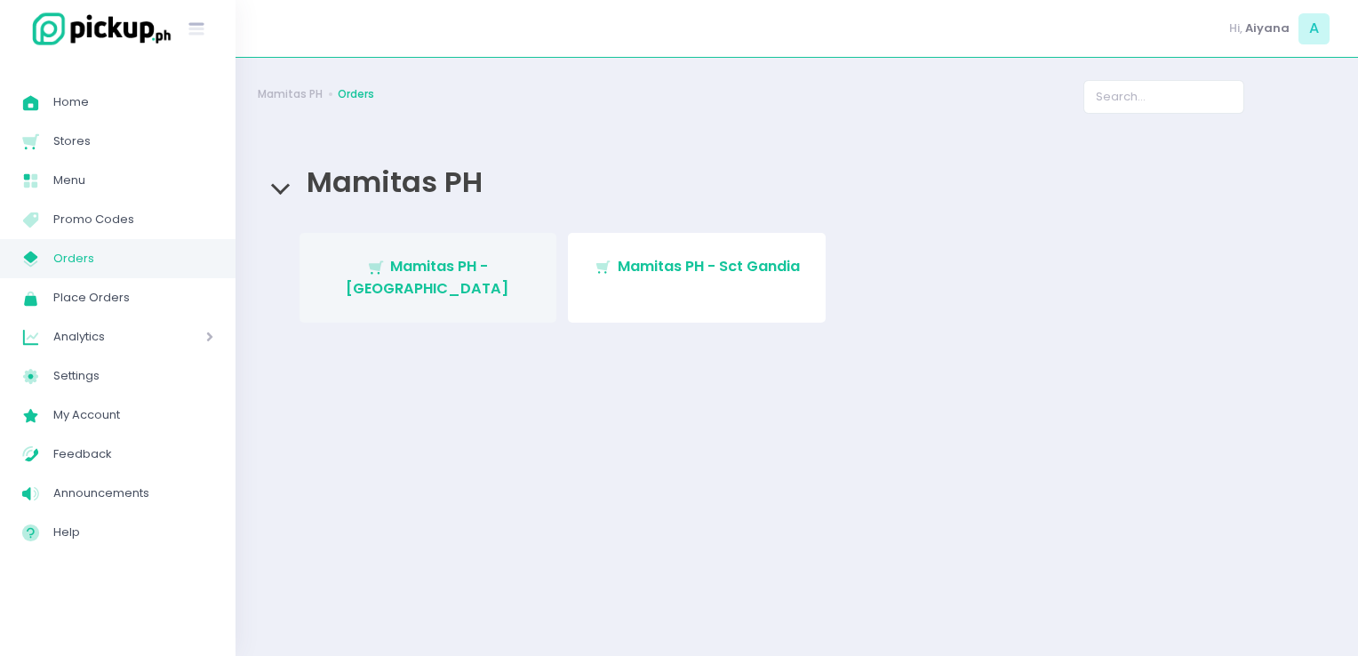
click at [487, 288] on link "Stockholm-icons / Shopping / Cart1 Created with Sketch. Mamitas PH - Blue Ridge" at bounding box center [428, 278] width 258 height 90
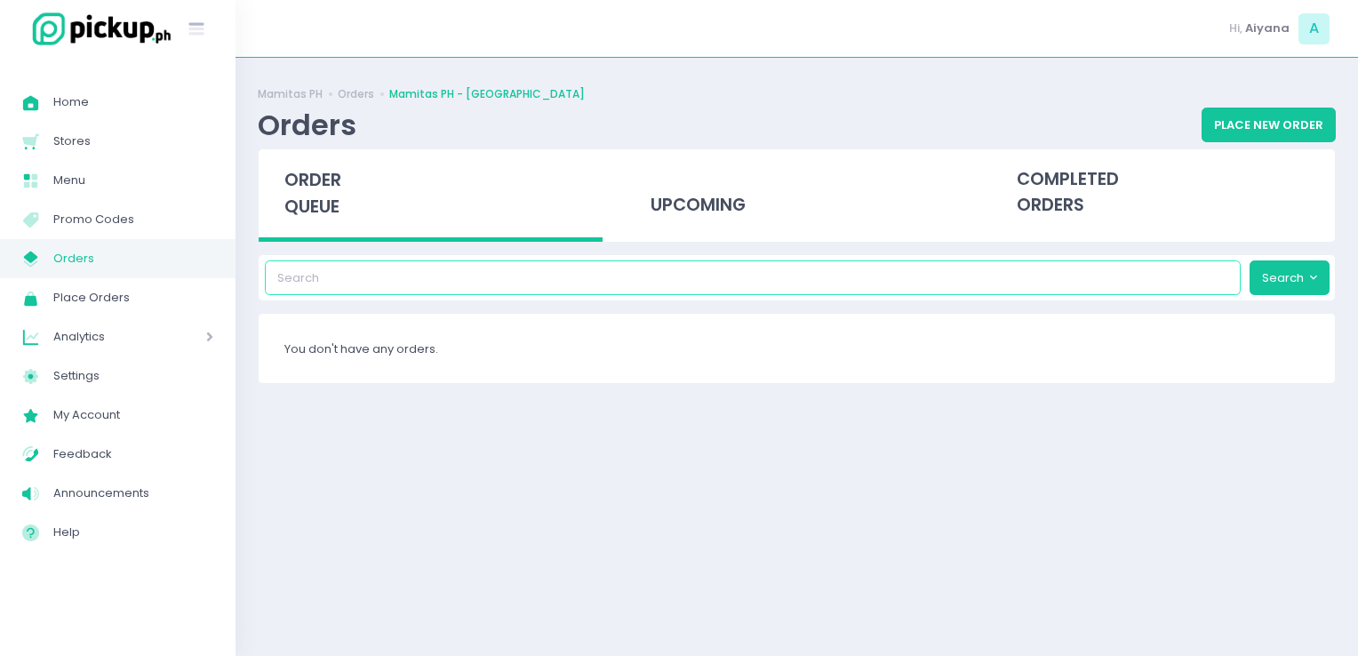
click at [487, 288] on input "search" at bounding box center [753, 277] width 976 height 34
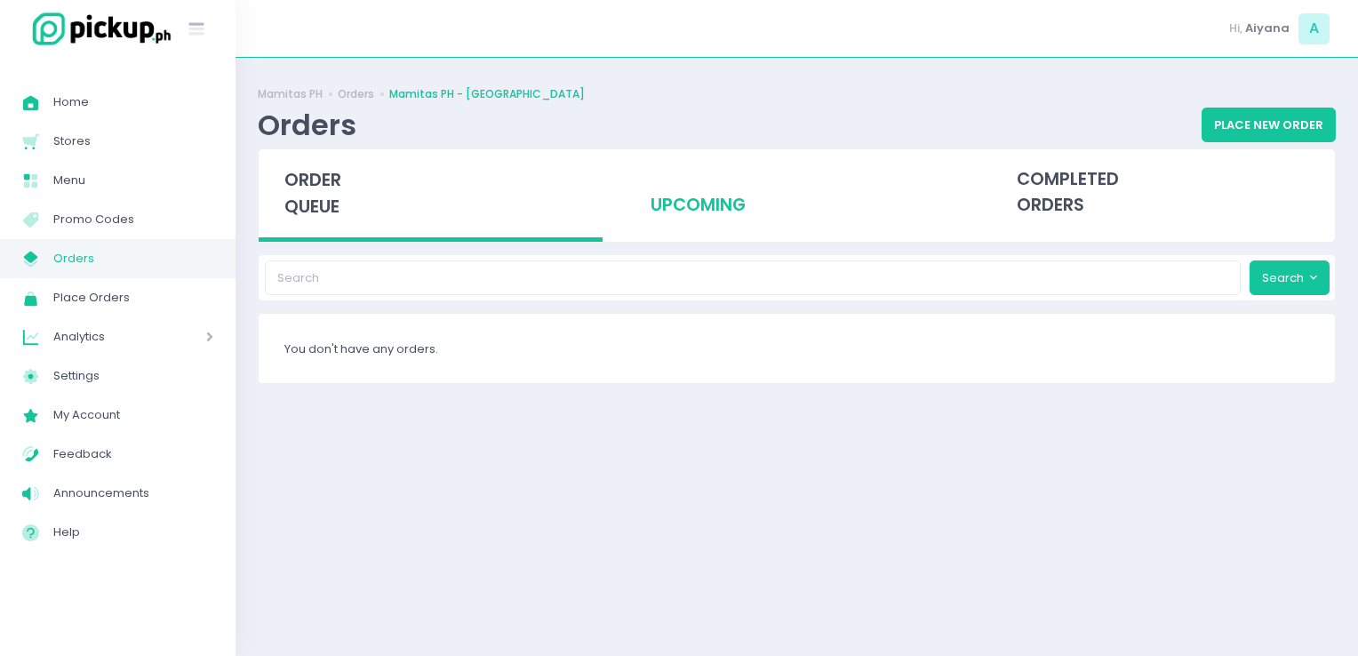
click at [699, 182] on div "upcoming" at bounding box center [797, 192] width 344 height 87
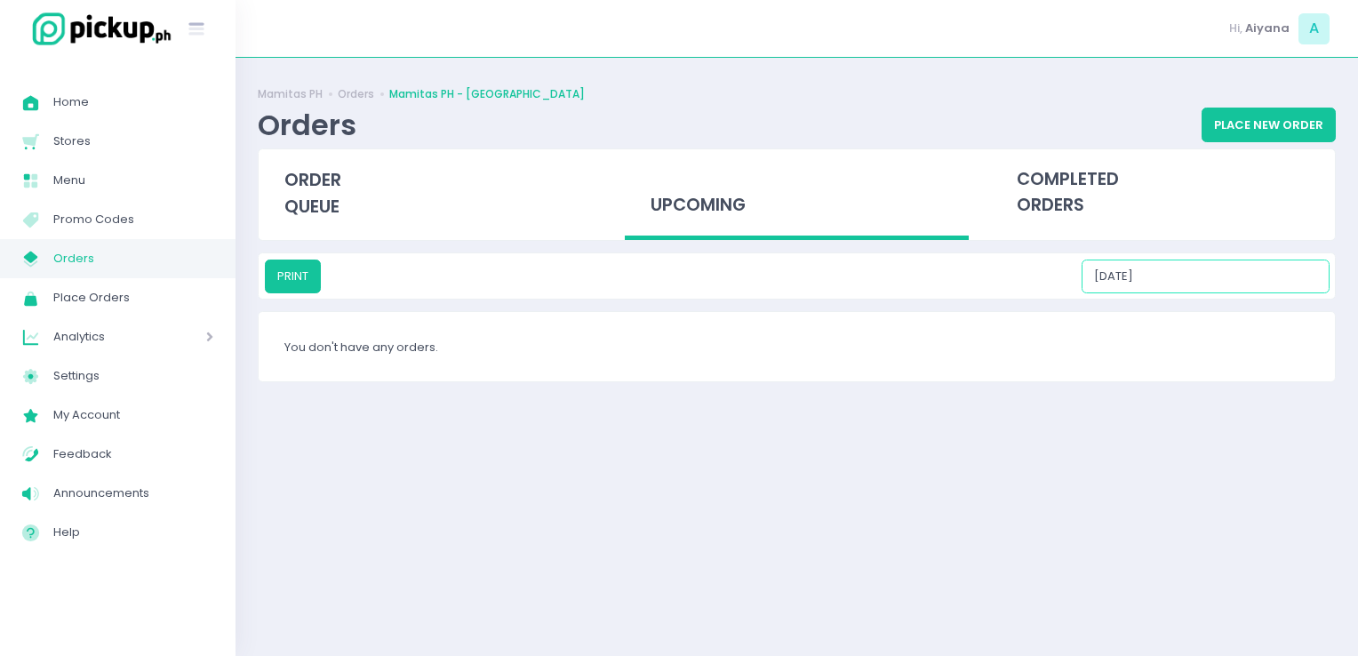
click at [1206, 269] on input "10/09/2025" at bounding box center [1205, 276] width 248 height 34
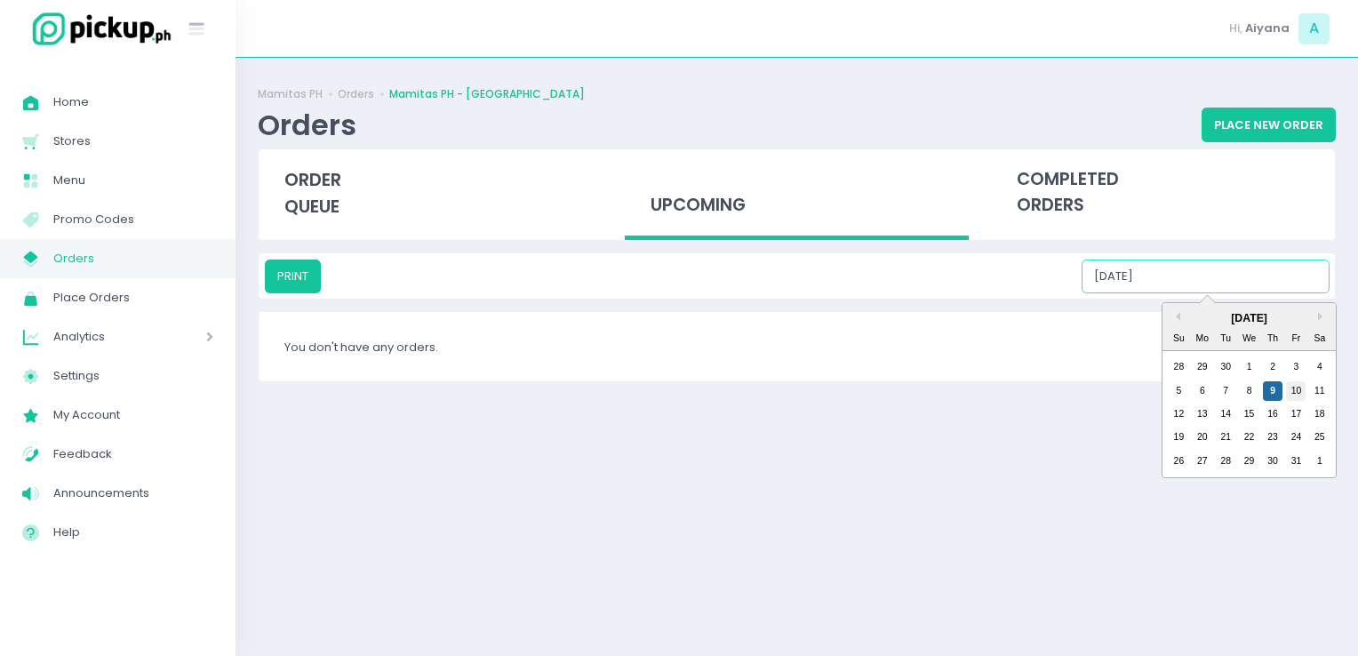
click at [1297, 391] on div "10" at bounding box center [1296, 391] width 20 height 20
type input "10/10/2025"
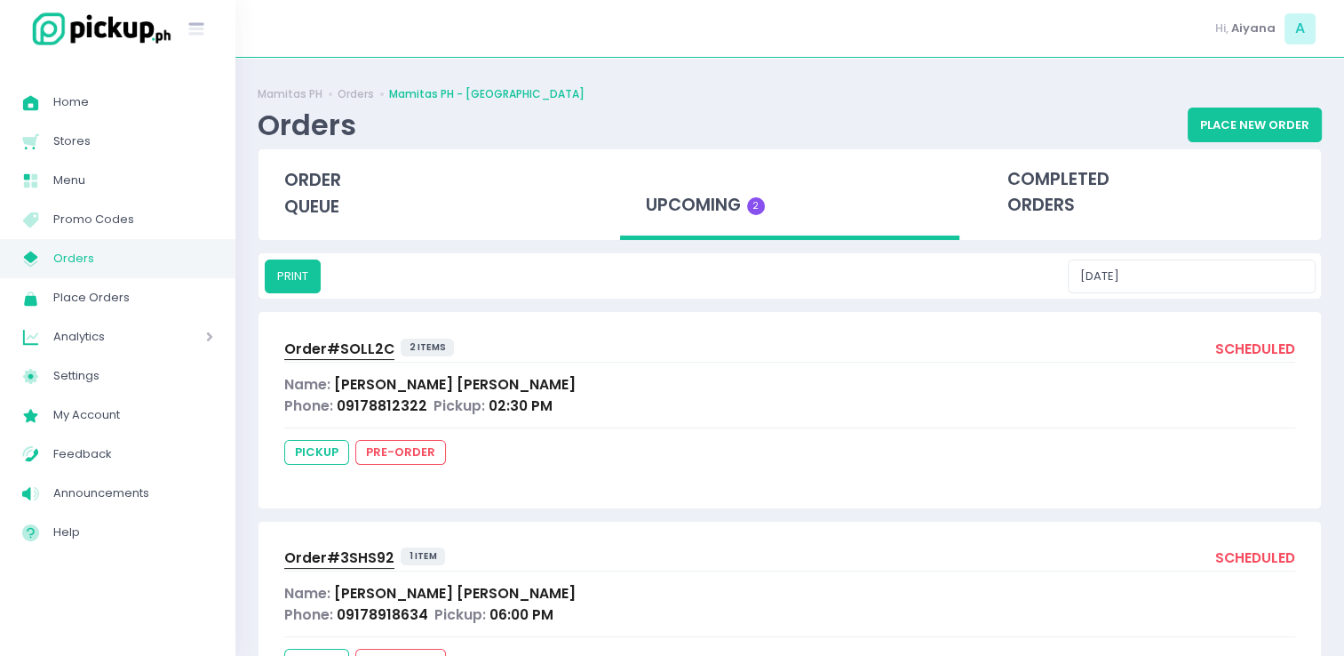
scroll to position [92, 0]
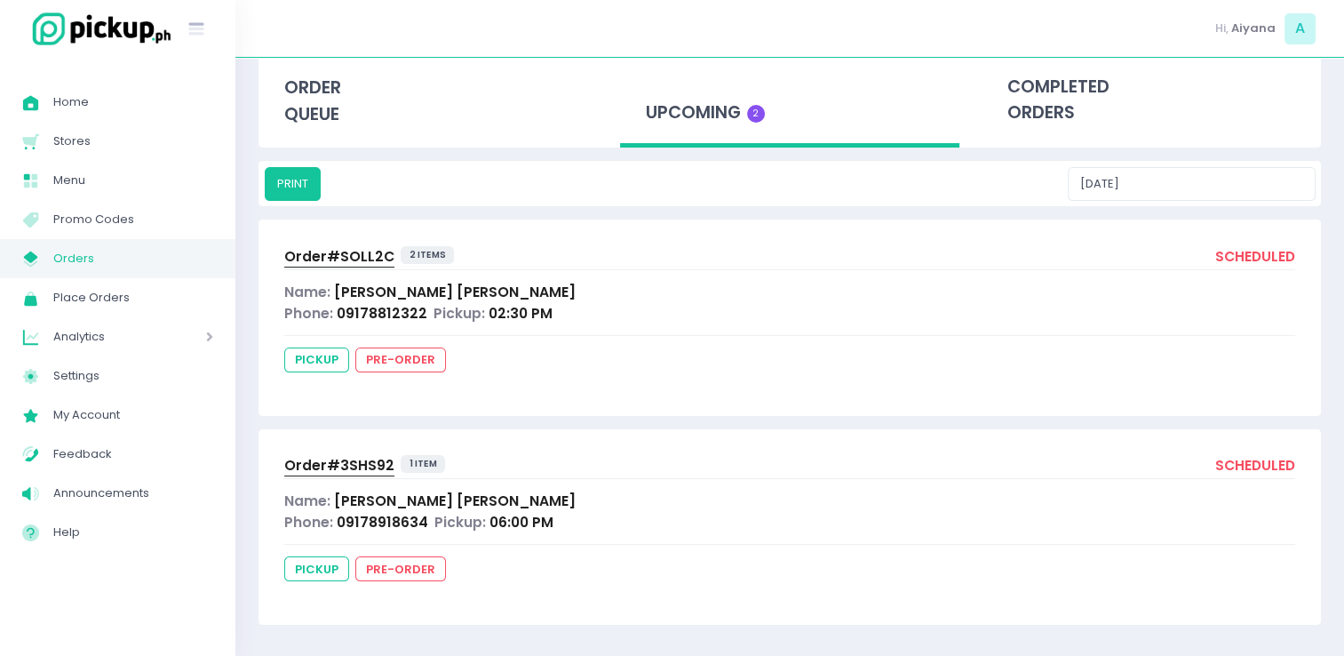
click at [354, 460] on span "Order# 3SHS92" at bounding box center [339, 465] width 110 height 19
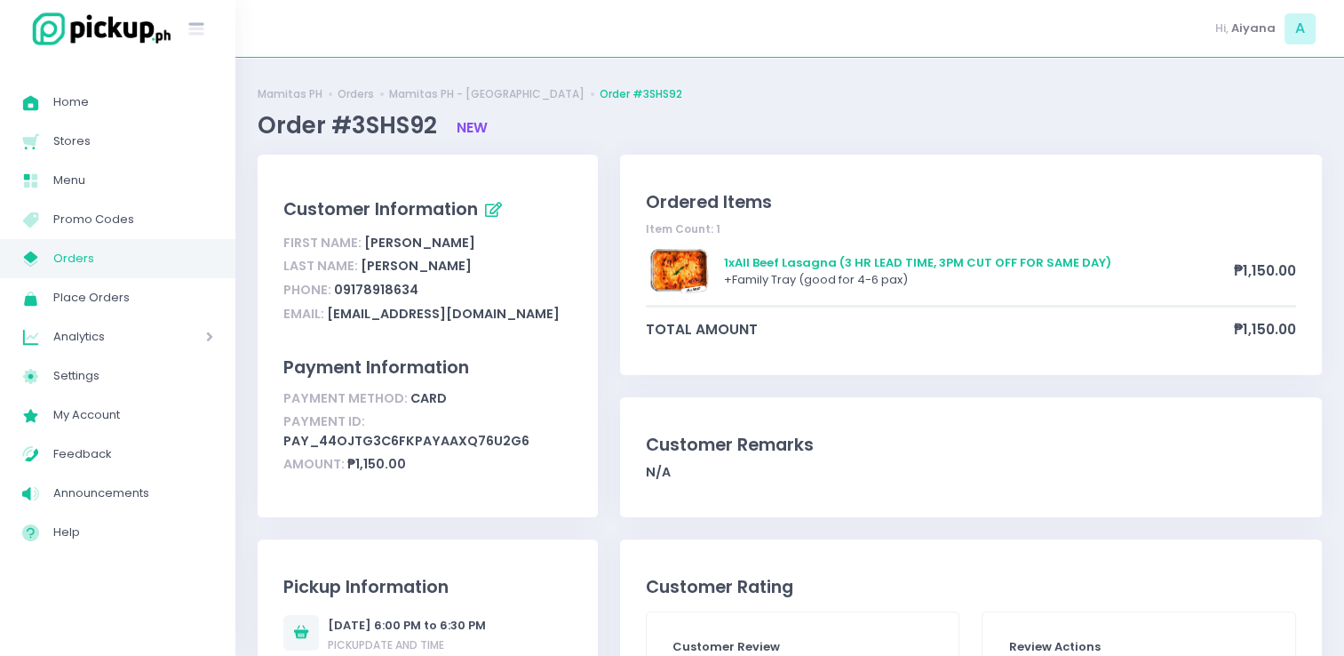
click at [94, 263] on span "Orders" at bounding box center [133, 258] width 160 height 23
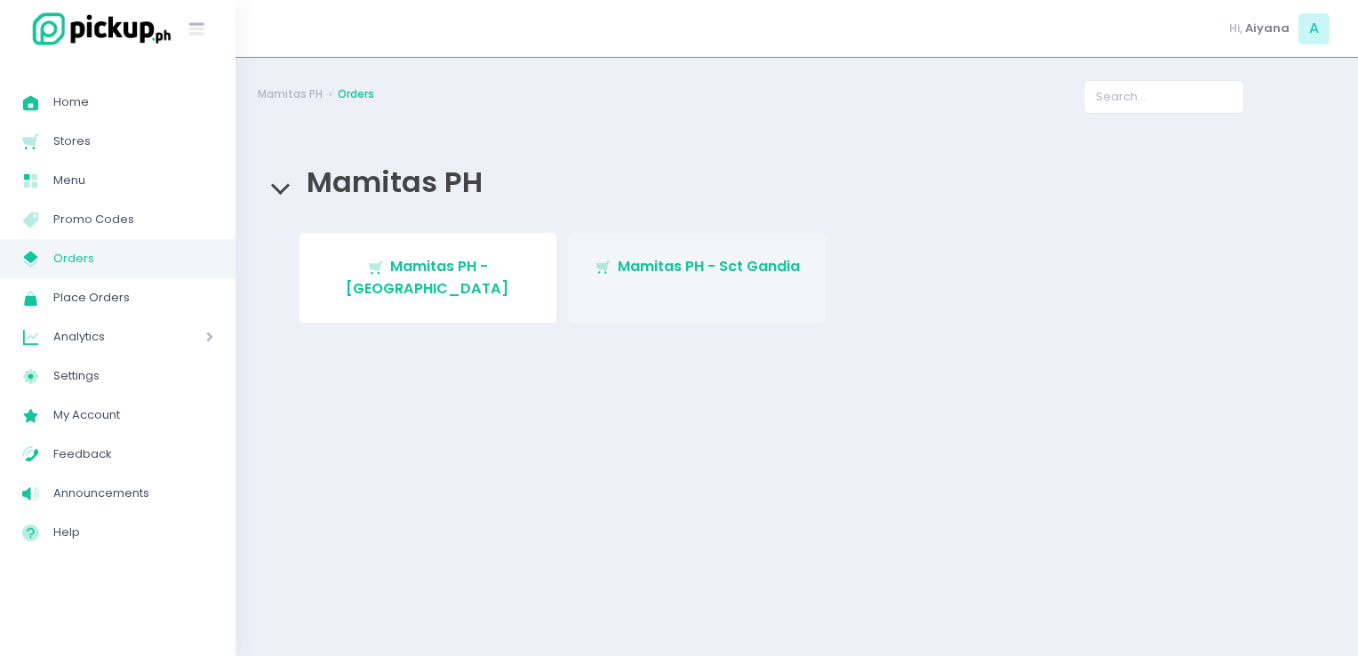
click at [681, 275] on span "Mamitas PH - Sct Gandia" at bounding box center [709, 266] width 182 height 20
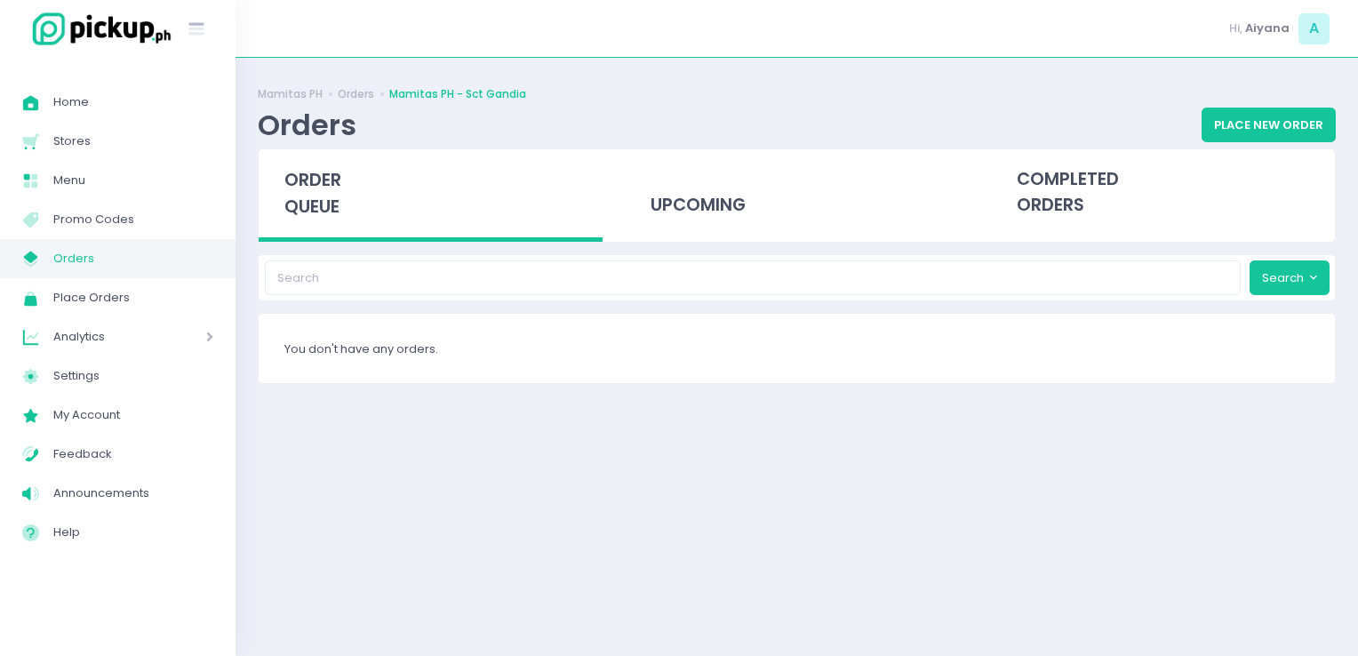
click at [106, 261] on span "Orders" at bounding box center [133, 258] width 160 height 23
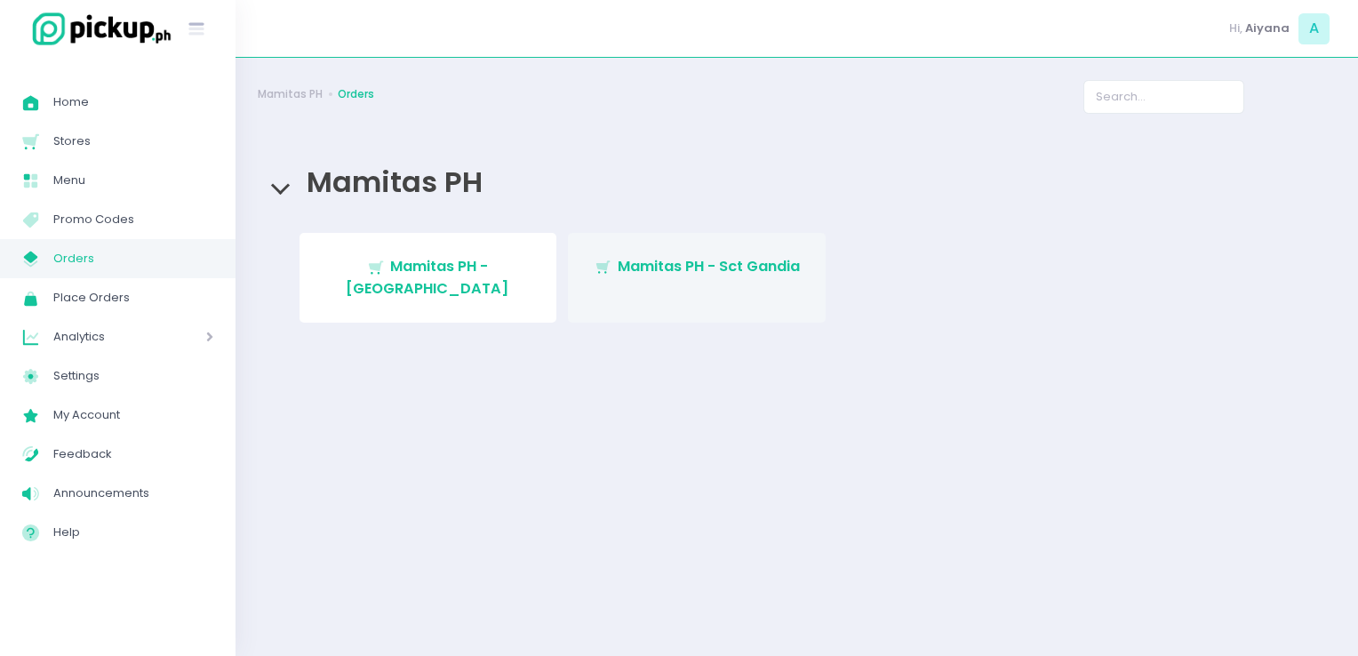
click at [685, 280] on link "Stockholm-icons / Shopping / Cart1 Created with Sketch. Mamitas PH - Sct Gandia" at bounding box center [697, 278] width 258 height 90
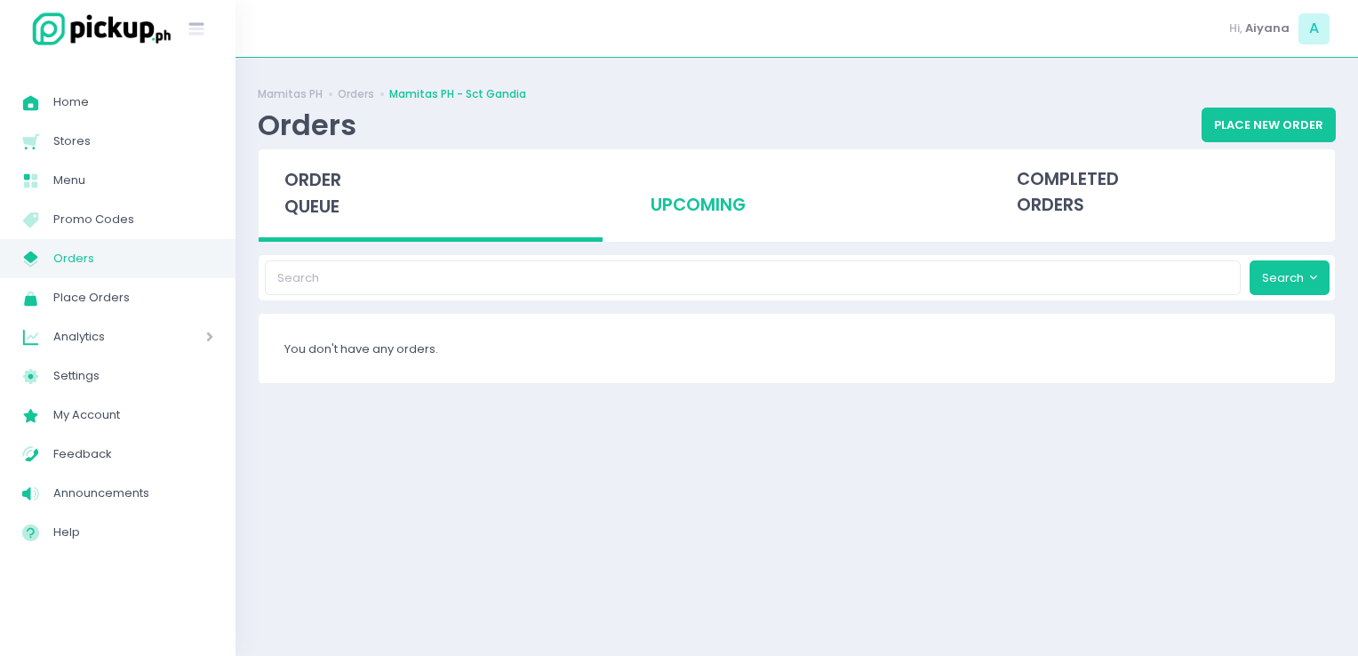
click at [718, 160] on div "upcoming" at bounding box center [797, 192] width 344 height 87
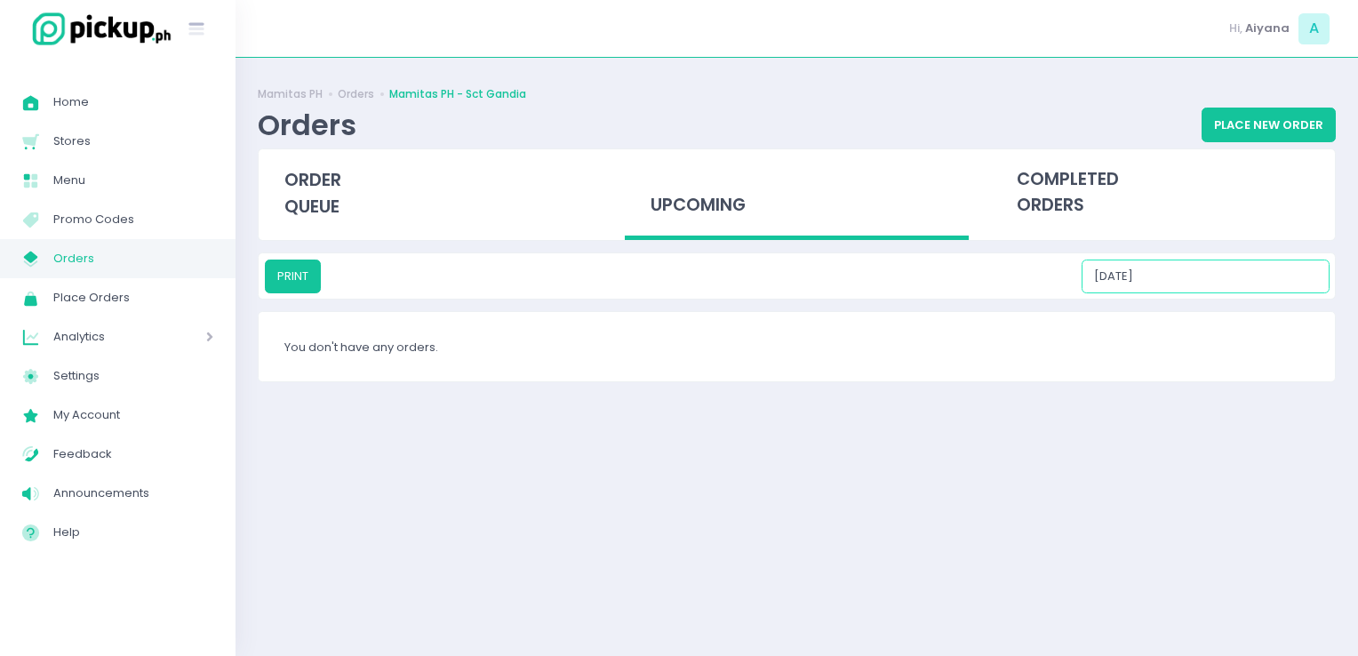
click at [1253, 275] on input "10/09/2025" at bounding box center [1205, 276] width 248 height 34
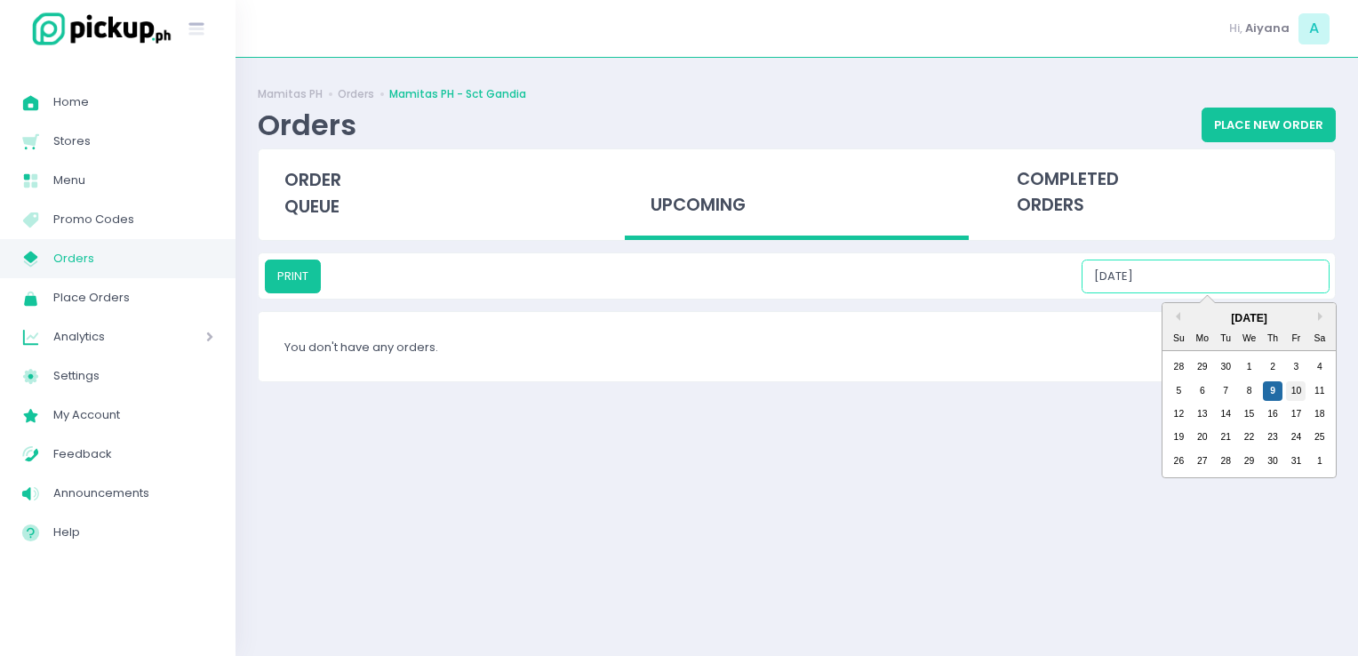
click at [1296, 389] on div "10" at bounding box center [1296, 391] width 20 height 20
type input "10/10/2025"
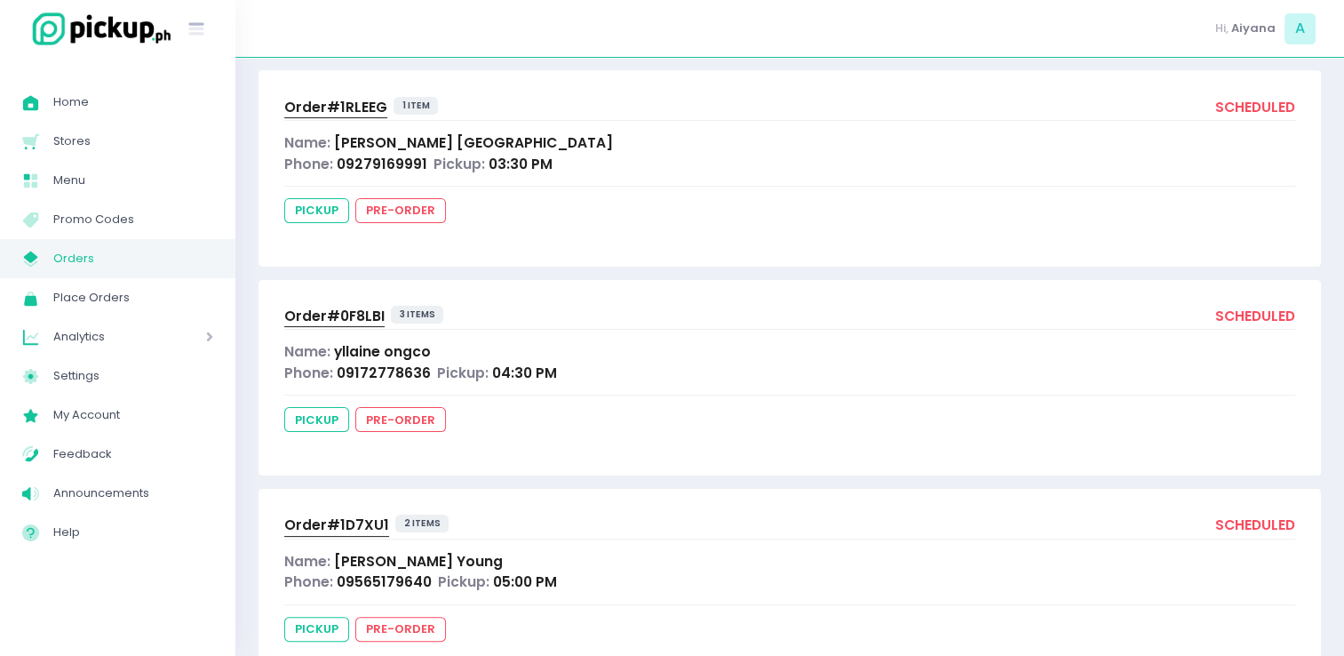
scroll to position [301, 0]
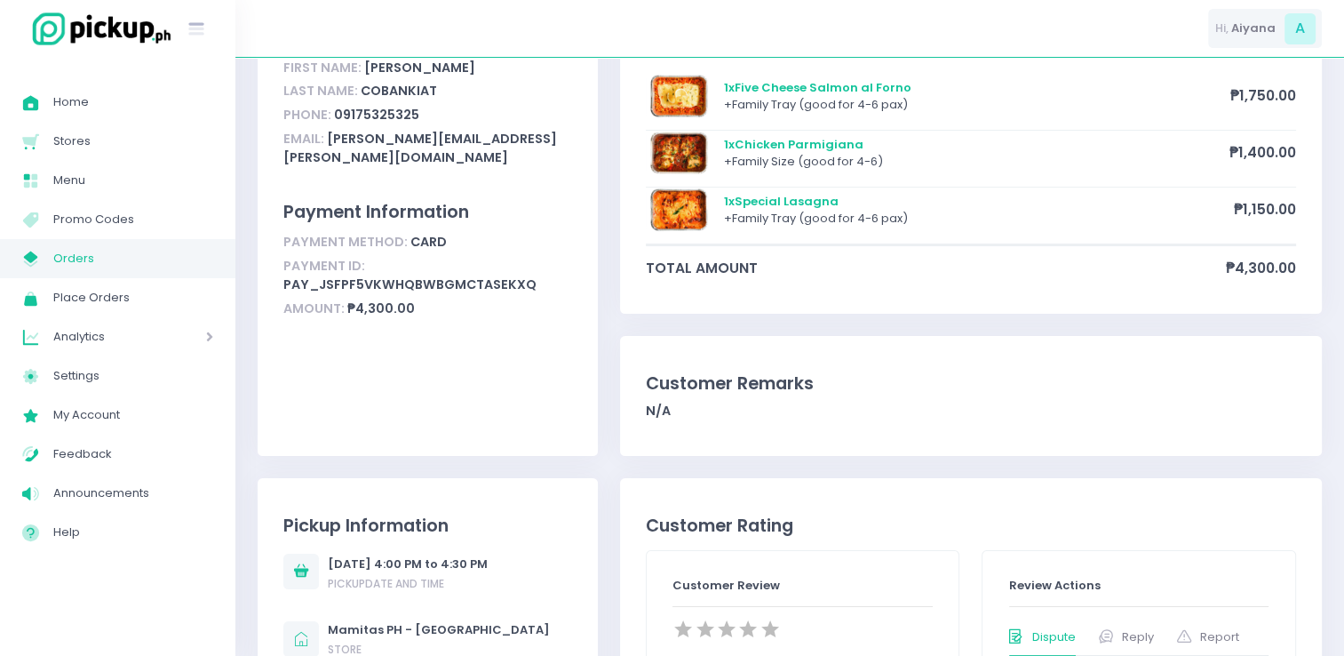
scroll to position [178, 0]
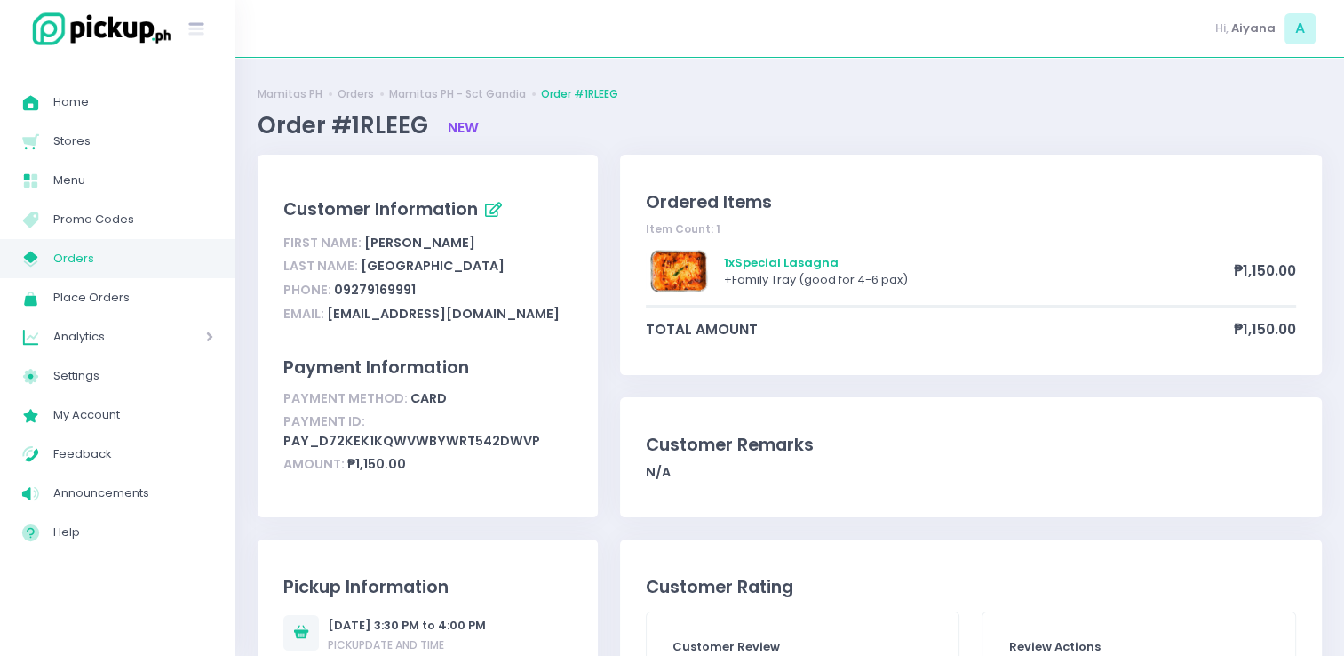
scroll to position [36, 0]
